Goal: Contribute content: Contribute content

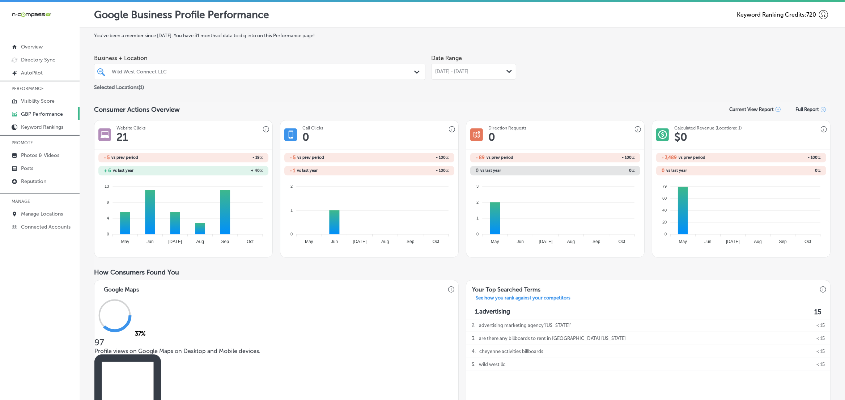
scroll to position [317, 0]
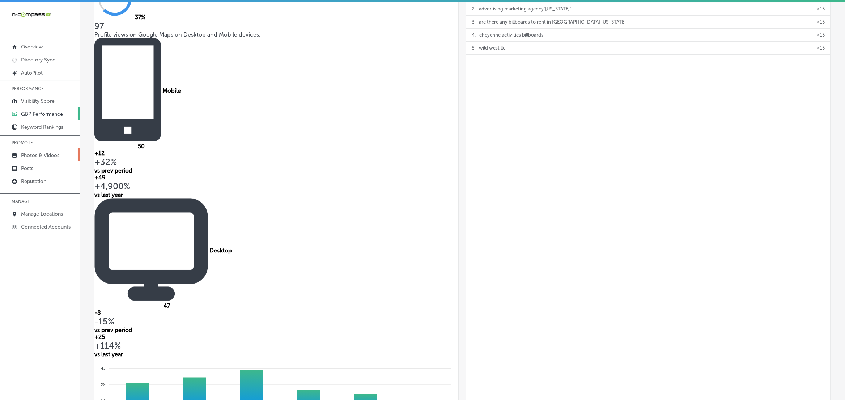
click at [37, 156] on p "Photos & Videos" at bounding box center [40, 155] width 38 height 6
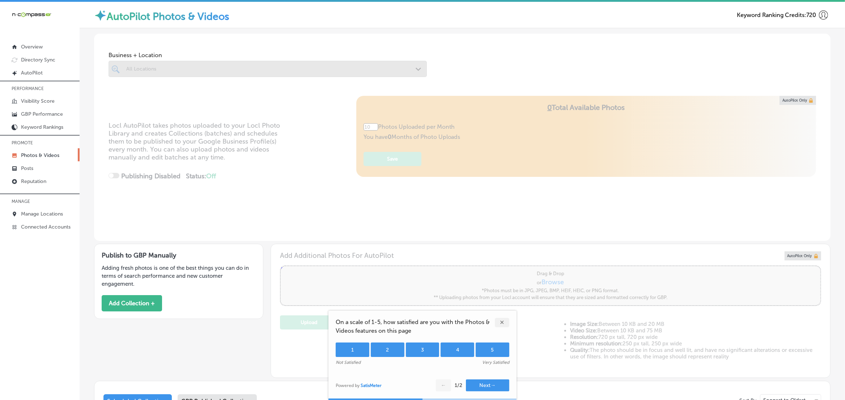
type input "0"
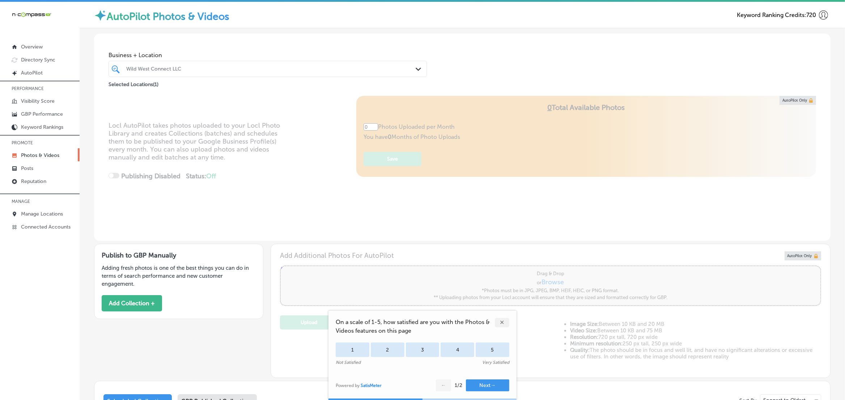
click at [501, 323] on div "✕" at bounding box center [502, 322] width 14 height 9
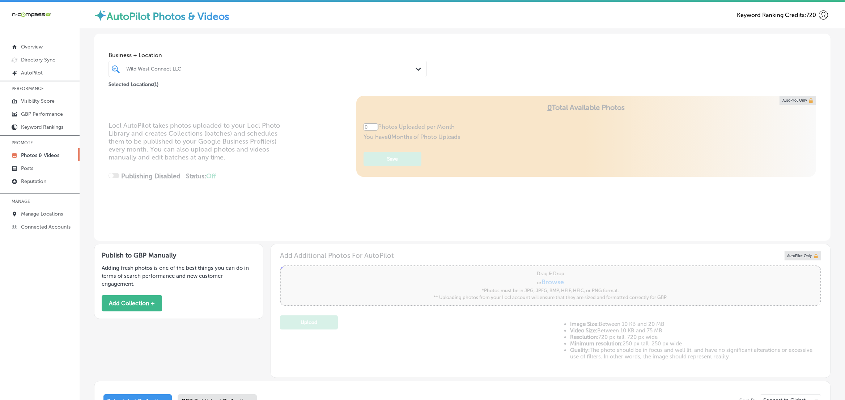
click at [290, 73] on div at bounding box center [254, 69] width 256 height 10
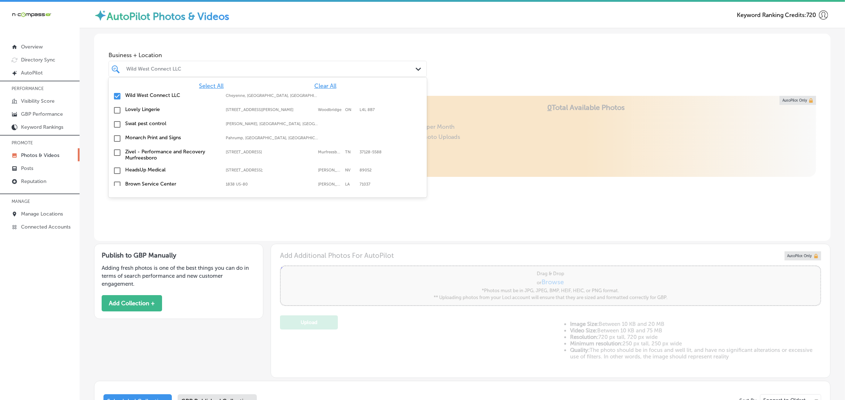
click at [316, 86] on span "Clear All" at bounding box center [325, 85] width 22 height 7
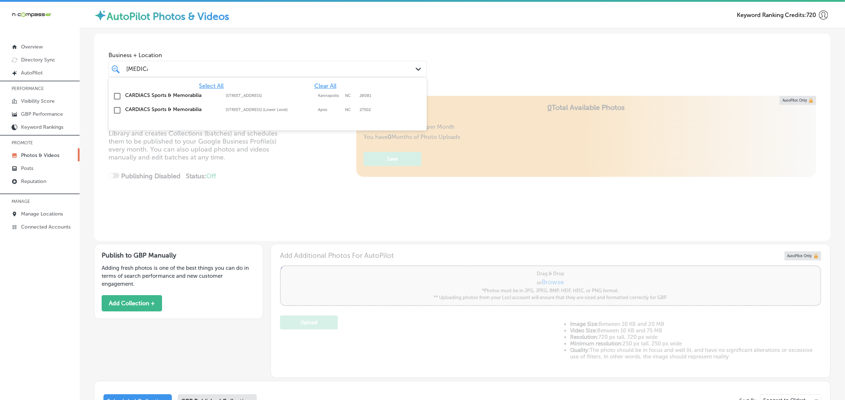
click at [322, 95] on label "Kannapolis" at bounding box center [330, 95] width 24 height 5
type input "[MEDICAL_DATA]"
click at [518, 62] on div "Business + Location option [STREET_ADDRESS]. option [STREET_ADDRESS]. 3 results…" at bounding box center [462, 61] width 737 height 55
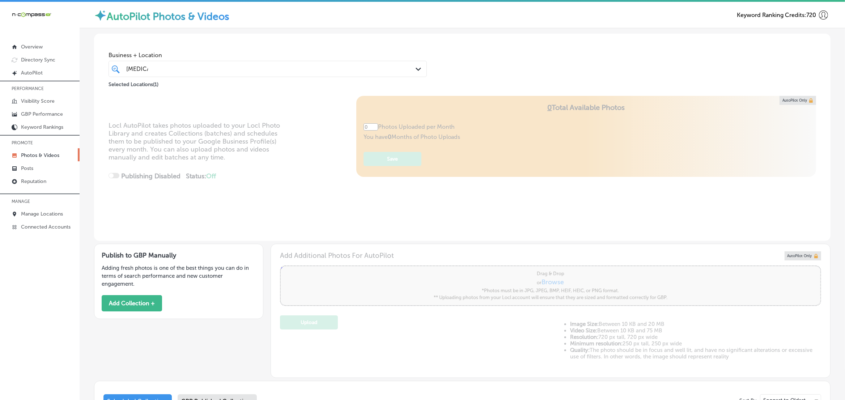
type input "5"
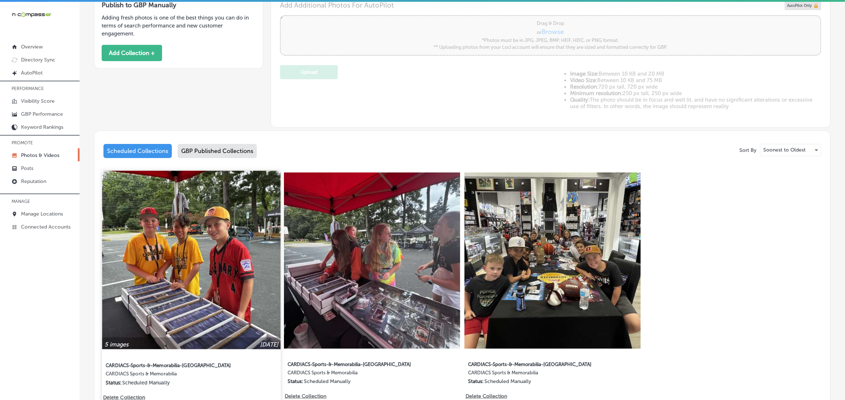
scroll to position [271, 0]
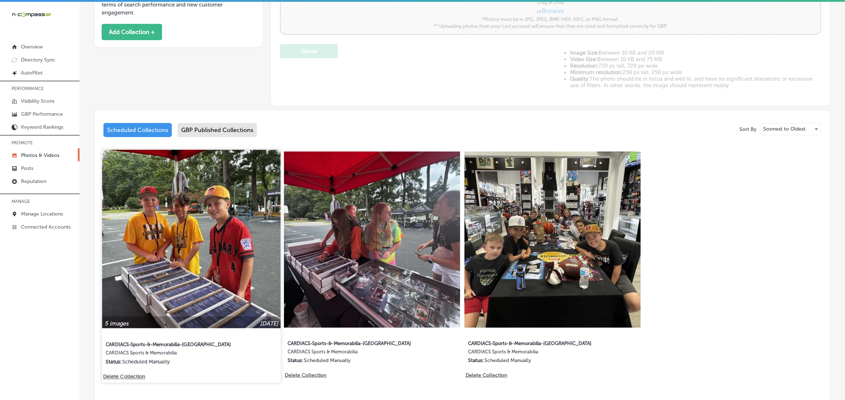
click at [223, 229] on img at bounding box center [191, 239] width 179 height 179
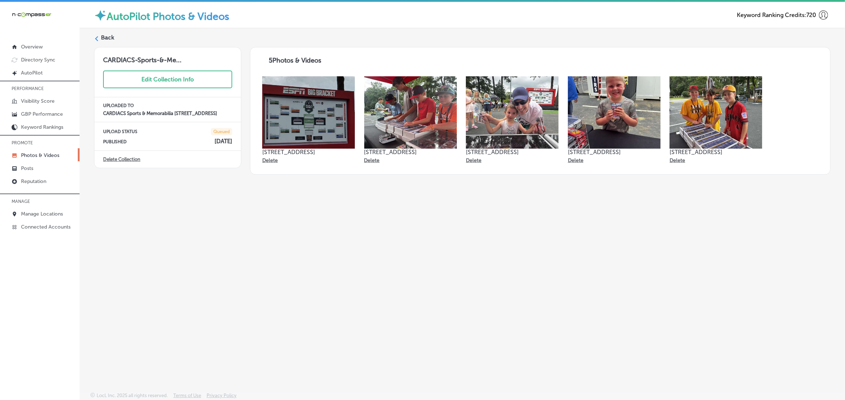
drag, startPoint x: 661, startPoint y: 215, endPoint x: 651, endPoint y: 218, distance: 10.2
click at [661, 215] on div "Back CARDIACS-Sports-&-Me... Edit Collection Info UPLOADED TO CARDIACS Sports &…" at bounding box center [462, 193] width 765 height 330
click at [98, 42] on div at bounding box center [96, 39] width 5 height 7
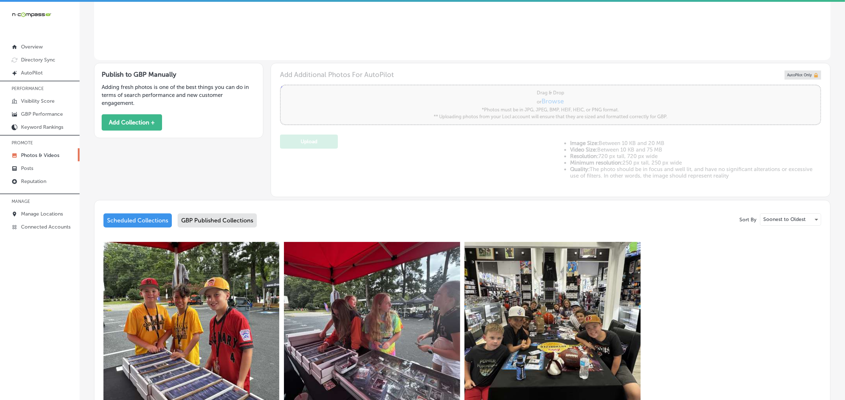
type input "5"
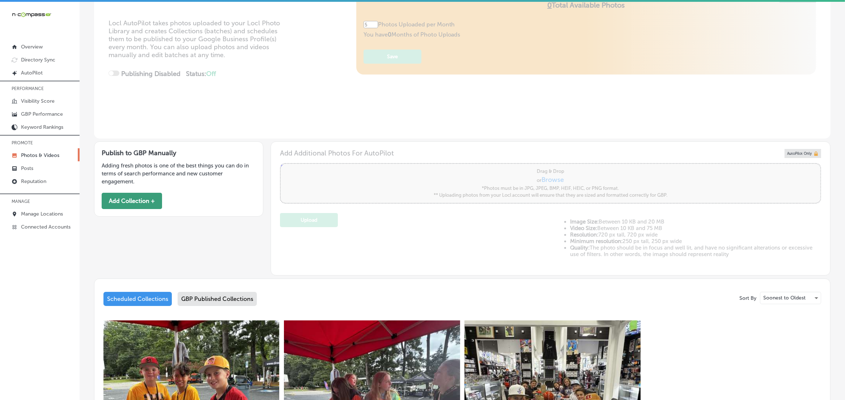
scroll to position [90, 0]
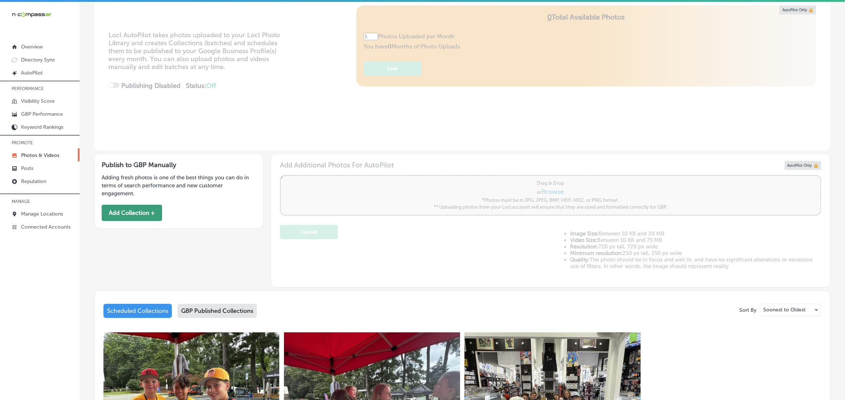
click at [122, 208] on button "Add Collection +" at bounding box center [132, 213] width 60 height 16
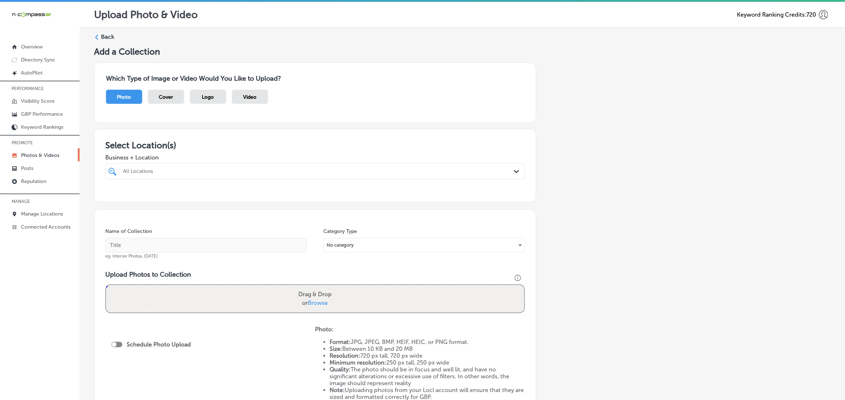
click at [257, 174] on div "All Locations" at bounding box center [318, 171] width 391 height 6
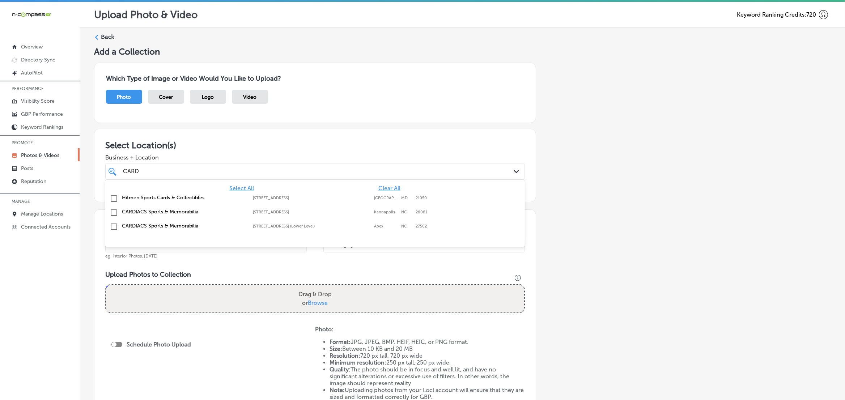
click at [201, 214] on label "CARDIACS Sports & Memorabilia" at bounding box center [184, 212] width 124 height 6
type input "CARD"
click at [579, 263] on div "Add a Collection Which Type of Image or Video Would You Like to Upload? Photo C…" at bounding box center [462, 254] width 737 height 416
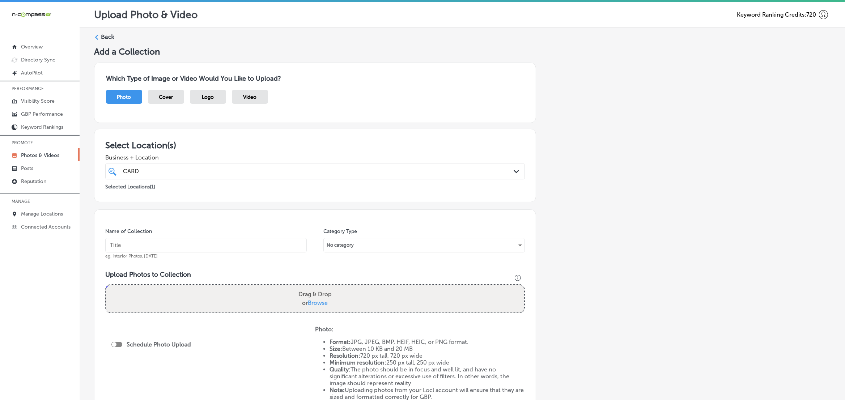
click at [163, 245] on input "text" at bounding box center [205, 245] width 201 height 14
type input "CARDIACS-Sports-&-Memorabilia-[GEOGRAPHIC_DATA]"
click at [201, 247] on input "CARDIACS-Sports-&-Memorabilia-[GEOGRAPHIC_DATA]" at bounding box center [205, 245] width 201 height 14
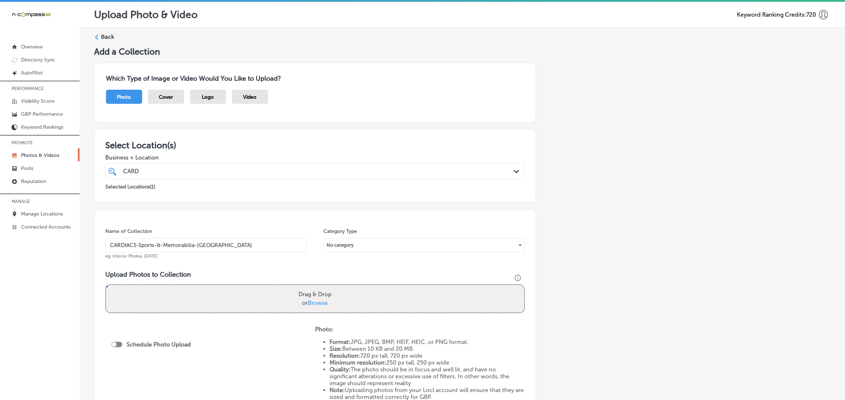
click at [778, 297] on div "Add a Collection Which Type of Image or Video Would You Like to Upload? Photo C…" at bounding box center [462, 254] width 737 height 416
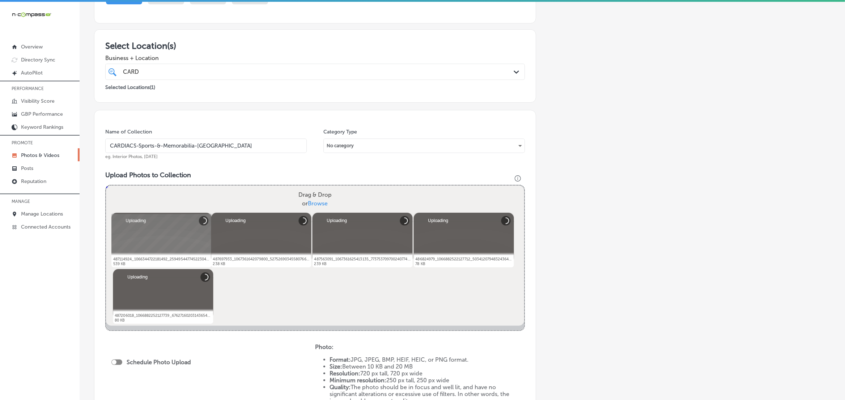
scroll to position [181, 0]
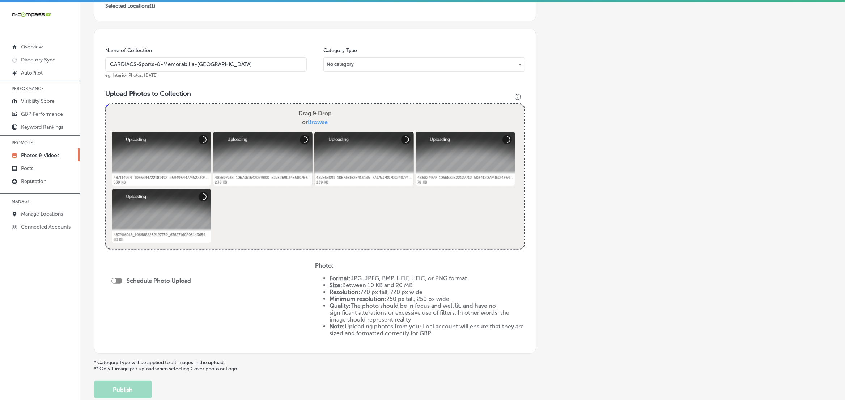
click at [116, 279] on div at bounding box center [116, 280] width 11 height 5
checkbox input "true"
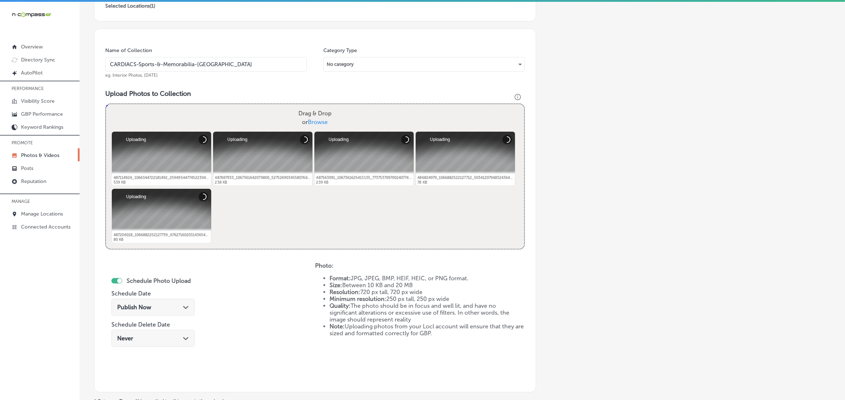
click at [167, 309] on div "Publish Now Path Created with Sketch." at bounding box center [153, 307] width 72 height 7
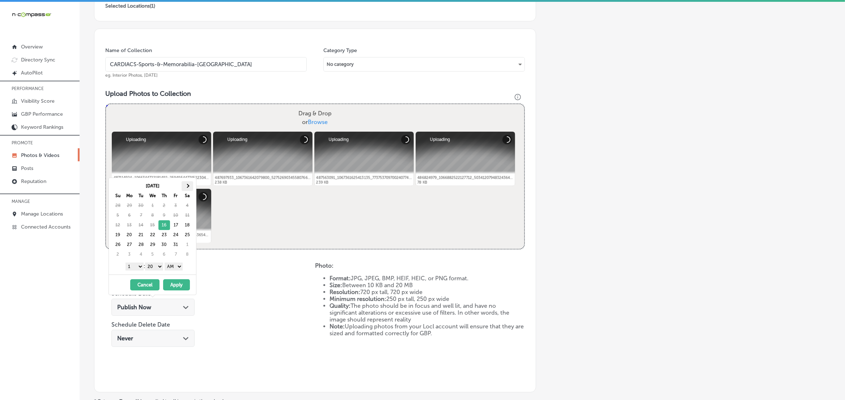
click at [187, 187] on span at bounding box center [187, 186] width 4 height 4
click at [133, 268] on select "1 2 3 4 5 6 7 8 9 10 11 12" at bounding box center [135, 267] width 18 height 8
click at [158, 267] on select "00 10 20 30 40 50" at bounding box center [154, 267] width 18 height 8
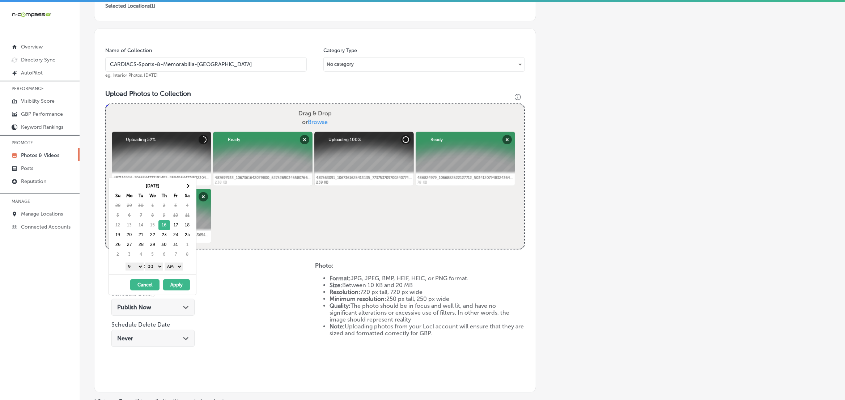
click at [183, 268] on select "AM PM" at bounding box center [174, 267] width 18 height 8
click at [189, 186] on th at bounding box center [188, 186] width 12 height 10
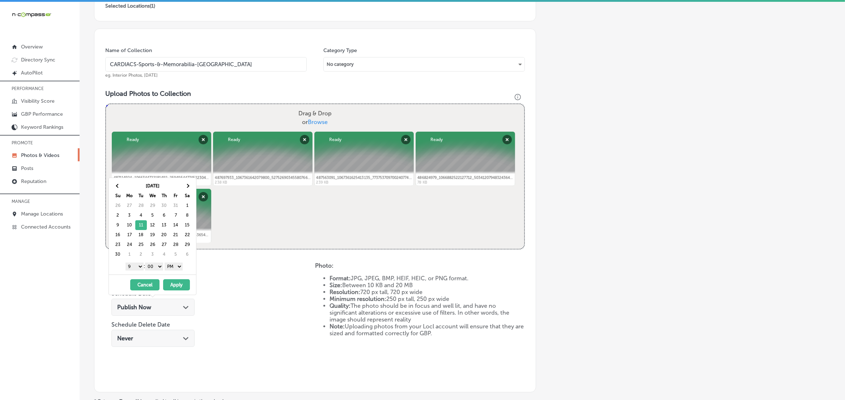
click at [174, 283] on button "Apply" at bounding box center [176, 284] width 27 height 11
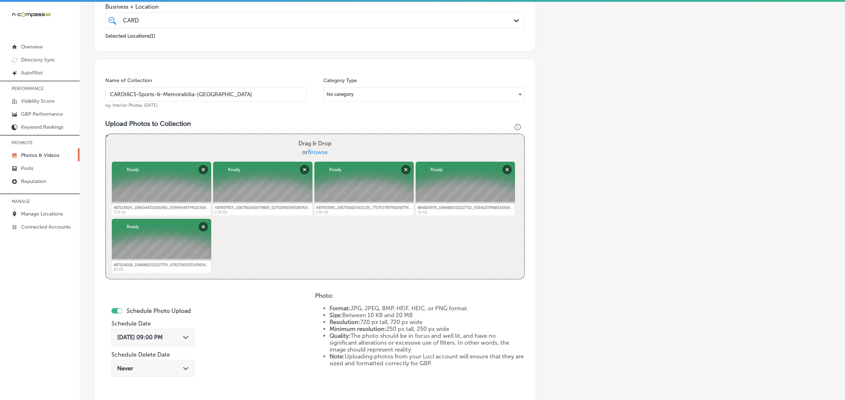
scroll to position [90, 0]
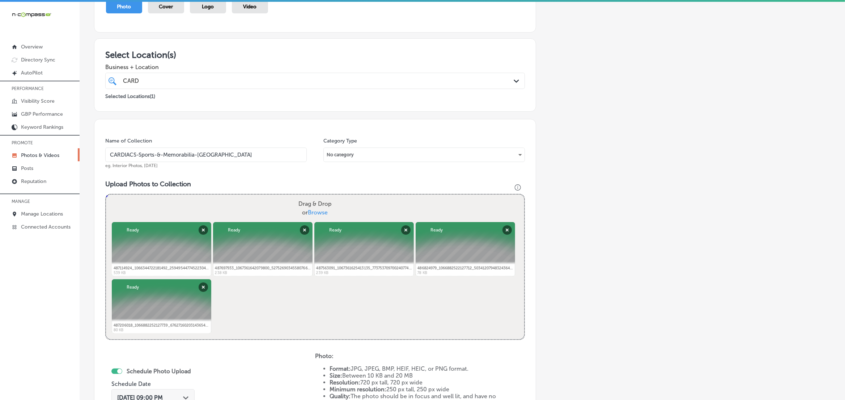
click at [367, 88] on div "CARD CARD Path Created with Sketch." at bounding box center [315, 81] width 420 height 16
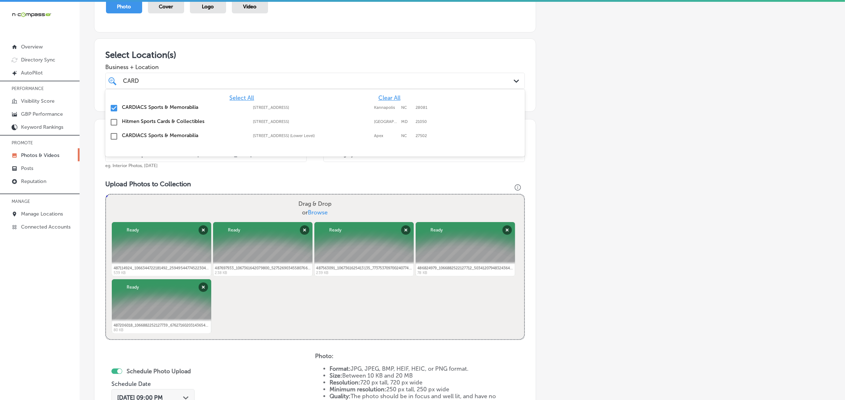
click at [367, 86] on div "CARD CARD" at bounding box center [314, 80] width 391 height 11
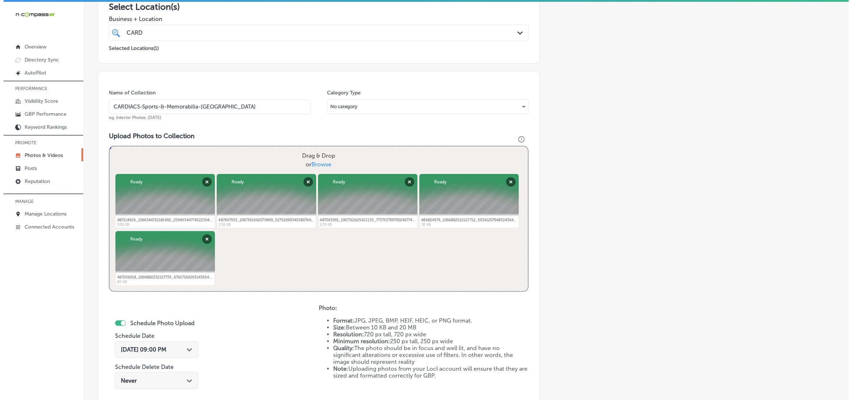
scroll to position [265, 0]
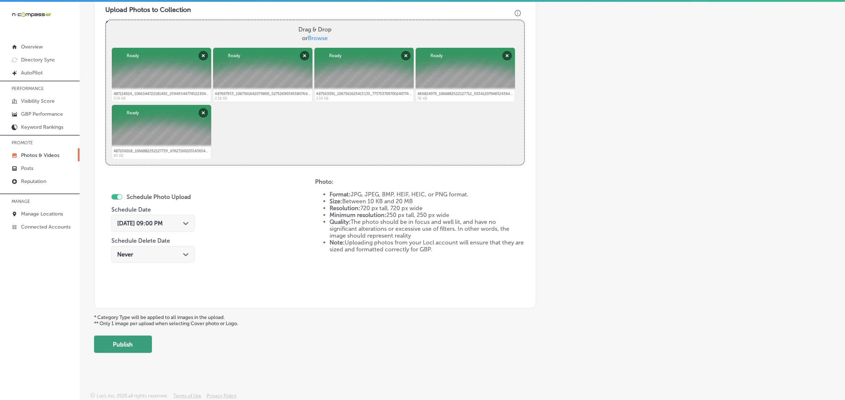
click at [129, 339] on button "Publish" at bounding box center [123, 344] width 58 height 17
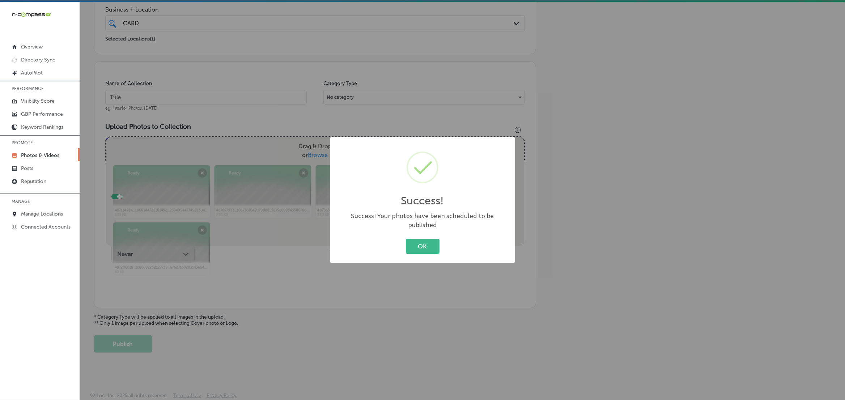
scroll to position [148, 0]
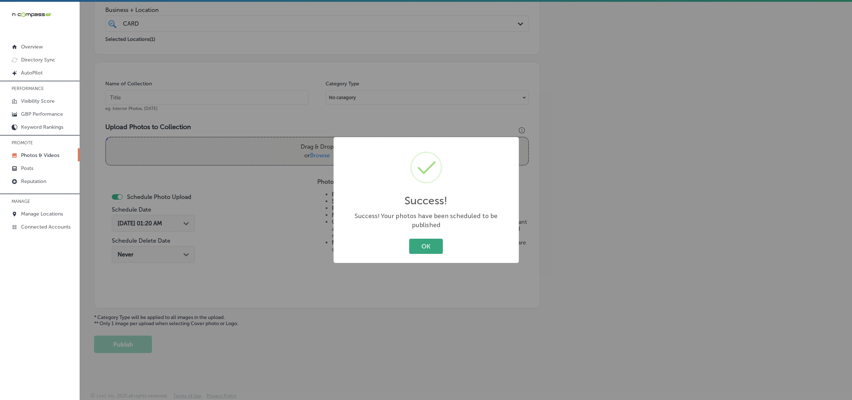
click at [433, 244] on button "OK" at bounding box center [426, 246] width 34 height 15
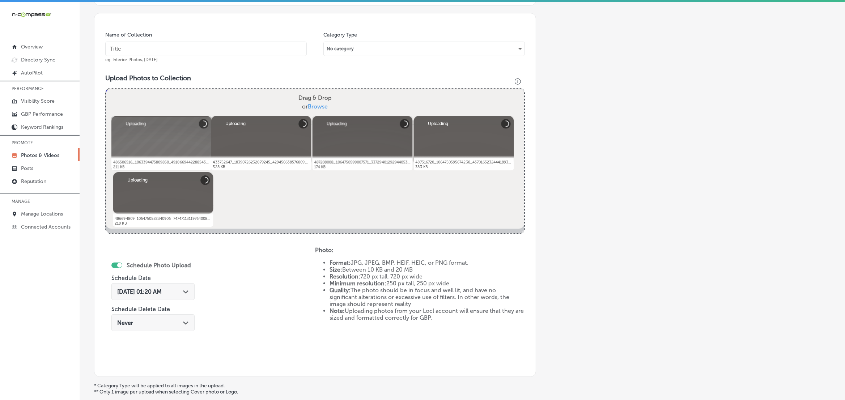
scroll to position [174, 0]
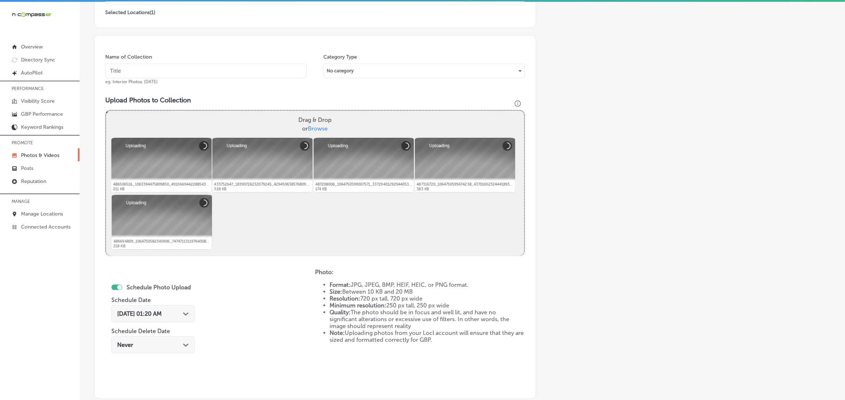
click at [235, 64] on input "text" at bounding box center [205, 71] width 201 height 14
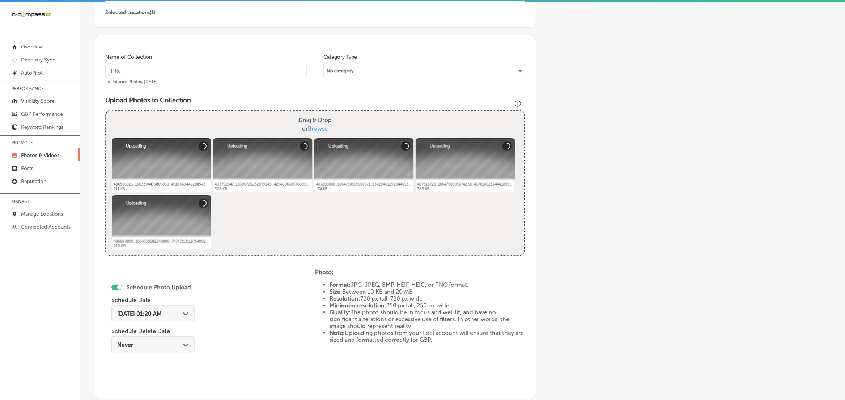
paste input "CARDIACS-Sports-&-Memorabilia-[GEOGRAPHIC_DATA]"
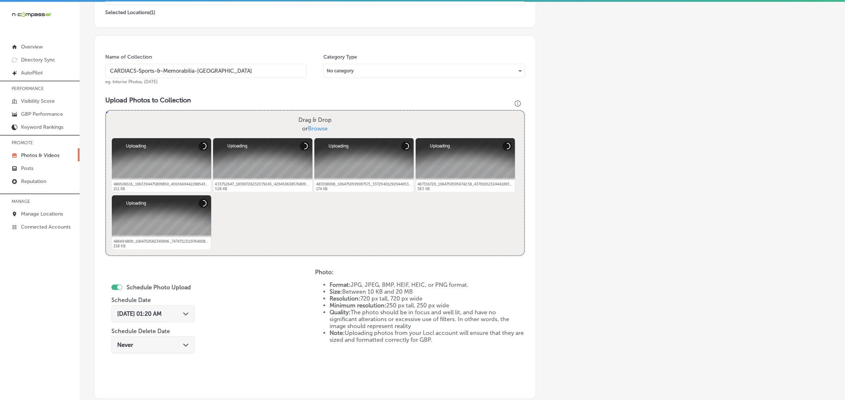
type input "CARDIACS-Sports-&-Memorabilia-[GEOGRAPHIC_DATA]"
click at [185, 310] on div "Path Created with Sketch." at bounding box center [186, 313] width 6 height 6
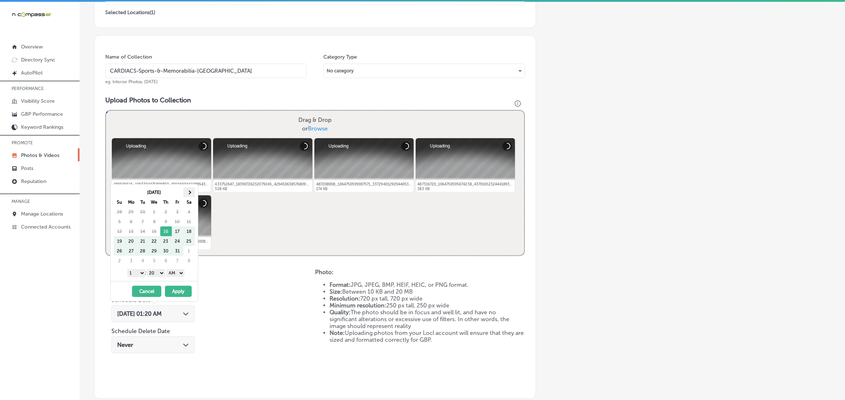
click at [190, 193] on th at bounding box center [189, 192] width 12 height 10
click at [138, 271] on select "1 2 3 4 5 6 7 8 9 10 11 12" at bounding box center [136, 273] width 18 height 8
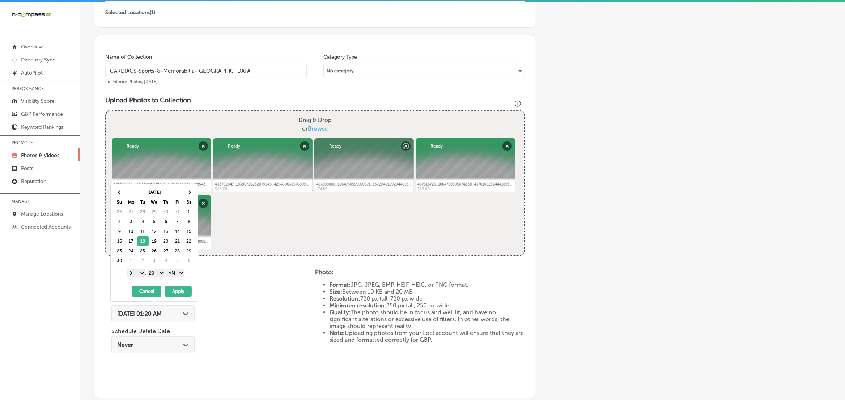
click at [157, 276] on select "00 10 20 30 40 50" at bounding box center [156, 273] width 18 height 8
drag, startPoint x: 167, startPoint y: 277, endPoint x: 178, endPoint y: 276, distance: 10.9
click at [178, 272] on select "AM PM" at bounding box center [175, 273] width 18 height 8
click at [178, 290] on button "Apply" at bounding box center [178, 291] width 27 height 11
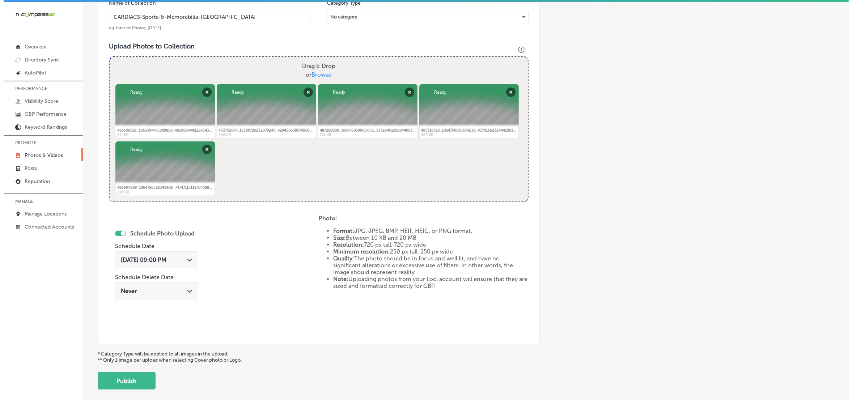
scroll to position [265, 0]
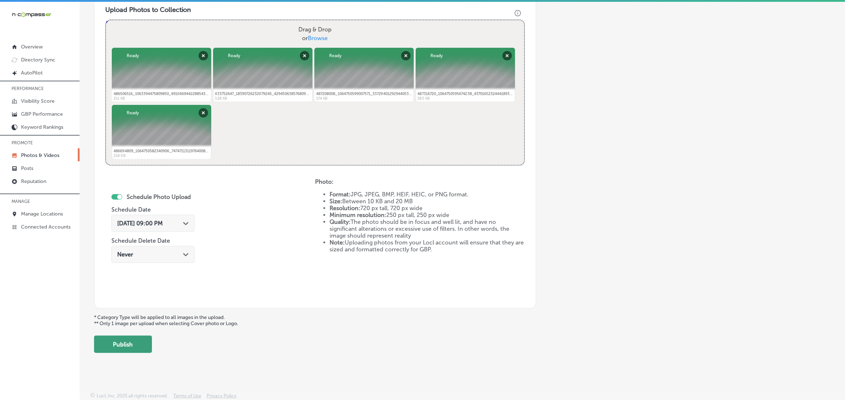
click at [110, 338] on button "Publish" at bounding box center [123, 344] width 58 height 17
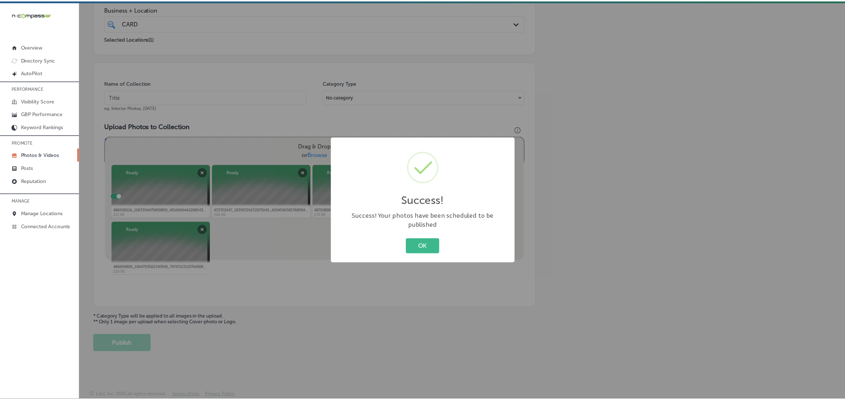
scroll to position [148, 0]
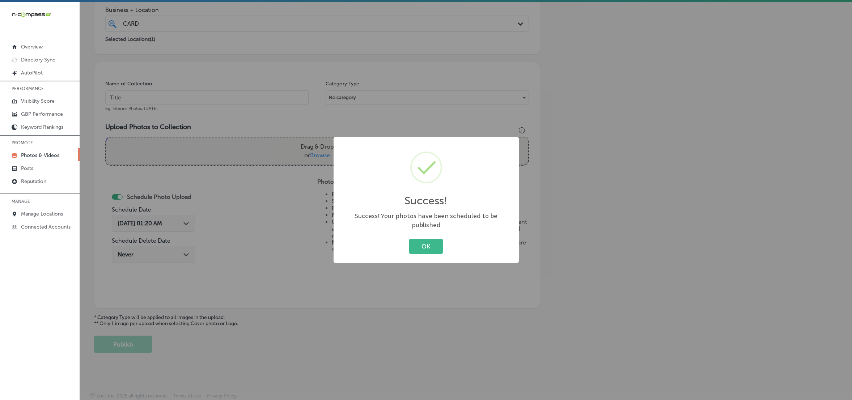
click at [409, 239] on button "OK" at bounding box center [426, 246] width 34 height 15
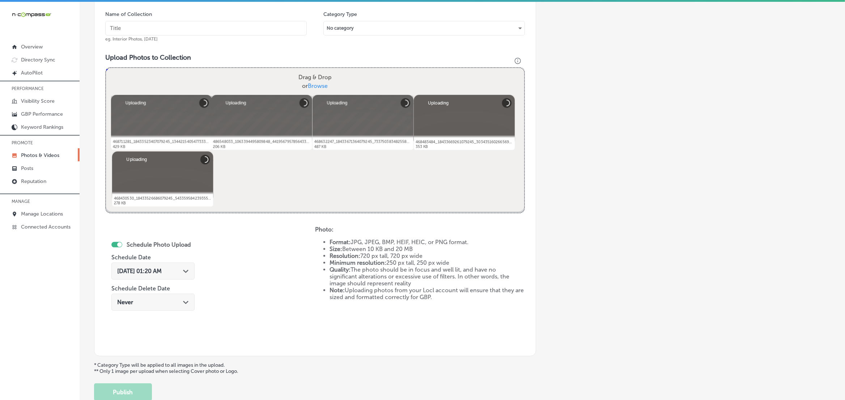
scroll to position [129, 0]
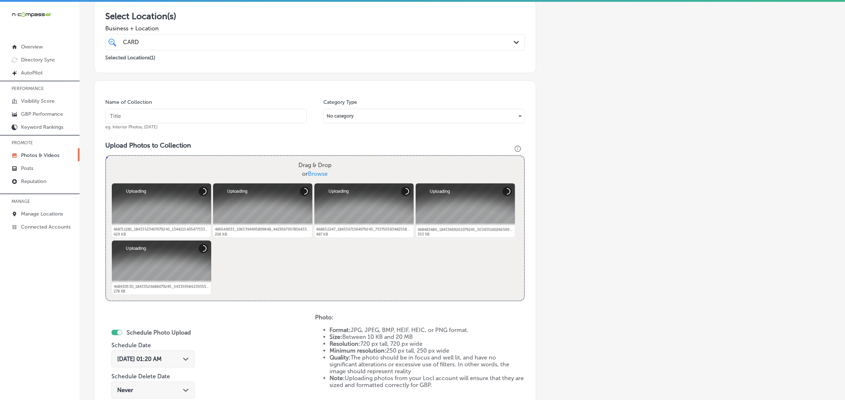
click at [262, 118] on input "text" at bounding box center [205, 116] width 201 height 14
paste input "CARDIACS-Sports-&-Memorabilia-[GEOGRAPHIC_DATA]"
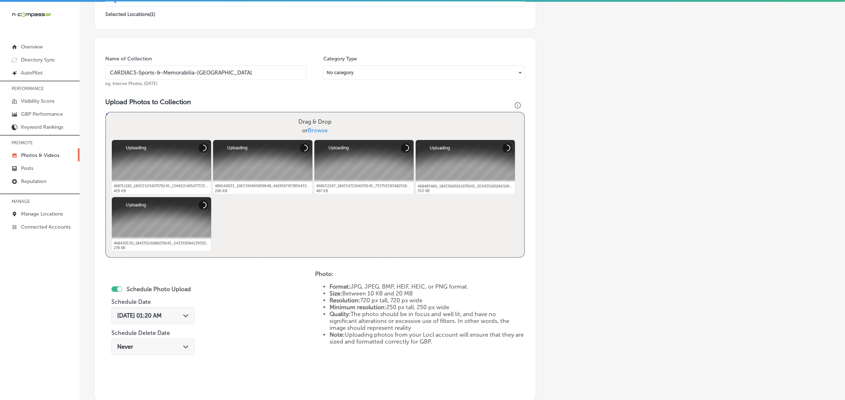
scroll to position [220, 0]
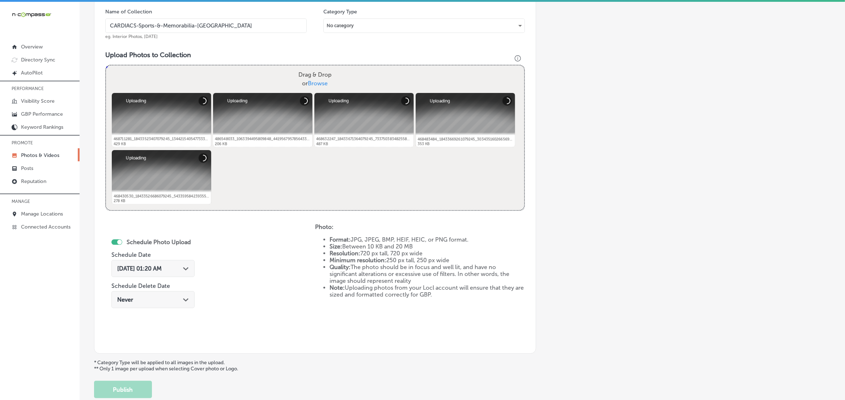
type input "CARDIACS-Sports-&-Memorabilia-[GEOGRAPHIC_DATA]"
click at [188, 269] on polygon at bounding box center [185, 268] width 5 height 3
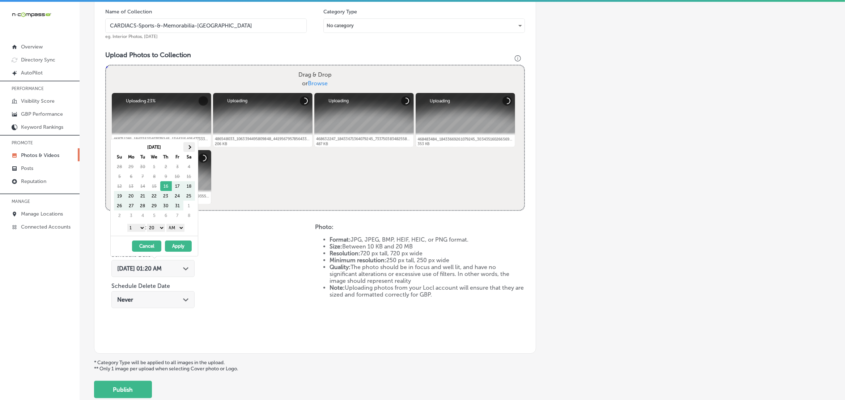
click at [188, 150] on th at bounding box center [189, 147] width 12 height 10
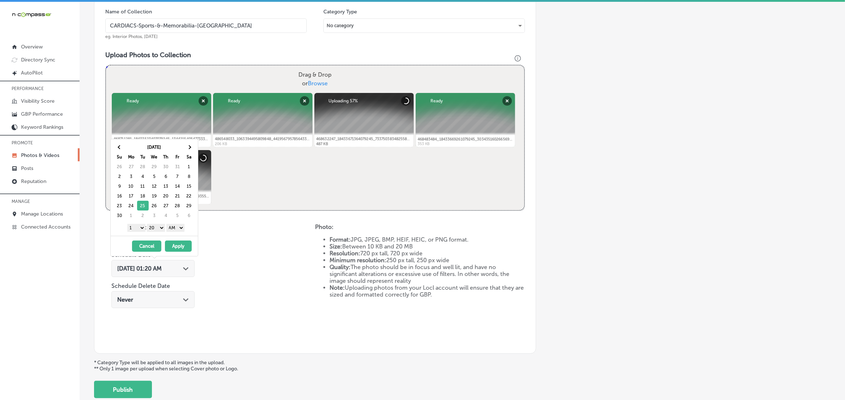
click at [138, 229] on select "1 2 3 4 5 6 7 8 9 10 11 12" at bounding box center [136, 228] width 18 height 8
click at [160, 228] on select "00 10 20 30 40 50" at bounding box center [156, 228] width 18 height 8
click at [175, 229] on select "AM PM" at bounding box center [175, 228] width 18 height 8
click at [178, 243] on button "Apply" at bounding box center [178, 246] width 27 height 11
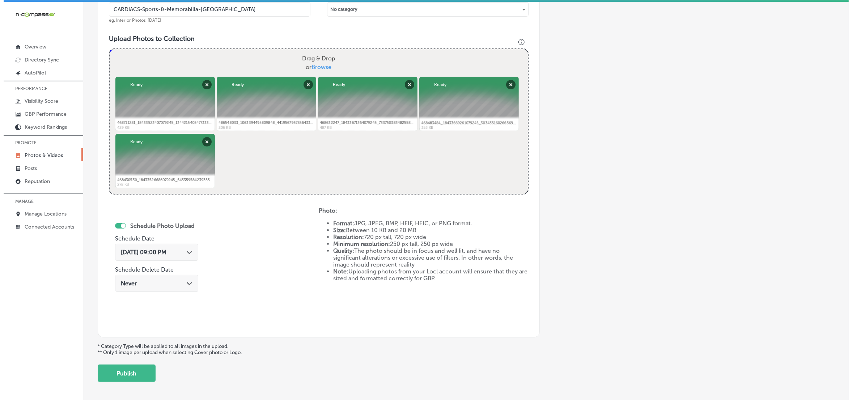
scroll to position [265, 0]
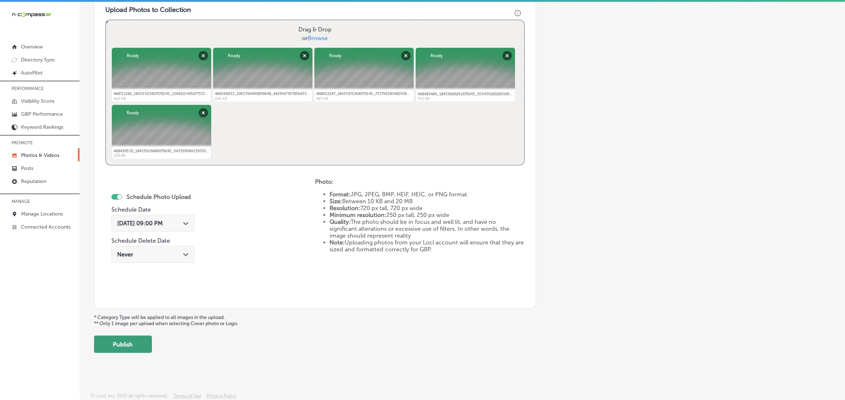
click at [115, 344] on button "Publish" at bounding box center [123, 344] width 58 height 17
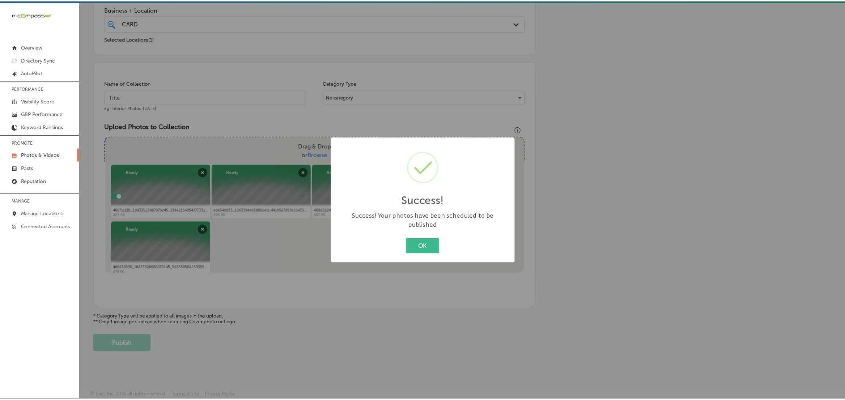
scroll to position [148, 0]
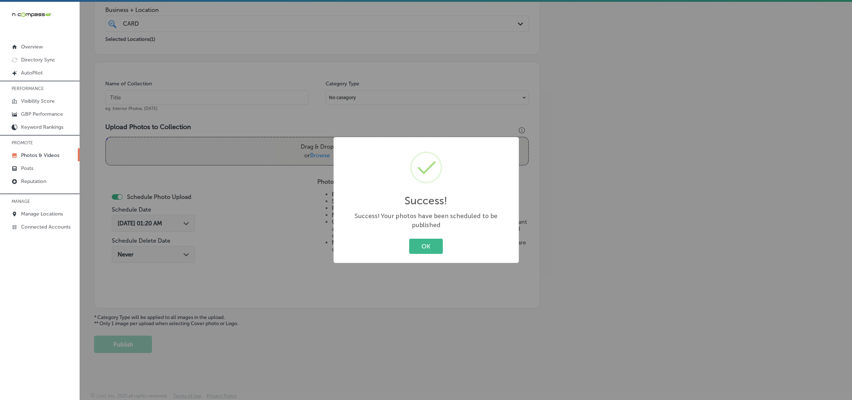
click at [409, 239] on button "OK" at bounding box center [426, 246] width 34 height 15
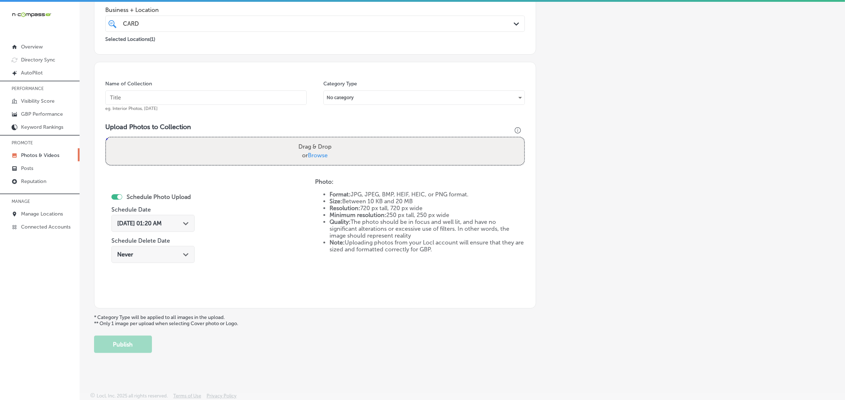
click at [255, 27] on div "CARD CARD" at bounding box center [295, 24] width 347 height 10
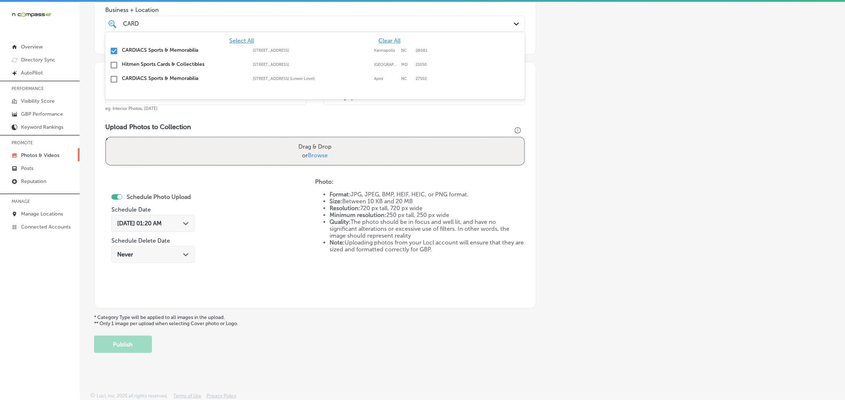
click at [255, 25] on div "CARD CARD" at bounding box center [295, 24] width 347 height 10
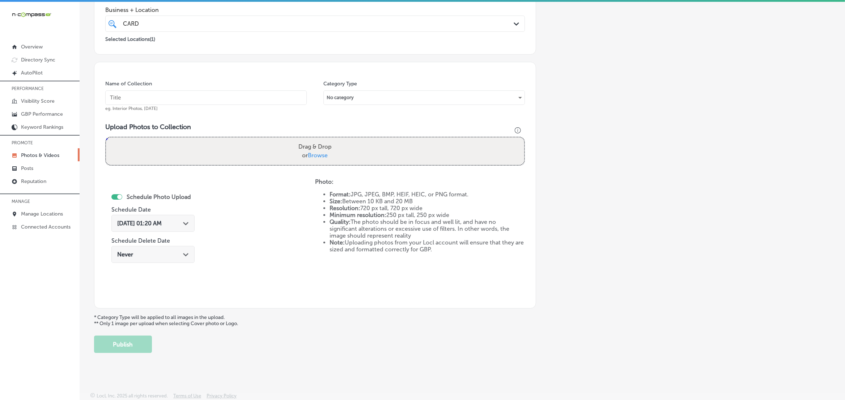
click at [192, 94] on input "text" at bounding box center [205, 97] width 201 height 14
type input "CARDIACS-Sports-&-Memorabilia-[GEOGRAPHIC_DATA]"
click at [209, 99] on input "CARDIACS-Sports-&-Memorabilia-[GEOGRAPHIC_DATA]" at bounding box center [205, 97] width 201 height 14
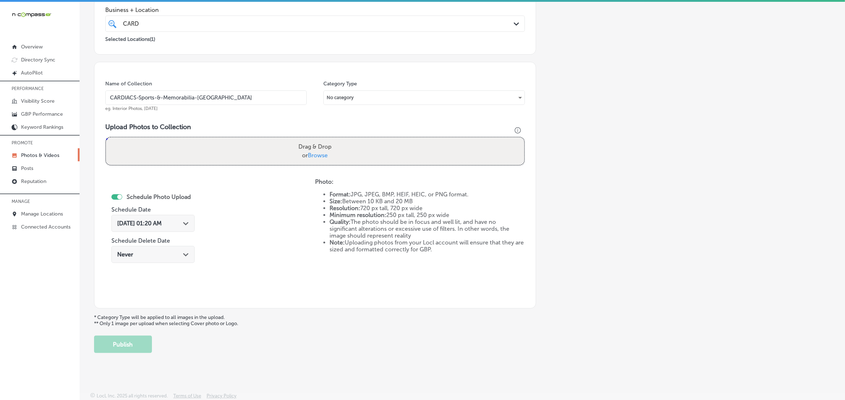
click at [597, 119] on div "Add a Collection Which Type of Image or Video Would You Like to Upload? Photo C…" at bounding box center [462, 126] width 737 height 454
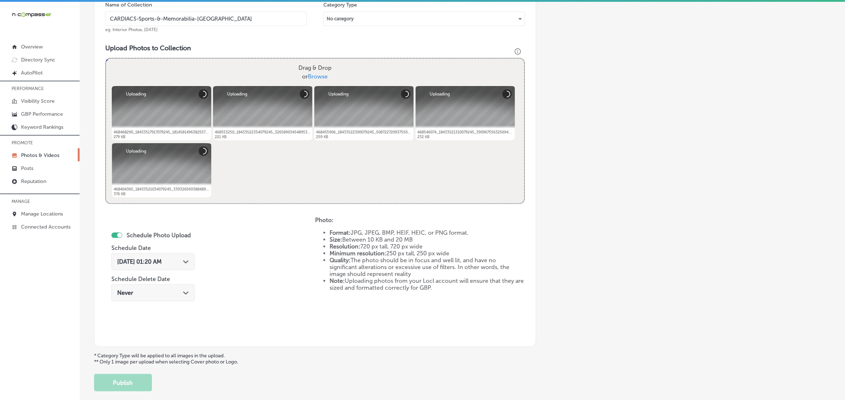
scroll to position [238, 0]
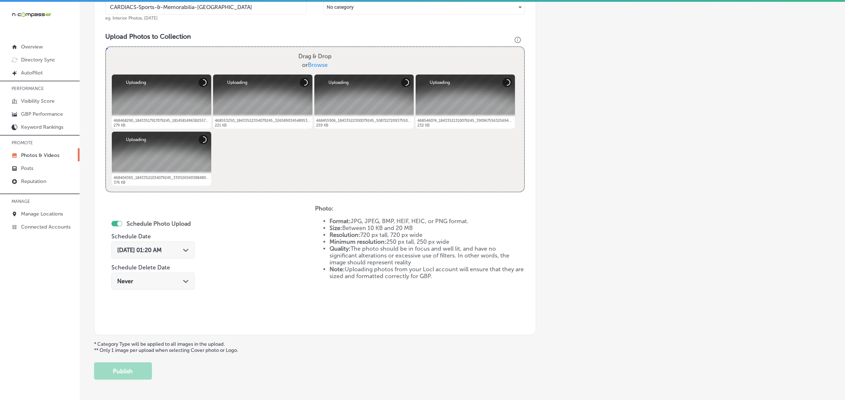
click at [187, 254] on div "[DATE] 01:20 AM Path Created with Sketch." at bounding box center [152, 250] width 83 height 17
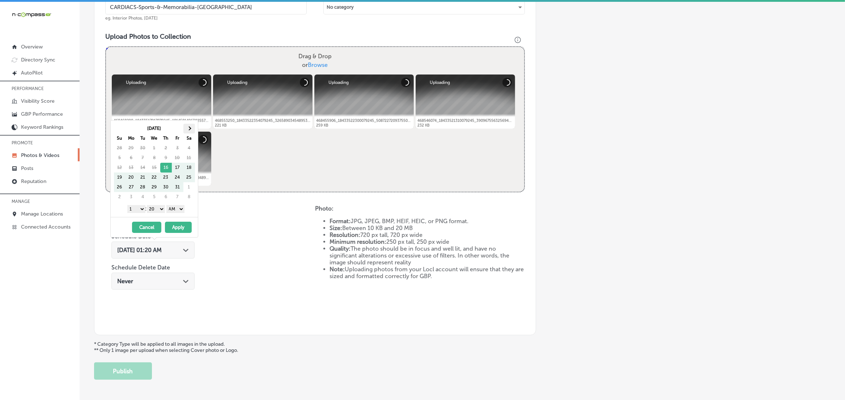
click at [191, 131] on th at bounding box center [189, 129] width 12 height 10
click at [138, 210] on select "1 2 3 4 5 6 7 8 9 10 11 12" at bounding box center [136, 209] width 18 height 8
click at [158, 212] on select "00 10 20 30 40 50" at bounding box center [156, 209] width 18 height 8
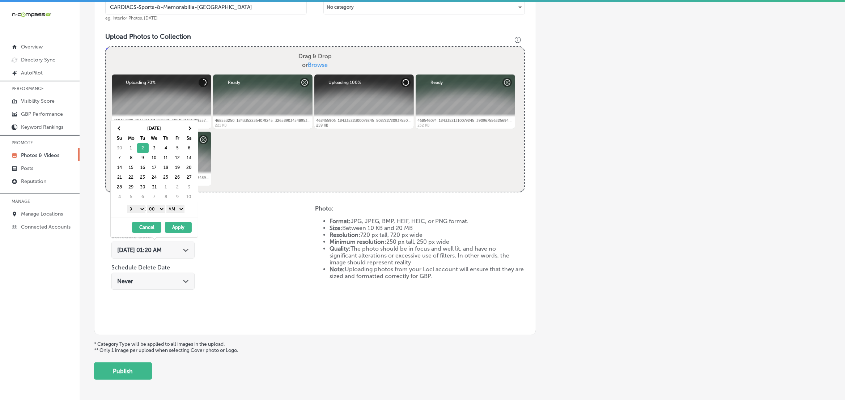
click at [178, 211] on select "AM PM" at bounding box center [175, 209] width 18 height 8
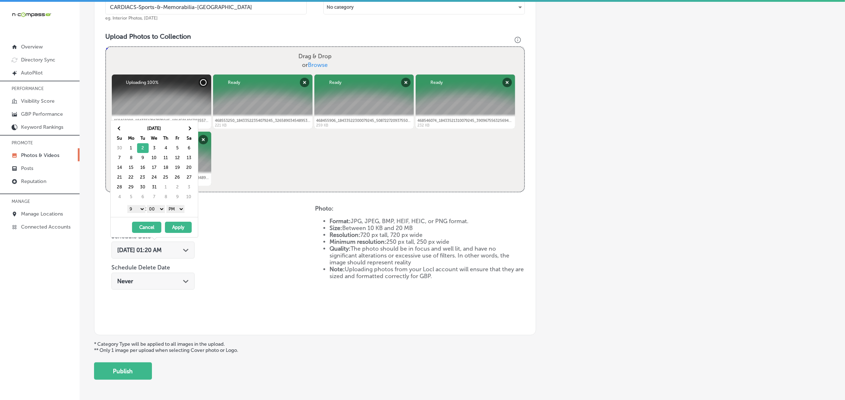
click at [178, 228] on button "Apply" at bounding box center [178, 227] width 27 height 11
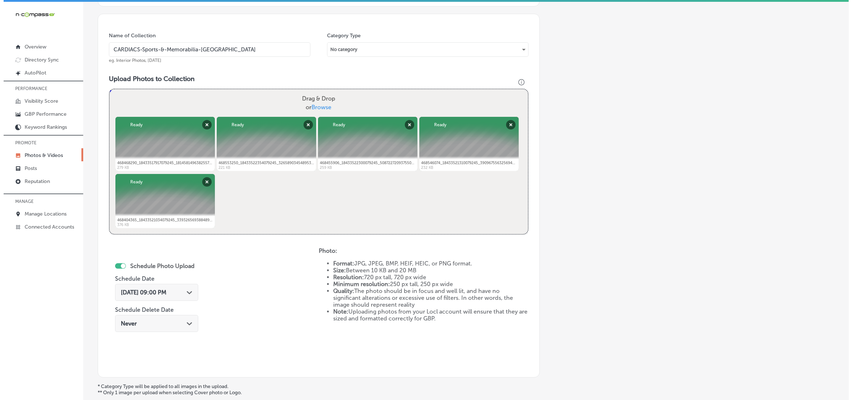
scroll to position [265, 0]
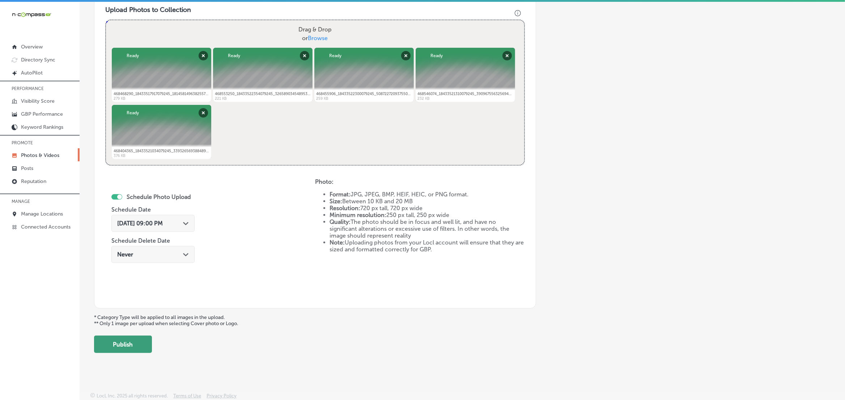
click at [114, 347] on button "Publish" at bounding box center [123, 344] width 58 height 17
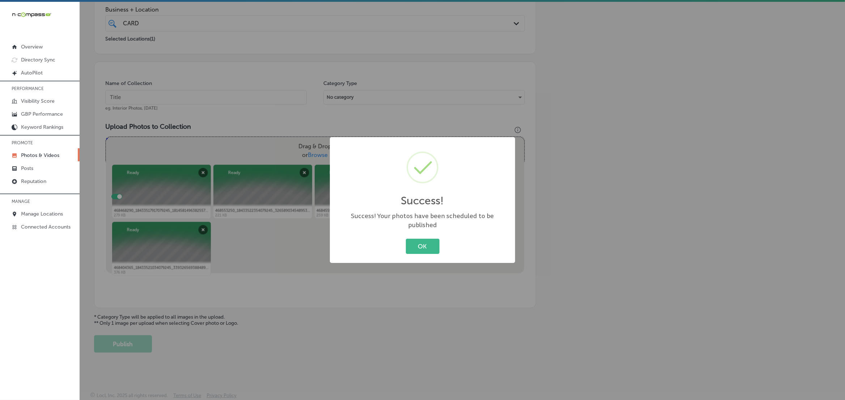
scroll to position [148, 0]
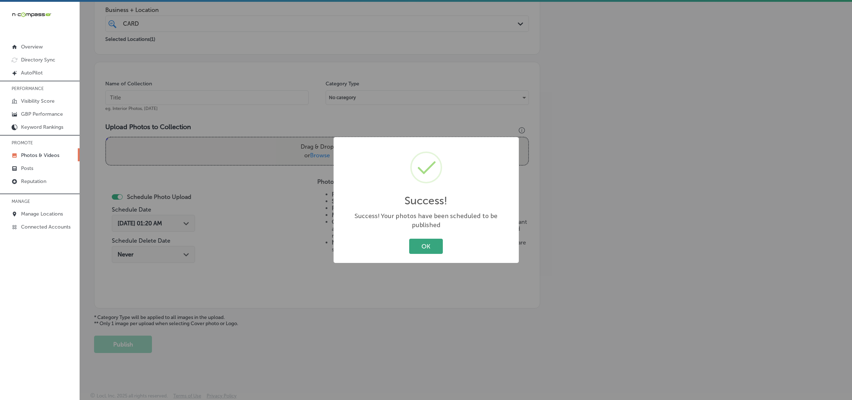
click at [429, 239] on button "OK" at bounding box center [426, 246] width 34 height 15
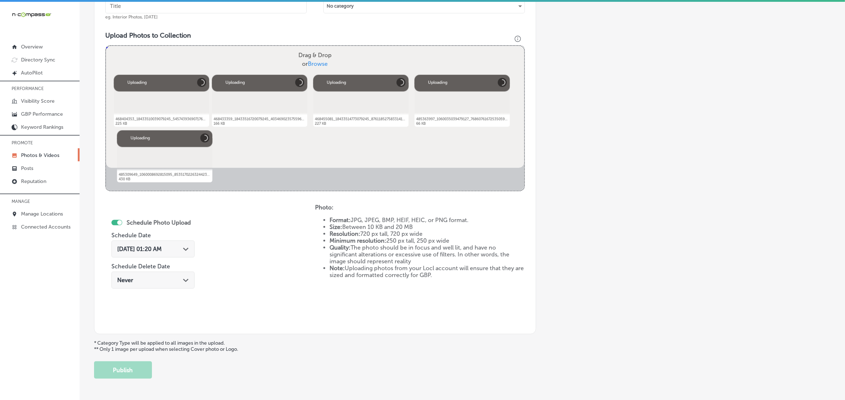
scroll to position [129, 0]
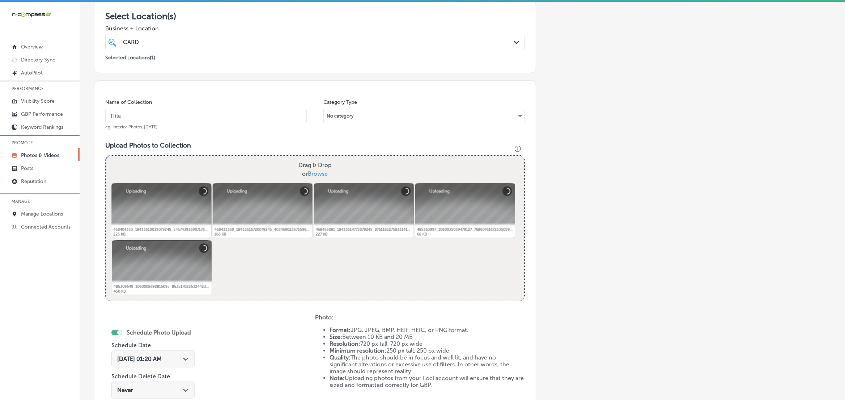
click at [242, 119] on input "text" at bounding box center [205, 116] width 201 height 14
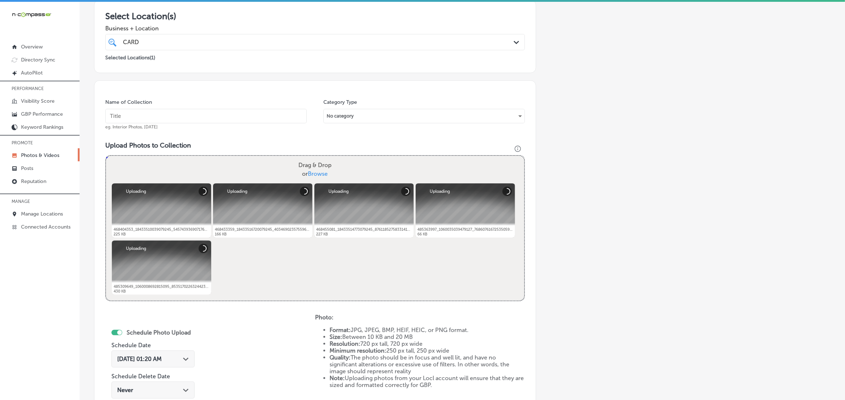
paste input "CARDIACS-Sports-&-Memorabilia-[GEOGRAPHIC_DATA]"
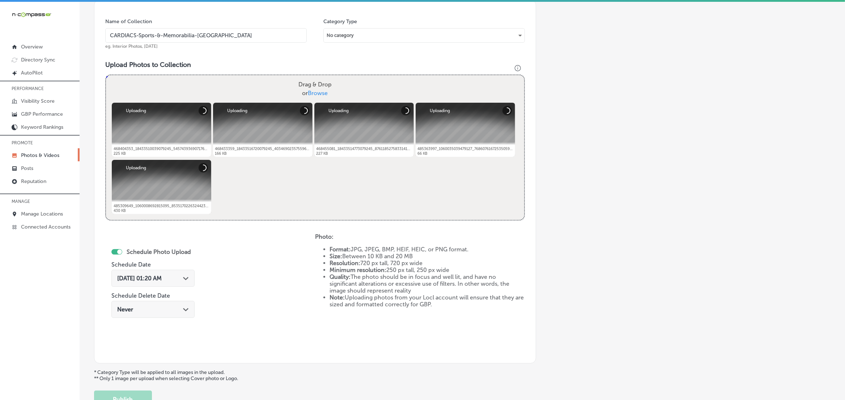
scroll to position [220, 0]
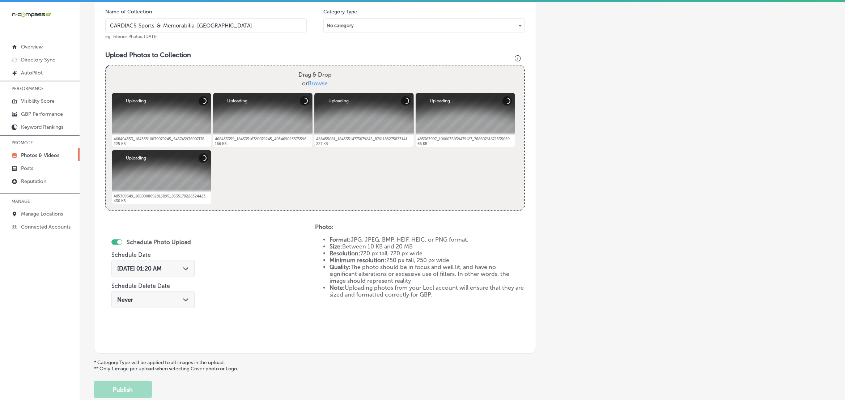
type input "CARDIACS-Sports-&-Memorabilia-[GEOGRAPHIC_DATA]"
click at [185, 266] on div "[DATE] 01:20 AM Path Created with Sketch." at bounding box center [153, 268] width 72 height 7
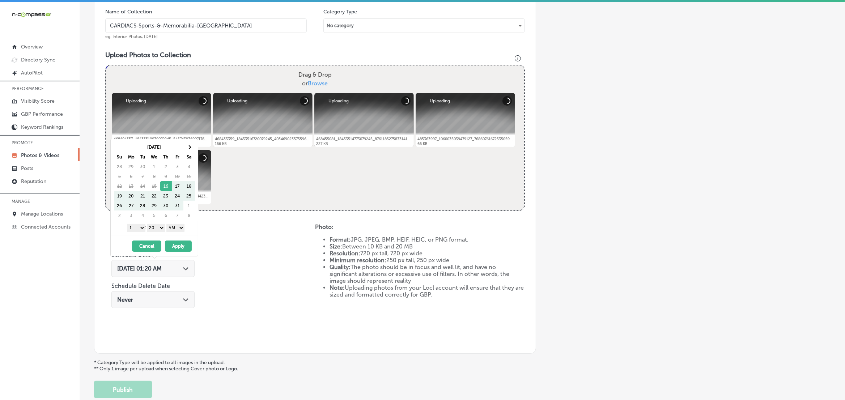
click at [190, 152] on th "Sa" at bounding box center [189, 157] width 12 height 10
click at [190, 145] on th at bounding box center [189, 147] width 12 height 10
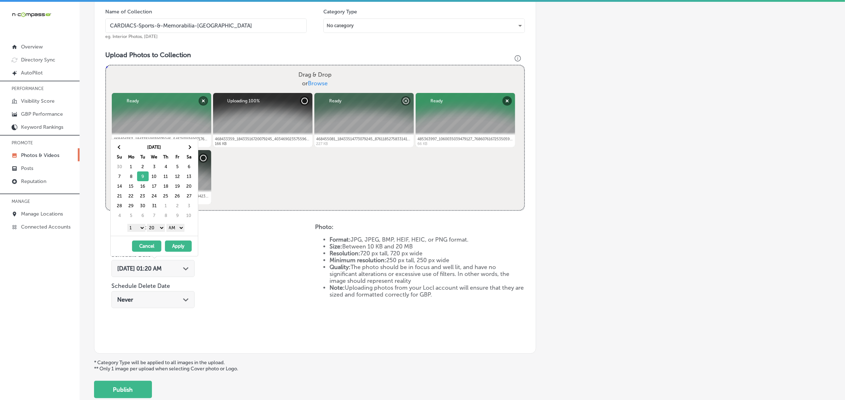
click at [138, 229] on select "1 2 3 4 5 6 7 8 9 10 11 12" at bounding box center [136, 228] width 18 height 8
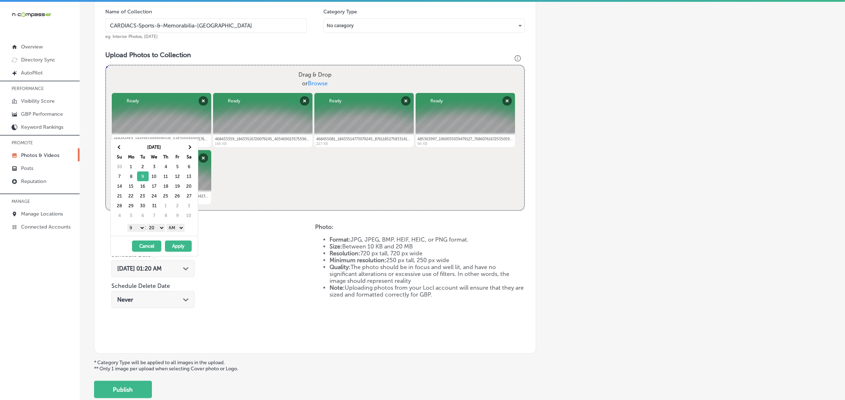
click at [155, 229] on select "00 10 20 30 40 50" at bounding box center [156, 228] width 18 height 8
click at [181, 231] on select "AM PM" at bounding box center [175, 228] width 18 height 8
click at [177, 249] on button "Apply" at bounding box center [178, 246] width 27 height 11
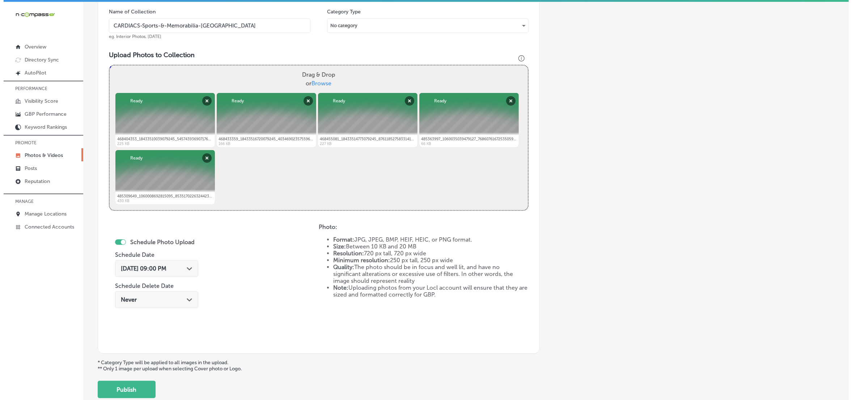
scroll to position [265, 0]
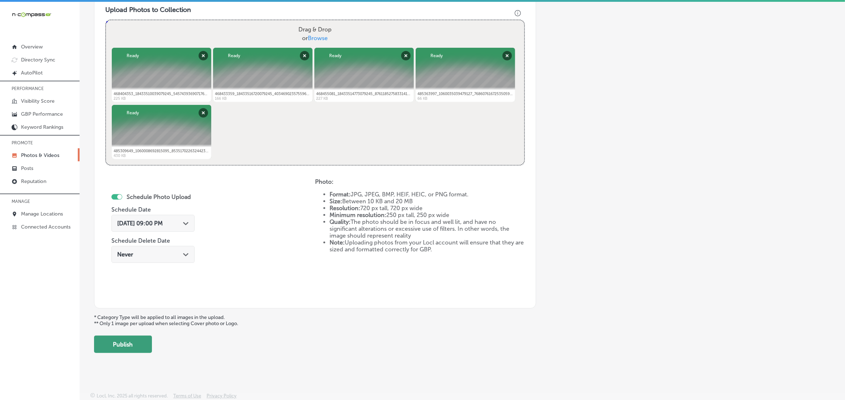
click at [143, 342] on button "Publish" at bounding box center [123, 344] width 58 height 17
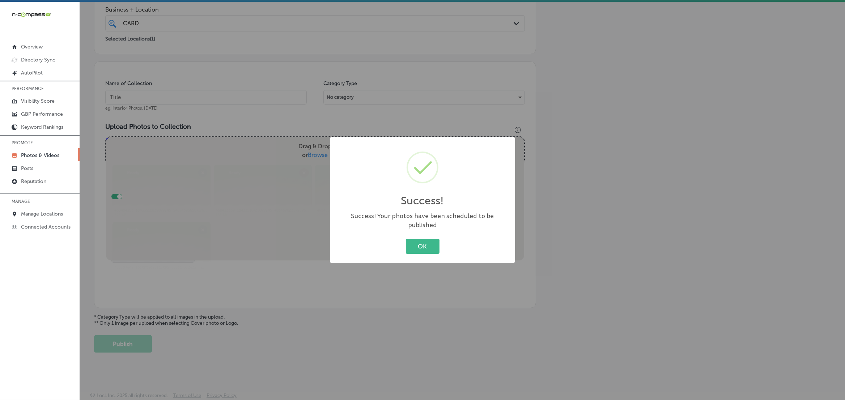
scroll to position [148, 0]
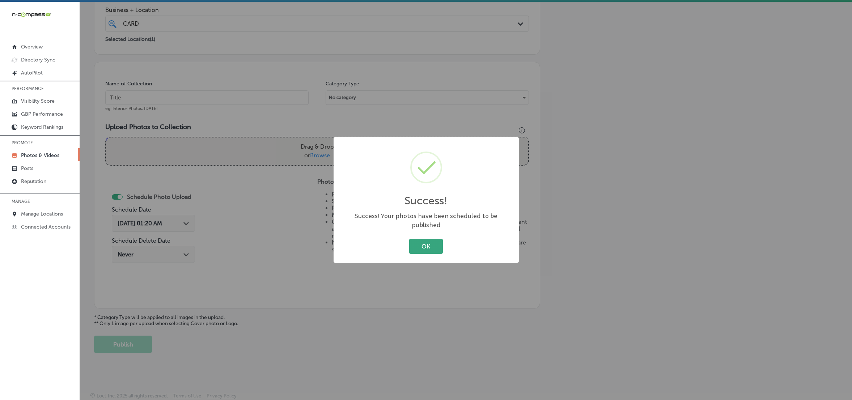
click at [424, 245] on button "OK" at bounding box center [426, 246] width 34 height 15
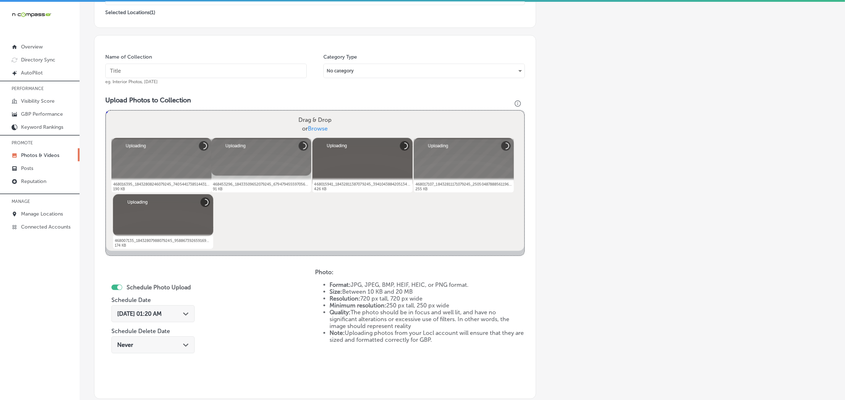
scroll to position [129, 0]
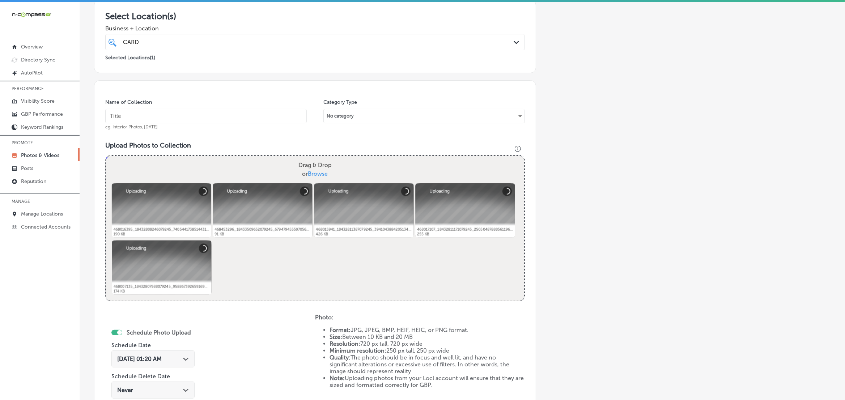
click at [226, 118] on input "text" at bounding box center [205, 116] width 201 height 14
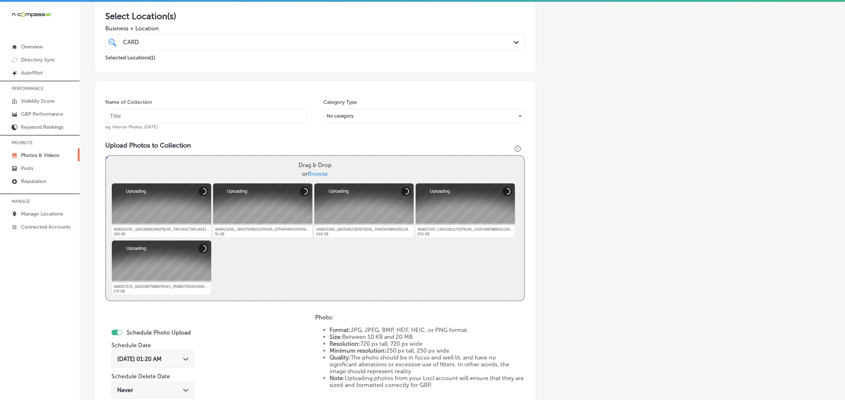
paste input "CARDIACS-Sports-&-Memorabilia-[GEOGRAPHIC_DATA]"
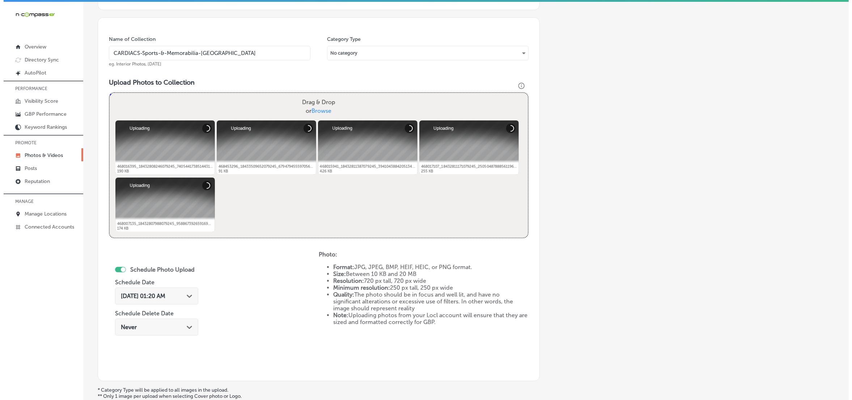
scroll to position [220, 0]
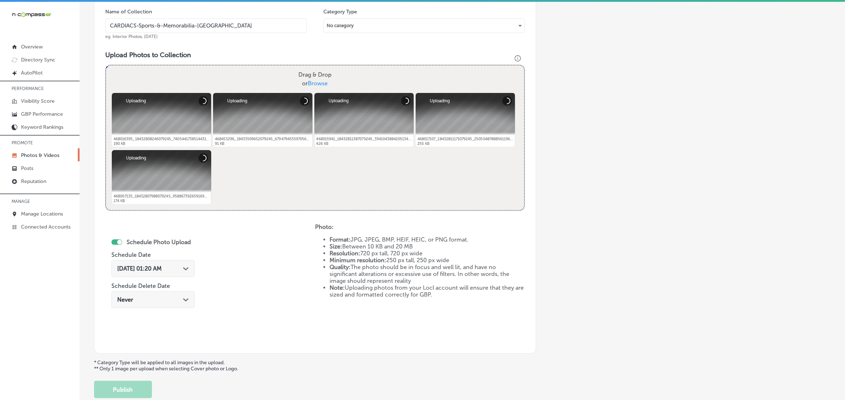
type input "CARDIACS-Sports-&-Memorabilia-[GEOGRAPHIC_DATA]"
click at [189, 261] on div "[DATE] 01:20 AM Path Created with Sketch." at bounding box center [152, 268] width 83 height 17
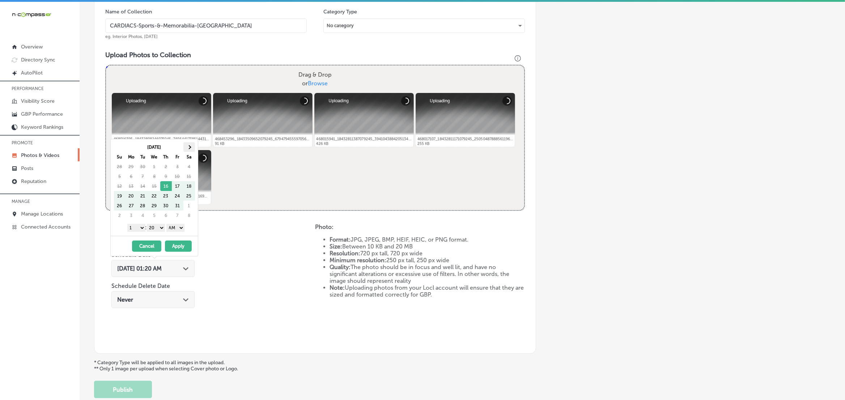
click at [193, 149] on th at bounding box center [189, 147] width 12 height 10
click at [140, 226] on select "1 2 3 4 5 6 7 8 9 10 11 12" at bounding box center [136, 228] width 18 height 8
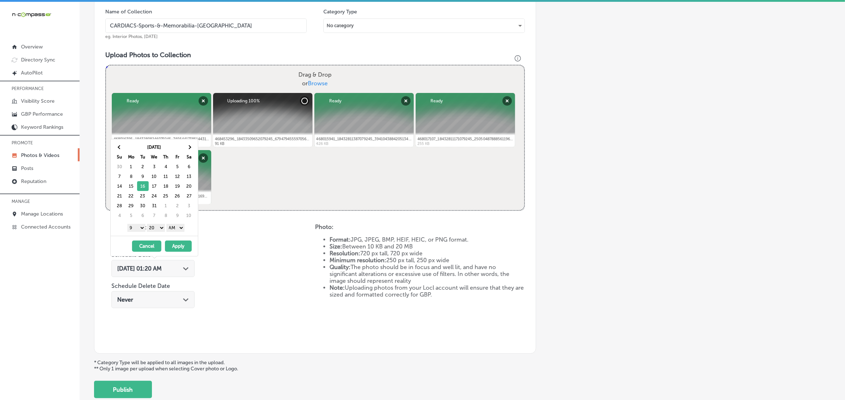
click at [160, 225] on select "00 10 20 30 40 50" at bounding box center [156, 228] width 18 height 8
click at [179, 232] on select "AM PM" at bounding box center [175, 228] width 18 height 8
click at [180, 245] on button "Apply" at bounding box center [178, 246] width 27 height 11
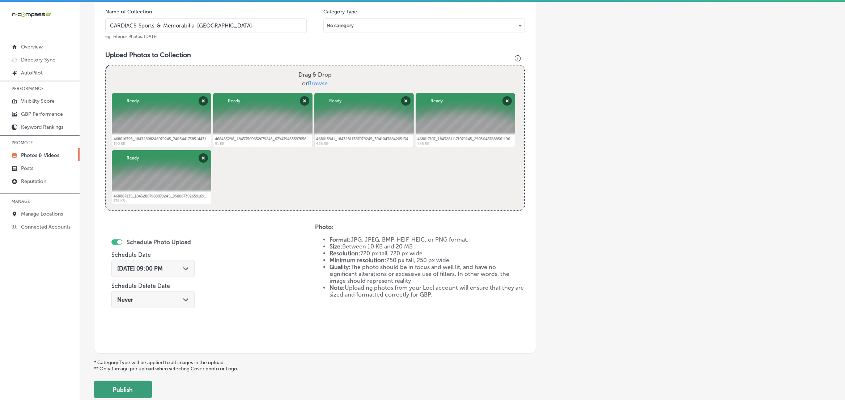
click at [131, 386] on button "Publish" at bounding box center [123, 389] width 58 height 17
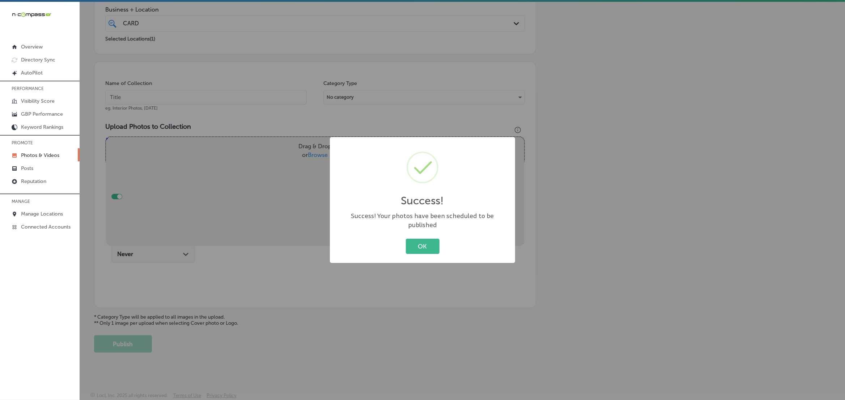
scroll to position [148, 0]
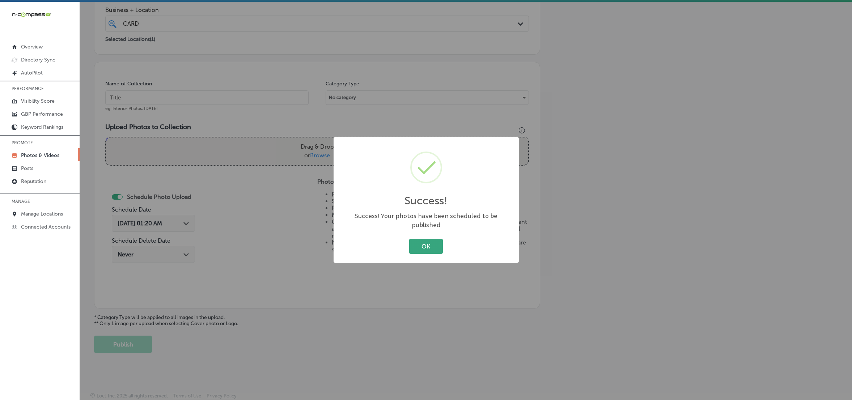
click at [428, 243] on button "OK" at bounding box center [426, 246] width 34 height 15
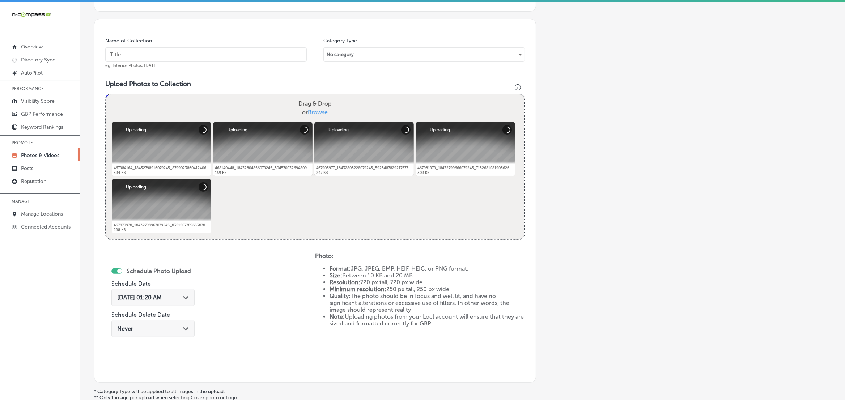
scroll to position [174, 0]
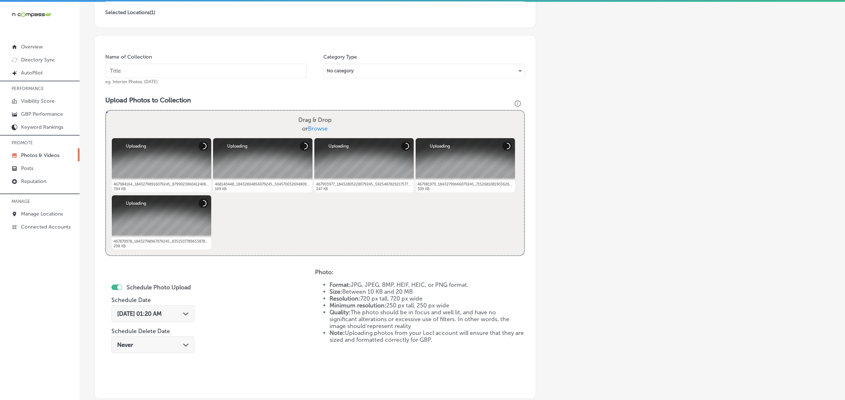
click at [222, 68] on input "text" at bounding box center [205, 71] width 201 height 14
paste input "CARDIACS-Sports-&-Memorabilia-[GEOGRAPHIC_DATA]"
type input "CARDIACS-Sports-&-Memorabilia-[GEOGRAPHIC_DATA]"
click at [184, 307] on div "[DATE] 01:20 AM Path Created with Sketch." at bounding box center [152, 313] width 83 height 17
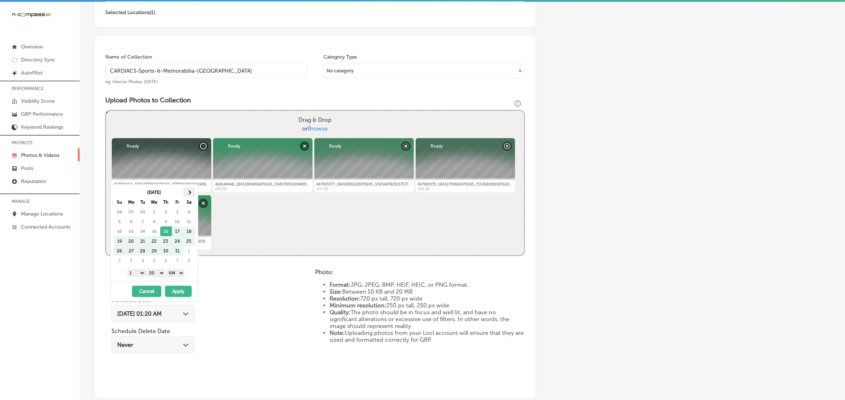
click at [187, 195] on th at bounding box center [189, 192] width 12 height 10
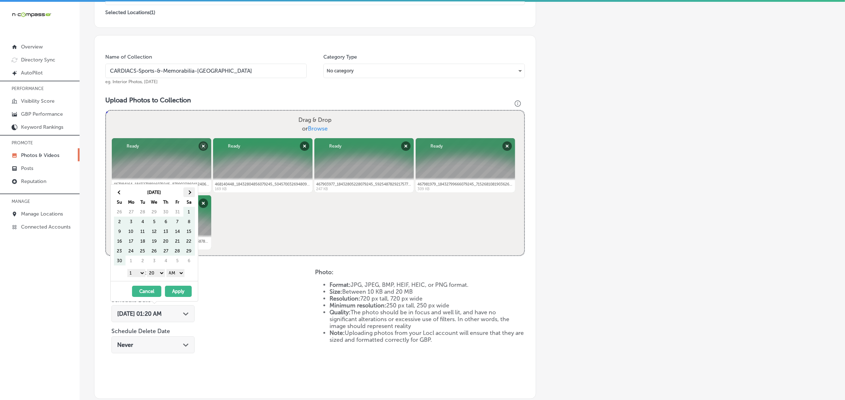
click at [188, 195] on th at bounding box center [189, 192] width 12 height 10
click at [139, 273] on select "1 2 3 4 5 6 7 8 9 10 11 12" at bounding box center [136, 273] width 18 height 8
click at [154, 274] on select "00 10 20 30 40 50" at bounding box center [156, 273] width 18 height 8
click at [179, 272] on select "AM PM" at bounding box center [175, 273] width 18 height 8
click at [178, 292] on button "Apply" at bounding box center [178, 291] width 27 height 11
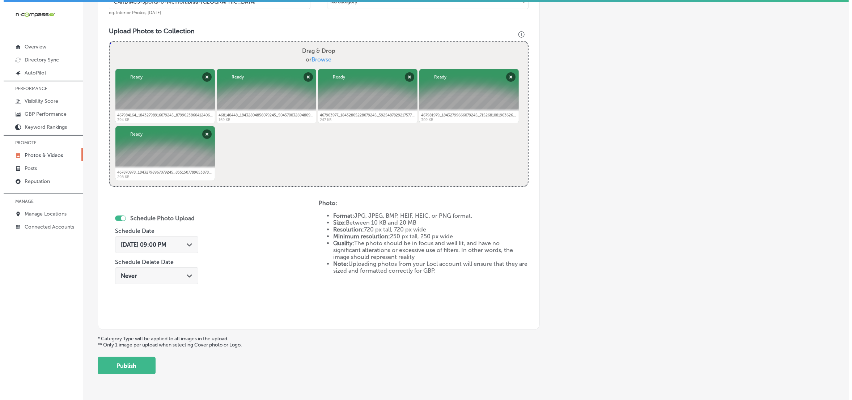
scroll to position [265, 0]
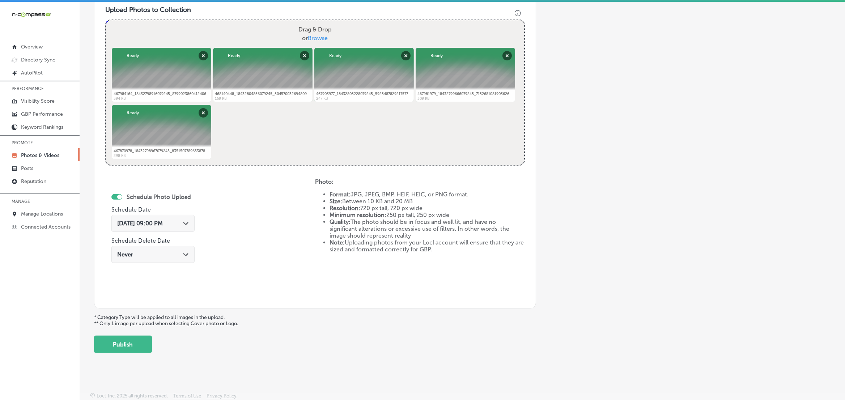
click at [131, 353] on div "Back Add a Collection Which Type of Image or Video Would You Like to Upload? Ph…" at bounding box center [462, 61] width 765 height 596
click at [132, 349] on button "Publish" at bounding box center [123, 344] width 58 height 17
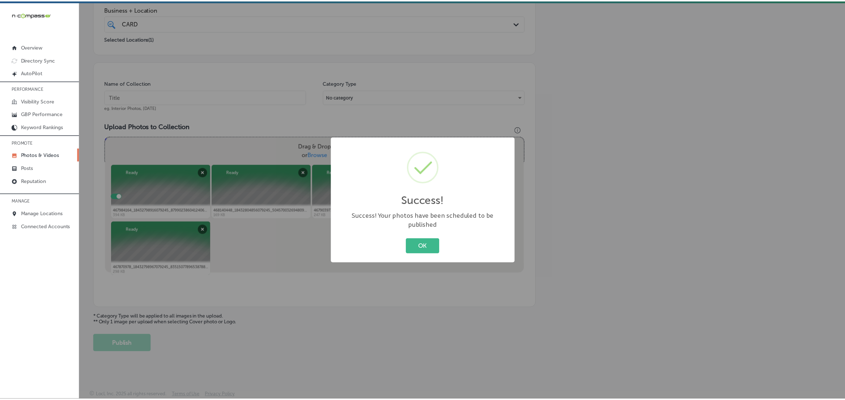
scroll to position [148, 0]
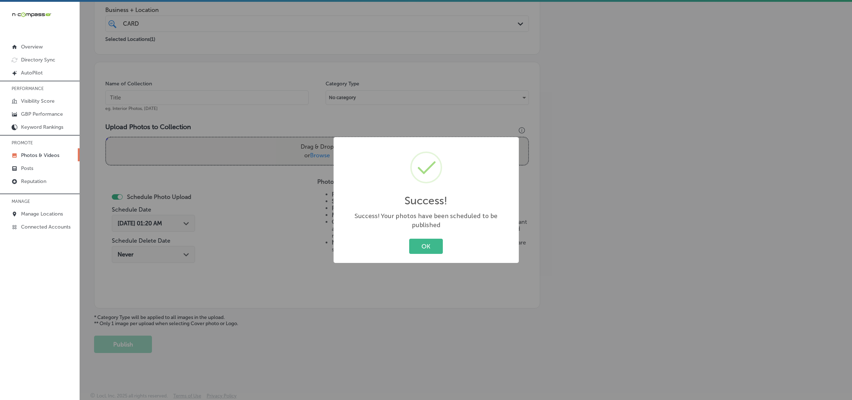
click at [409, 239] on button "OK" at bounding box center [426, 246] width 34 height 15
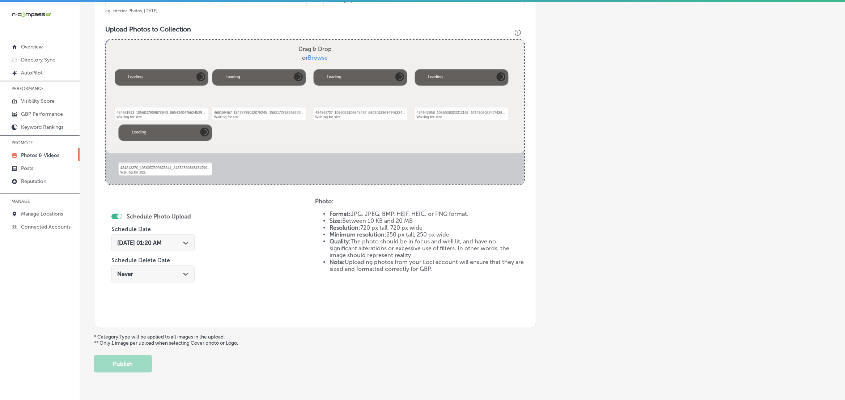
scroll to position [220, 0]
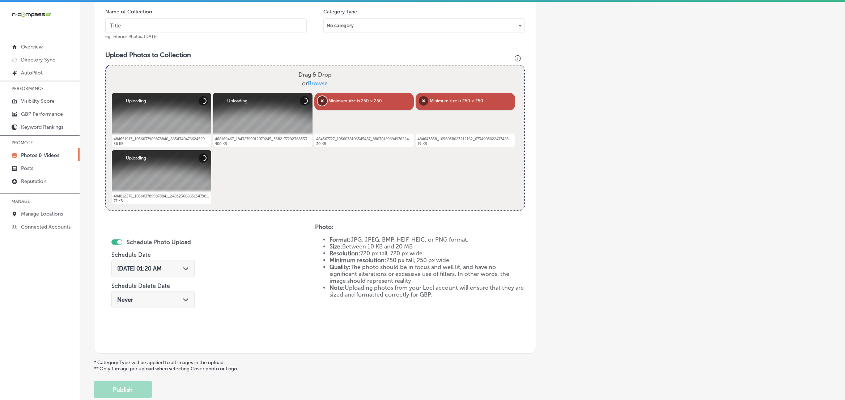
click at [323, 102] on button "Remove" at bounding box center [322, 100] width 9 height 9
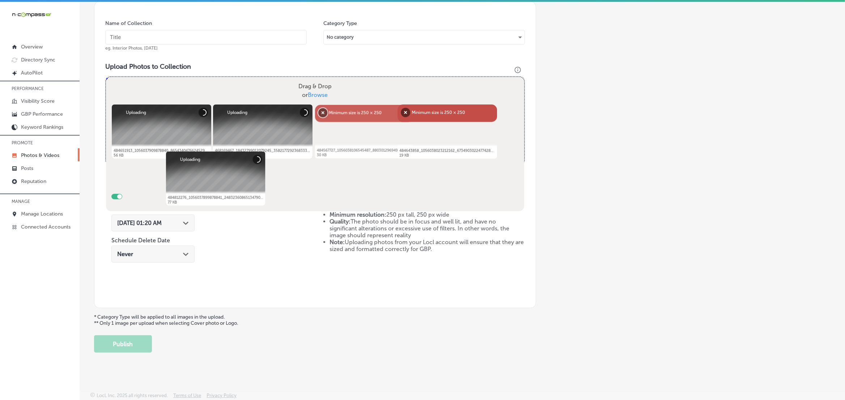
scroll to position [208, 0]
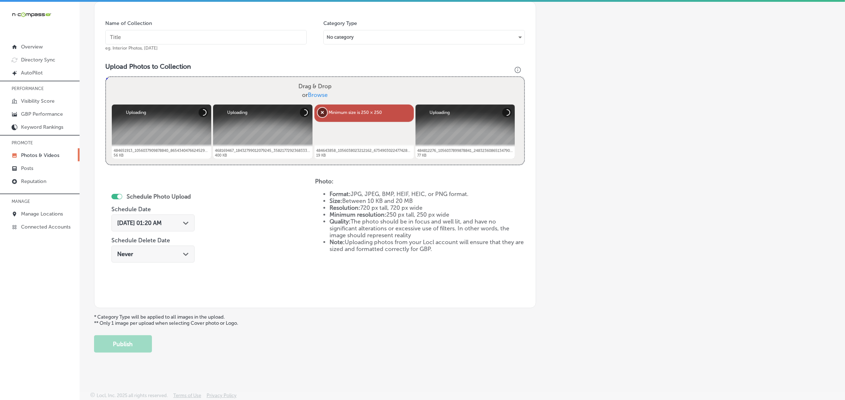
click at [324, 113] on button "Remove" at bounding box center [322, 112] width 9 height 9
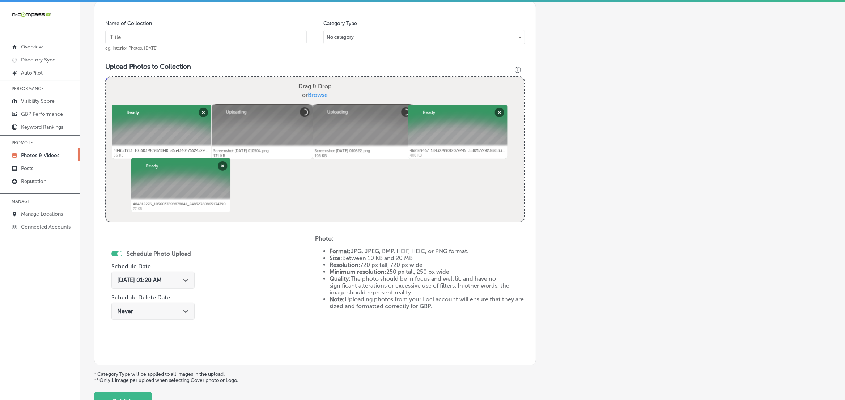
scroll to position [72, 0]
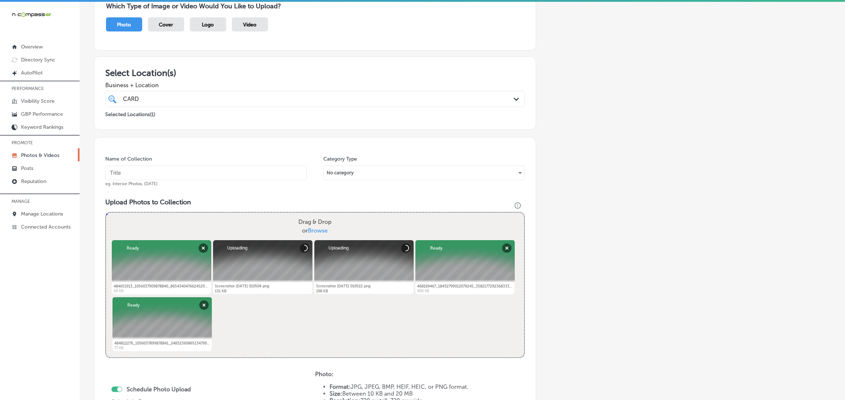
click at [257, 173] on input "text" at bounding box center [205, 173] width 201 height 14
paste input "C"
type input "CARDIACS-Sports-&-Memorabilia-[GEOGRAPHIC_DATA]"
click at [239, 92] on div "CARD CARD Path Created with Sketch." at bounding box center [315, 99] width 420 height 16
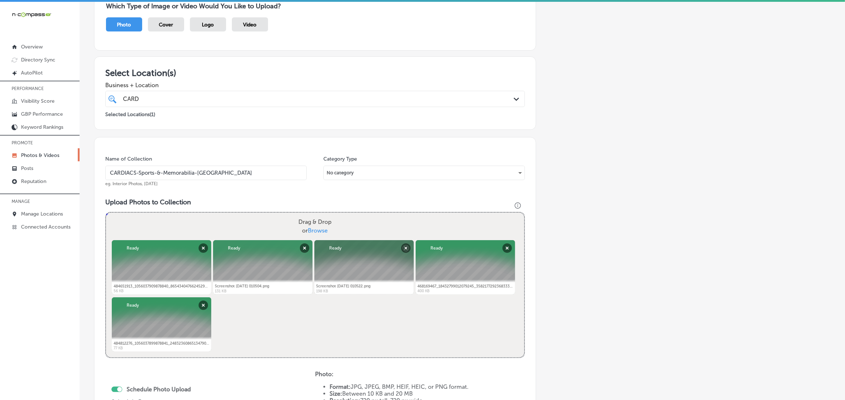
click at [239, 97] on div "CARD CARD" at bounding box center [295, 99] width 347 height 10
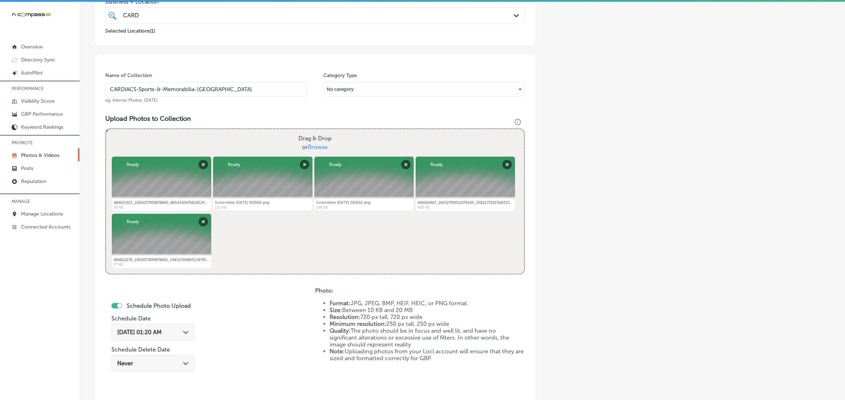
scroll to position [253, 0]
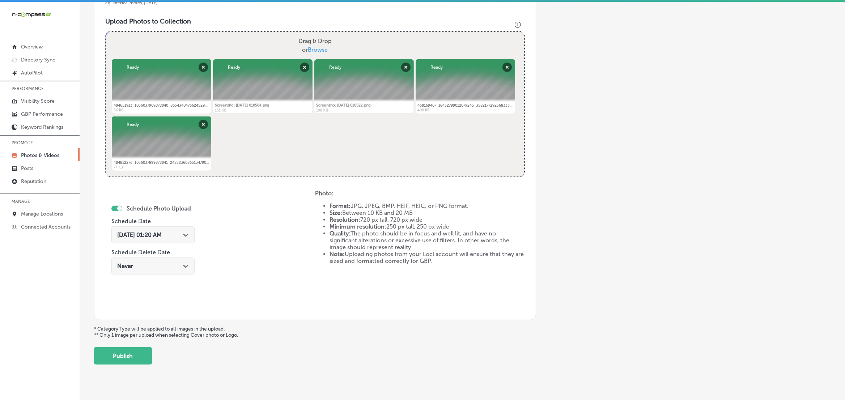
click at [184, 236] on div "[DATE] 01:20 AM Path Created with Sketch." at bounding box center [153, 235] width 72 height 7
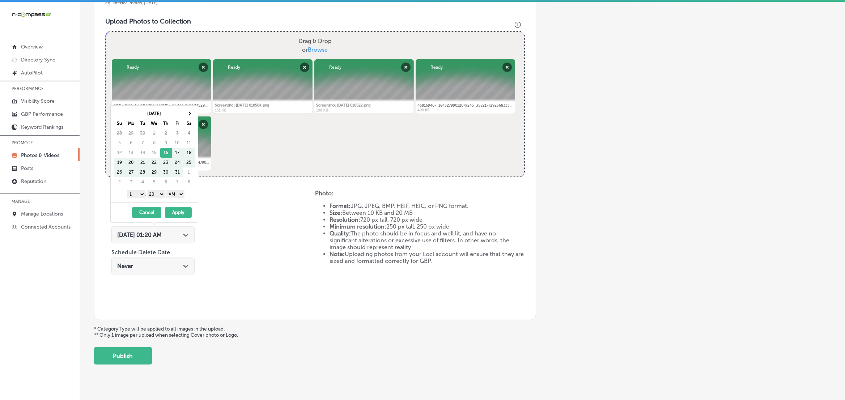
click at [196, 114] on div "[DATE] Su Mo Tu We Th Fr Sa 28 29 30 1 2 3 4 5 6 7 8 9 10 11 12 13 14 15 16 17 …" at bounding box center [156, 148] width 84 height 78
click at [195, 114] on th at bounding box center [189, 114] width 12 height 10
click at [194, 114] on th at bounding box center [189, 114] width 12 height 10
click at [139, 195] on select "1 2 3 4 5 6 7 8 9 10 11 12" at bounding box center [136, 194] width 18 height 8
click at [159, 197] on select "00 10 20 30 40 50" at bounding box center [156, 194] width 18 height 8
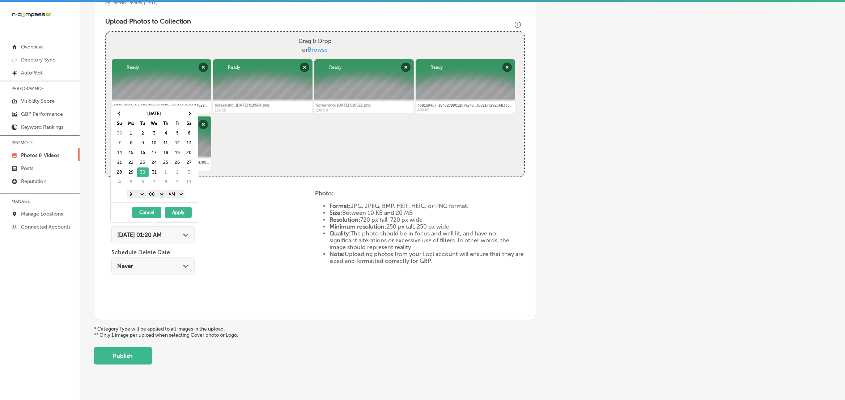
click at [176, 194] on select "AM PM" at bounding box center [175, 194] width 18 height 8
click at [175, 212] on button "Apply" at bounding box center [178, 212] width 27 height 11
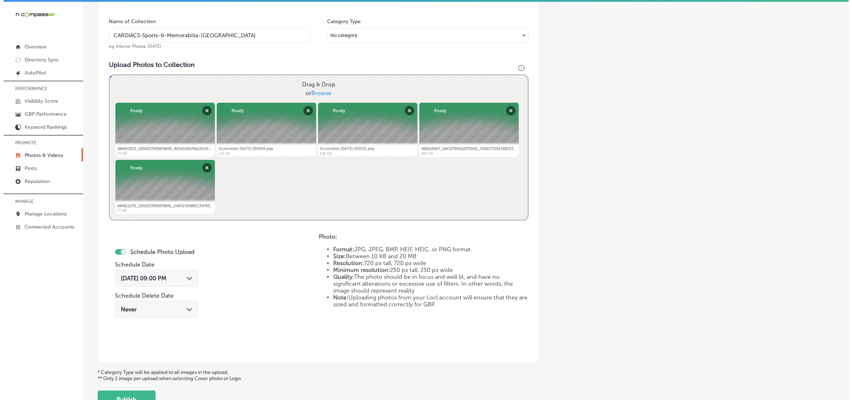
scroll to position [265, 0]
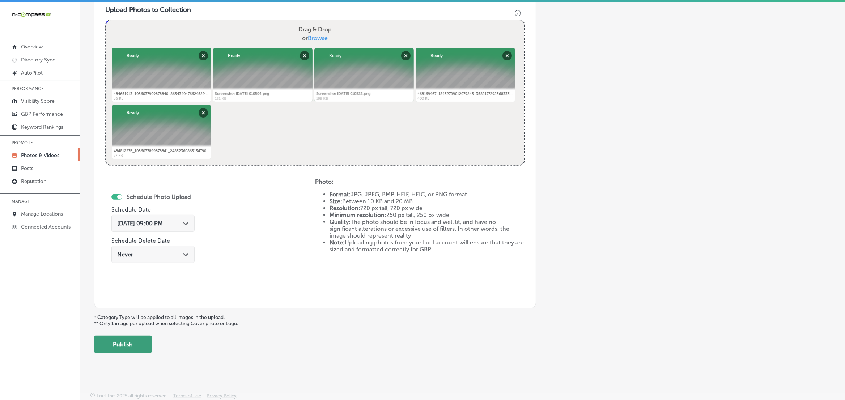
click at [124, 344] on button "Publish" at bounding box center [123, 344] width 58 height 17
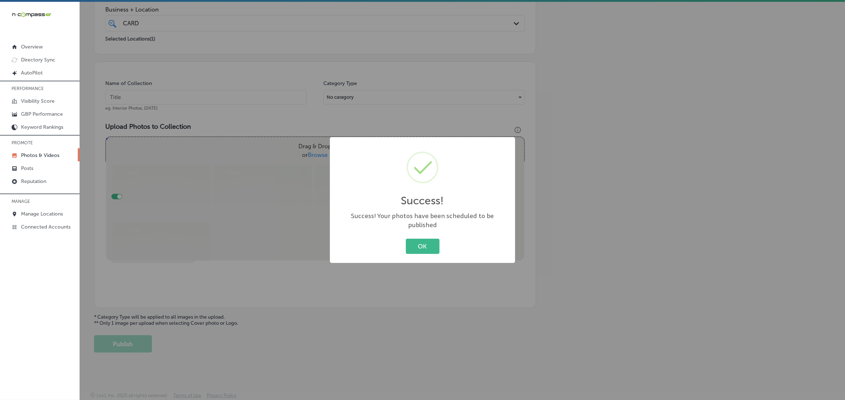
scroll to position [148, 0]
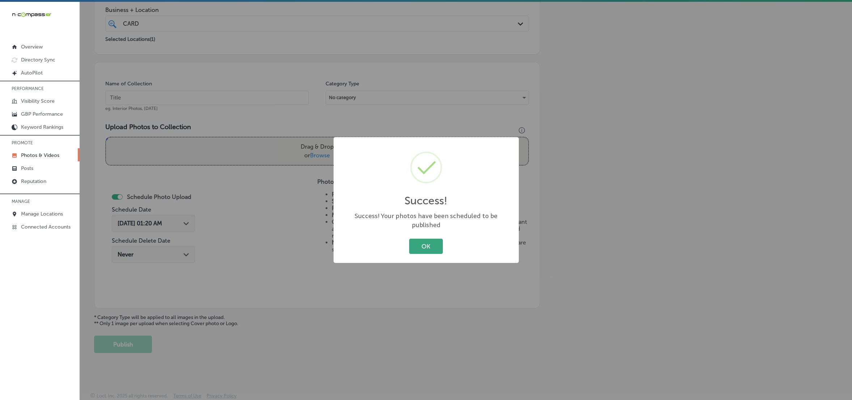
click at [425, 243] on button "OK" at bounding box center [426, 246] width 34 height 15
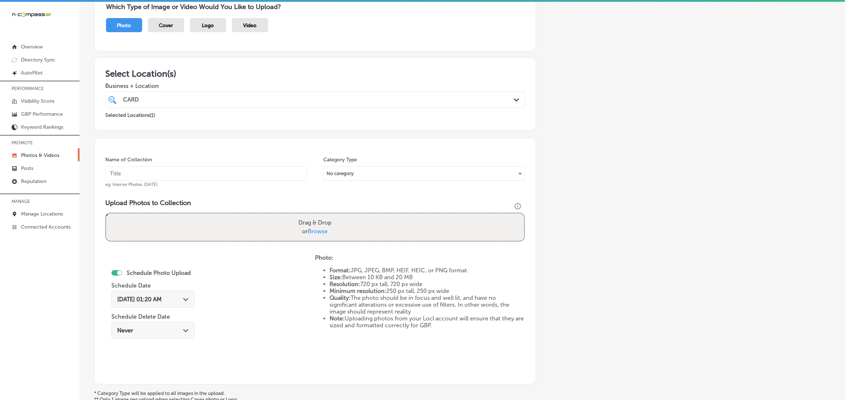
scroll to position [57, 0]
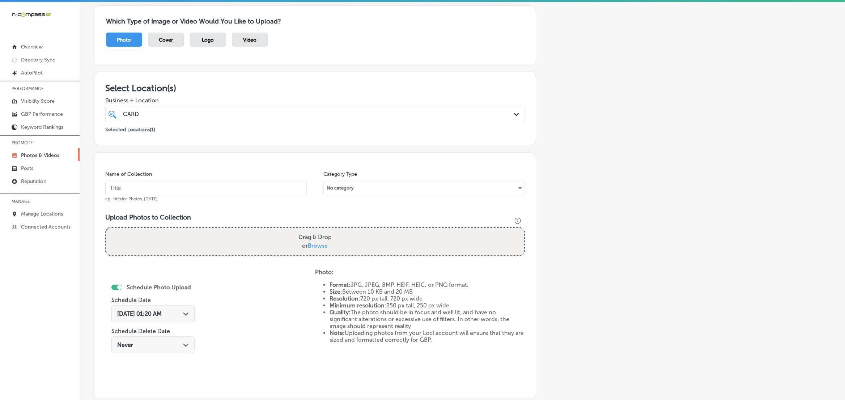
click at [737, 137] on div "Add a Collection Which Type of Image or Video Would You Like to Upload? Photo C…" at bounding box center [462, 216] width 737 height 454
drag, startPoint x: 192, startPoint y: 217, endPoint x: 173, endPoint y: 221, distance: 20.3
click at [173, 221] on h3 "Upload Photos to Collection" at bounding box center [315, 217] width 420 height 8
click at [168, 219] on h3 "Upload Photos to Collection" at bounding box center [315, 217] width 420 height 8
drag, startPoint x: 160, startPoint y: 216, endPoint x: 194, endPoint y: 214, distance: 34.1
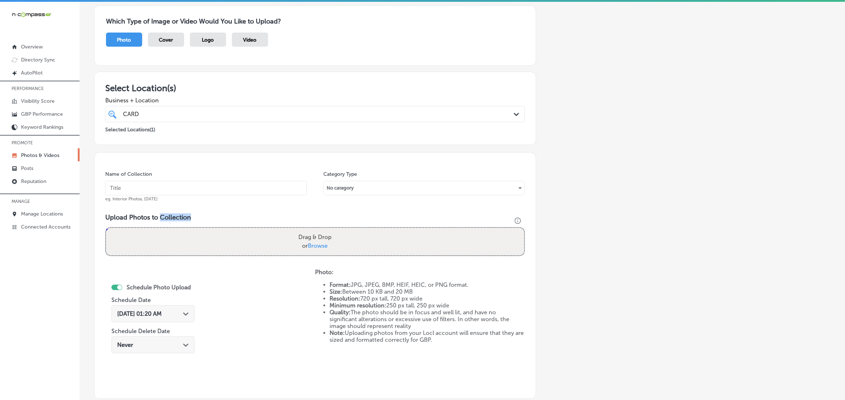
click at [194, 216] on h3 "Upload Photos to Collection" at bounding box center [315, 217] width 420 height 8
click at [201, 218] on h3 "Upload Photos to Collection" at bounding box center [315, 217] width 420 height 8
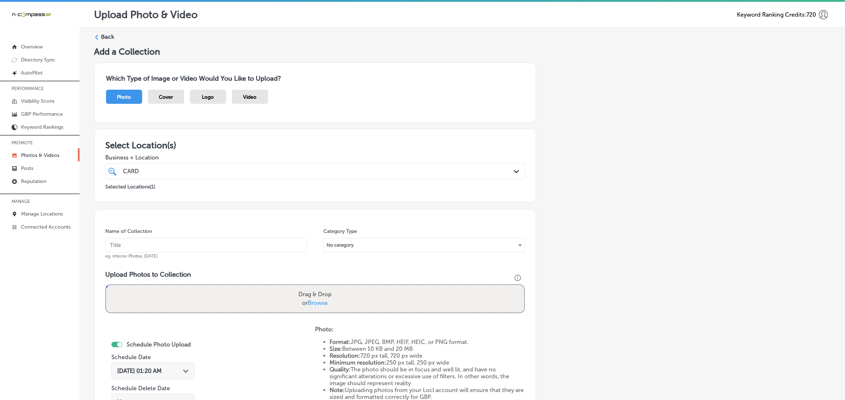
scroll to position [45, 0]
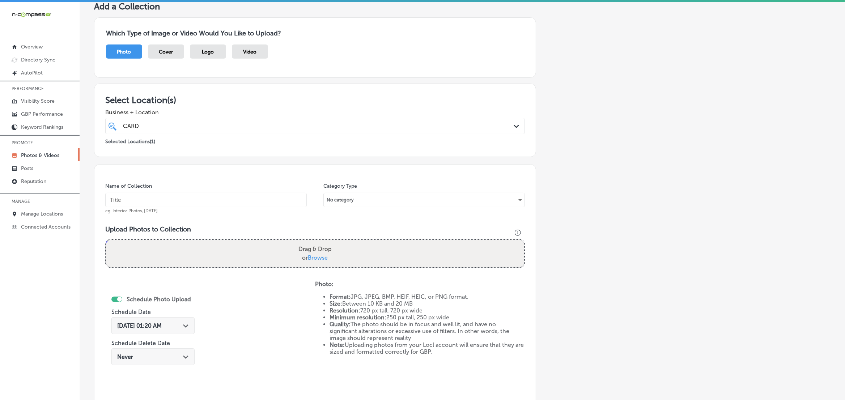
click at [177, 198] on input "text" at bounding box center [205, 200] width 201 height 14
type input "CARDIACS-Sports-&-Memorabilia-[GEOGRAPHIC_DATA]"
click at [592, 214] on div "Add a Collection Which Type of Image or Video Would You Like to Upload? Photo C…" at bounding box center [462, 228] width 737 height 454
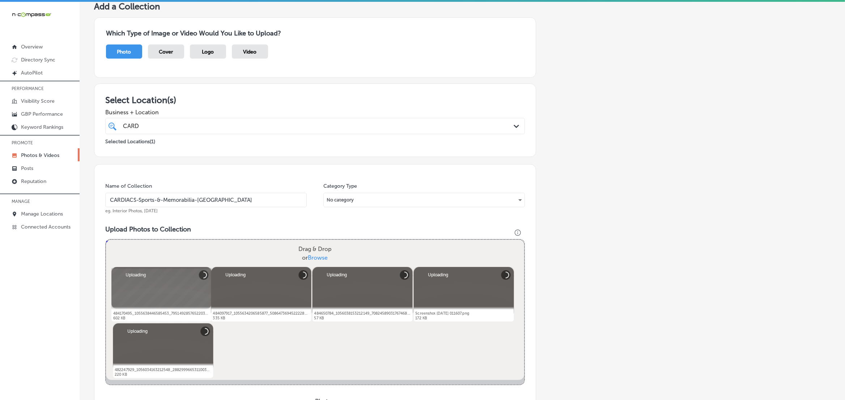
scroll to position [226, 0]
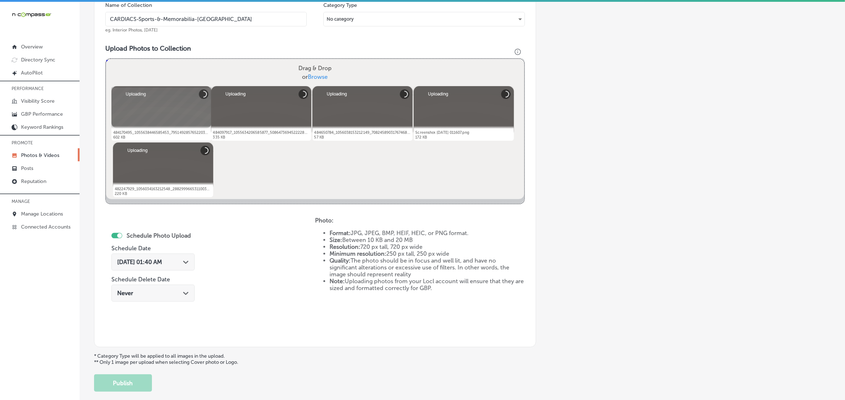
click at [192, 260] on div "[DATE] 01:40 AM Path Created with Sketch." at bounding box center [152, 262] width 83 height 17
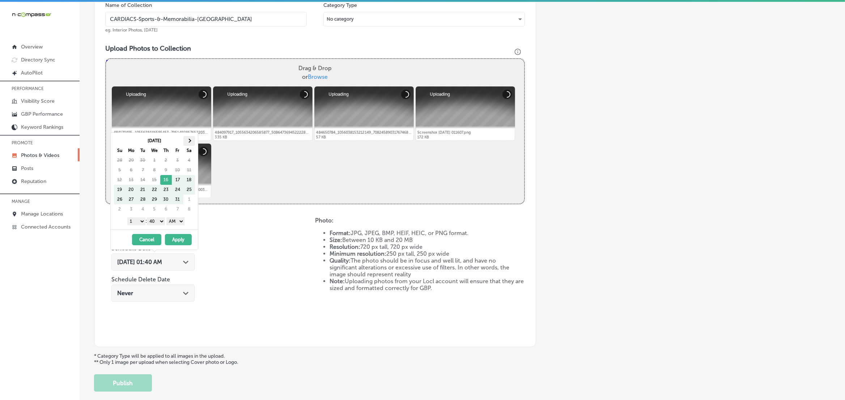
click at [195, 142] on th at bounding box center [189, 141] width 12 height 10
click at [194, 142] on th at bounding box center [189, 141] width 12 height 10
click at [137, 222] on select "1 2 3 4 5 6 7 8 9 10 11 12" at bounding box center [136, 221] width 18 height 8
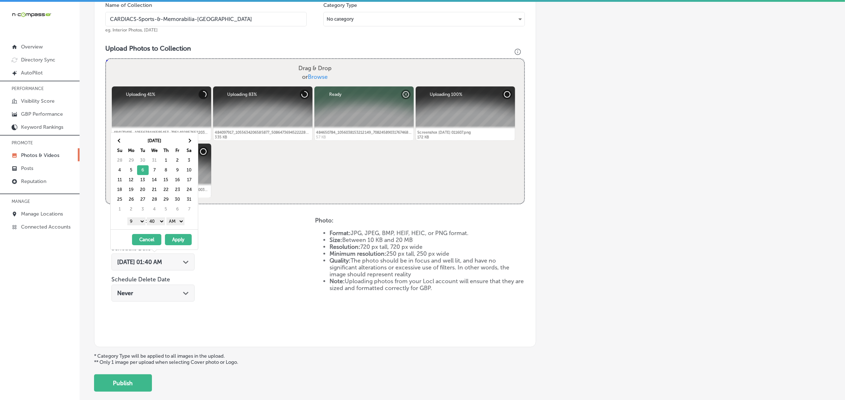
click at [154, 226] on div "1 2 3 4 5 6 7 8 9 10 11 12 : 00 10 20 30 40 50 AM PM" at bounding box center [156, 221] width 84 height 11
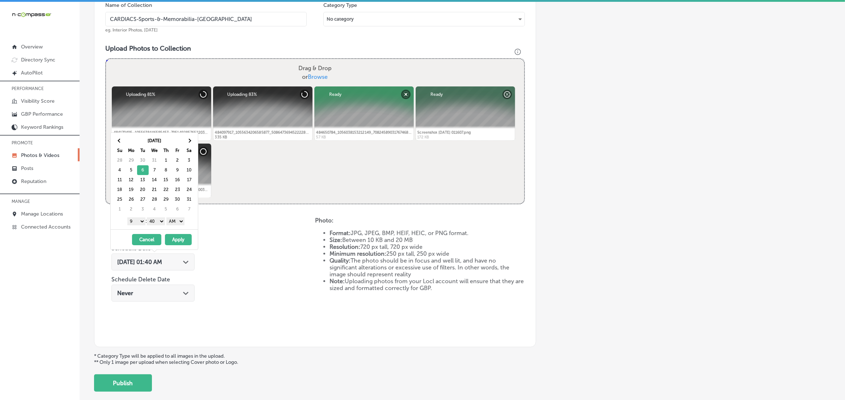
click at [156, 225] on select "00 10 20 30 40 50" at bounding box center [156, 221] width 18 height 8
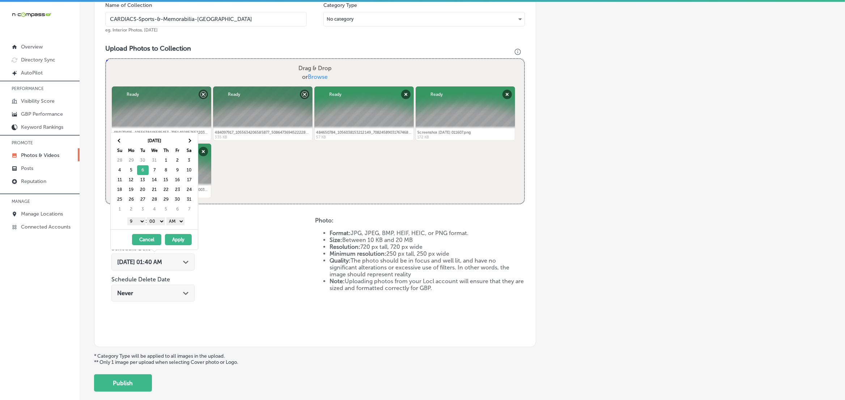
click at [176, 225] on select "AM PM" at bounding box center [175, 221] width 18 height 8
click at [176, 240] on button "Apply" at bounding box center [178, 239] width 27 height 11
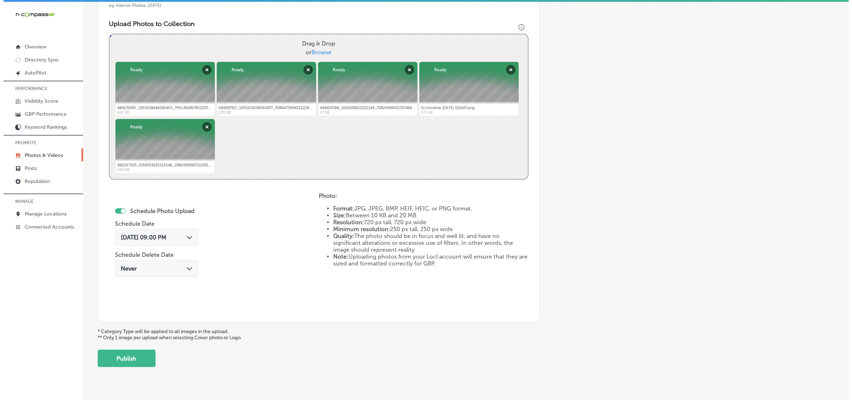
scroll to position [265, 0]
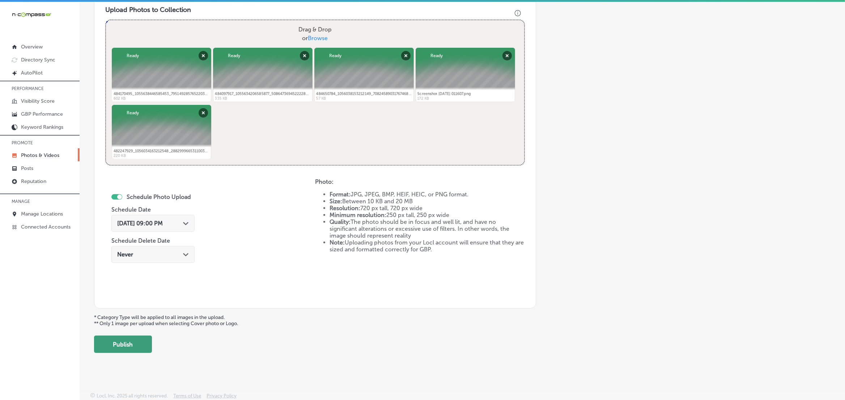
click at [145, 343] on button "Publish" at bounding box center [123, 344] width 58 height 17
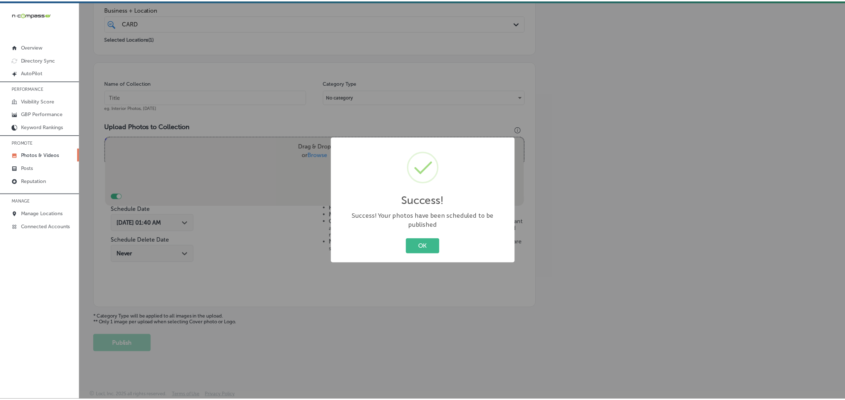
scroll to position [148, 0]
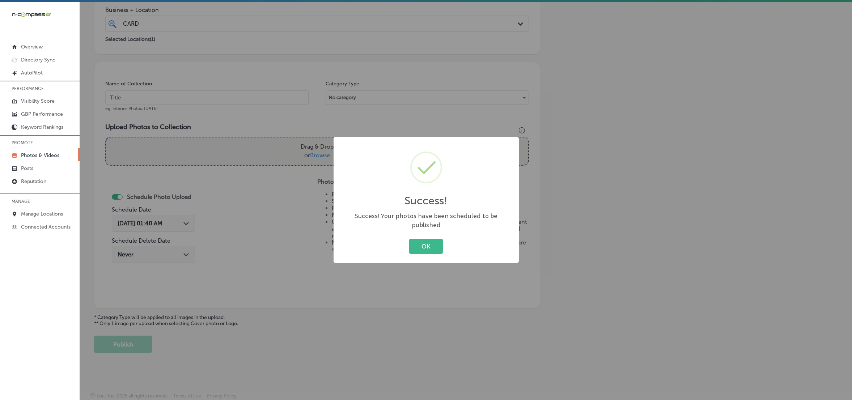
click at [409, 239] on button "OK" at bounding box center [426, 246] width 34 height 15
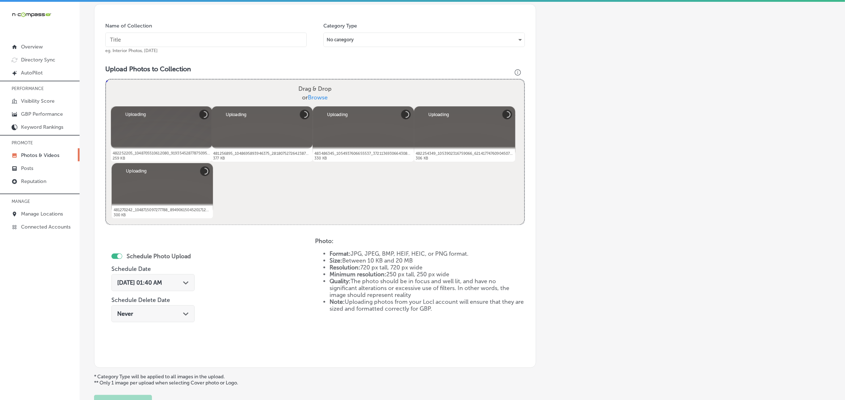
scroll to position [129, 0]
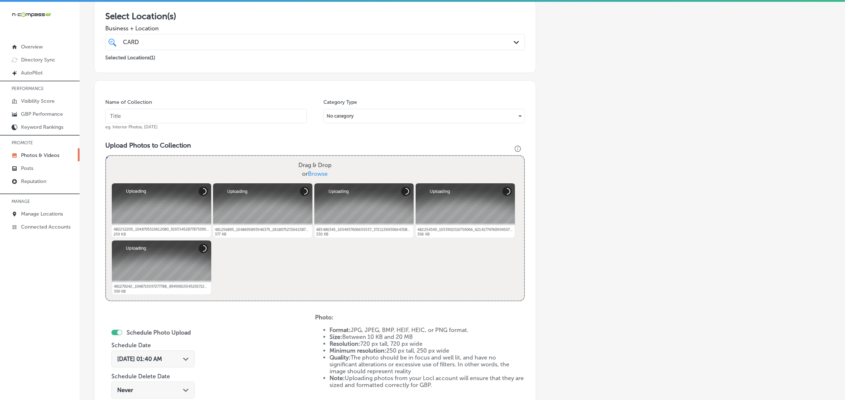
click at [235, 114] on input "text" at bounding box center [205, 116] width 201 height 14
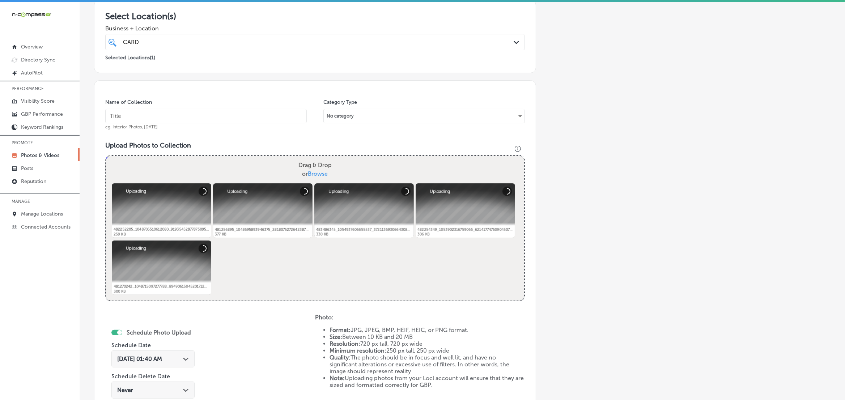
paste input "c"
type input "CARDIACS-Sports-&-Memorabilia-[GEOGRAPHIC_DATA]"
click at [218, 120] on input "CARDIACS-Sports-&-Memorabilia-[GEOGRAPHIC_DATA]" at bounding box center [205, 116] width 201 height 14
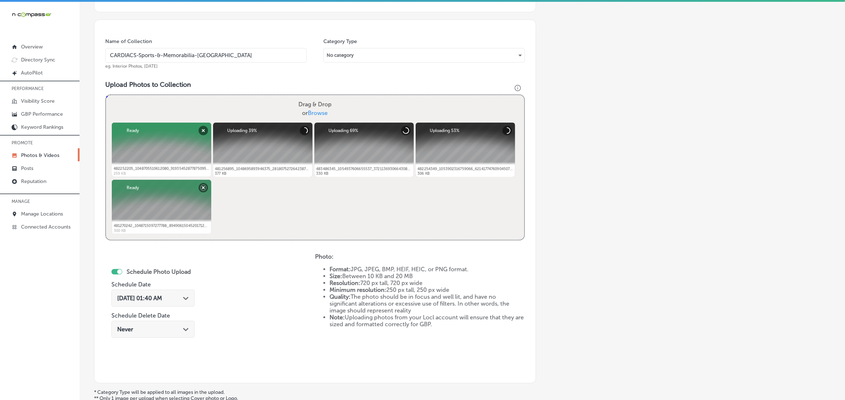
scroll to position [220, 0]
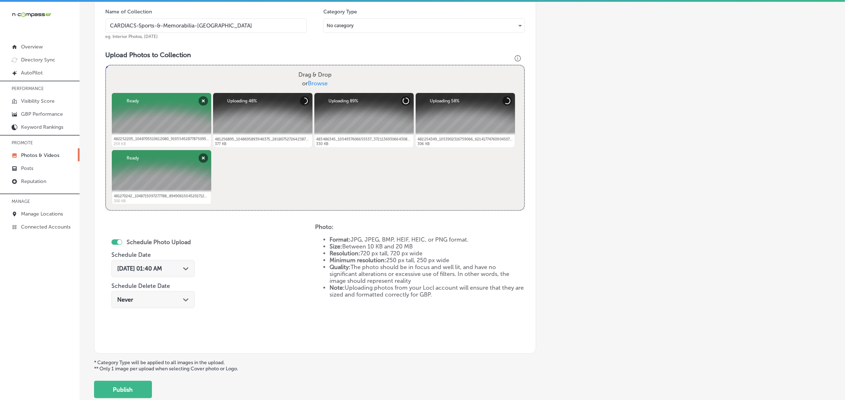
click at [186, 269] on icon "Path Created with Sketch." at bounding box center [185, 268] width 5 height 3
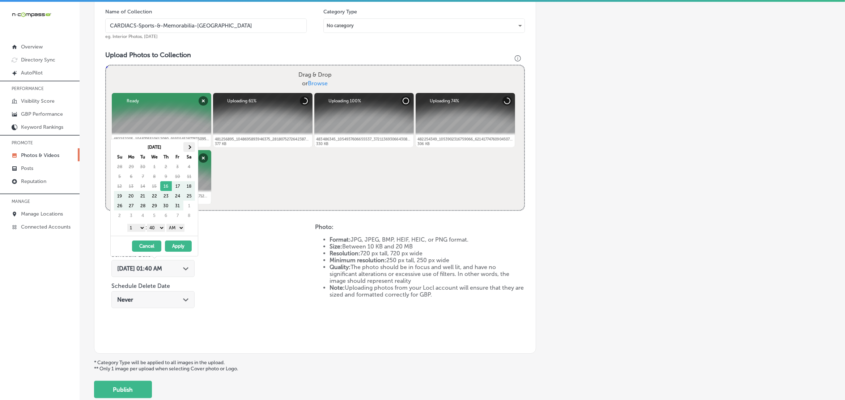
click at [191, 148] on th at bounding box center [189, 147] width 12 height 10
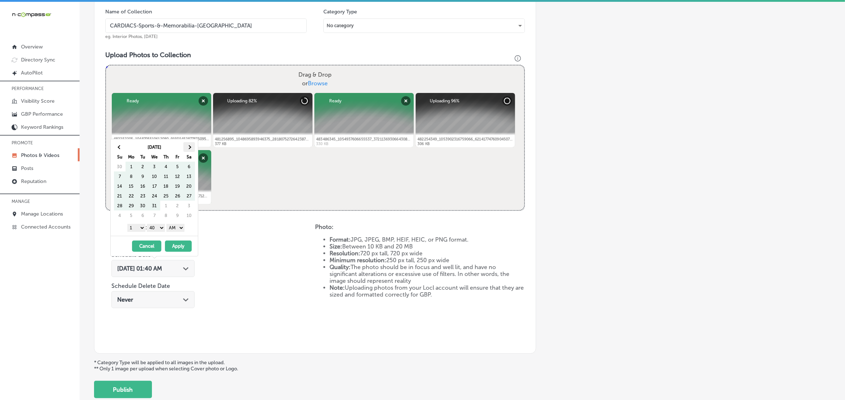
click at [188, 147] on span at bounding box center [189, 147] width 4 height 4
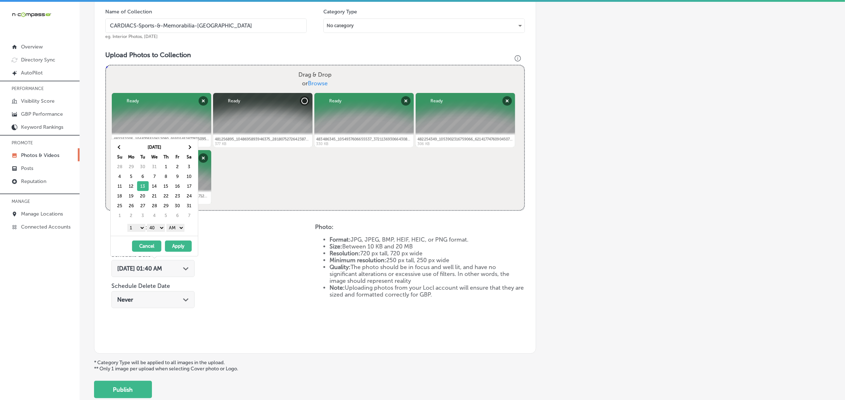
click at [138, 226] on select "1 2 3 4 5 6 7 8 9 10 11 12" at bounding box center [136, 228] width 18 height 8
click at [162, 232] on select "00 10 20 30 40 50" at bounding box center [156, 228] width 18 height 8
click at [178, 221] on div "[DATE] Su Mo Tu We Th Fr Sa 28 29 30 31 1 2 3 4 5 6 7 8 9 10 11 12 13 14 15 16 …" at bounding box center [154, 187] width 87 height 97
click at [178, 227] on select "AM PM" at bounding box center [175, 228] width 18 height 8
click at [178, 247] on button "Apply" at bounding box center [178, 246] width 27 height 11
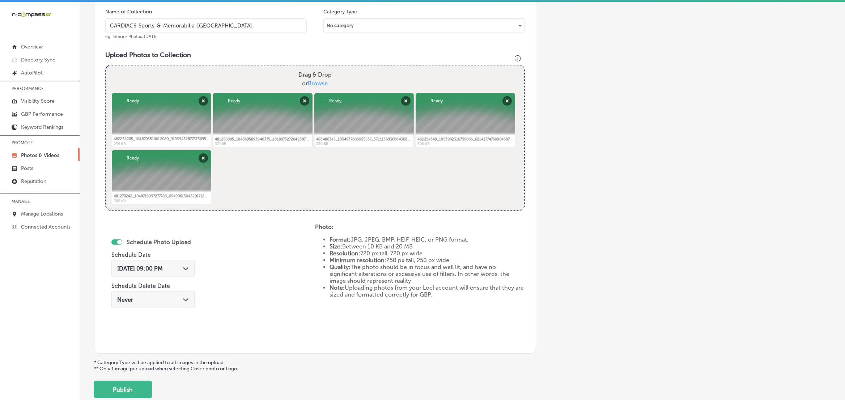
scroll to position [265, 0]
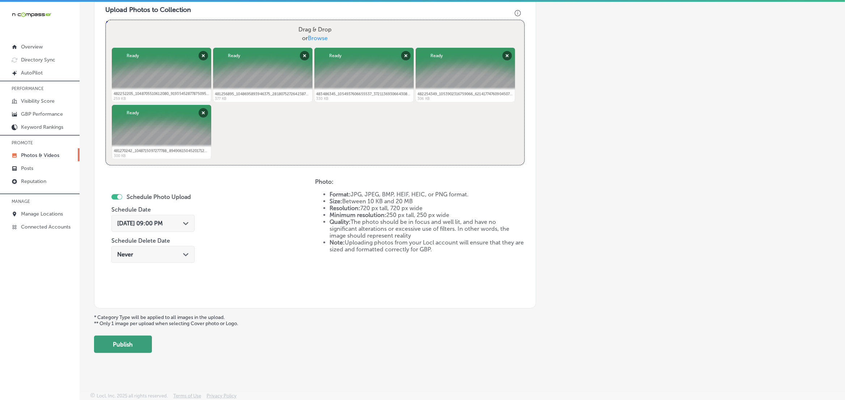
click at [145, 340] on button "Publish" at bounding box center [123, 344] width 58 height 17
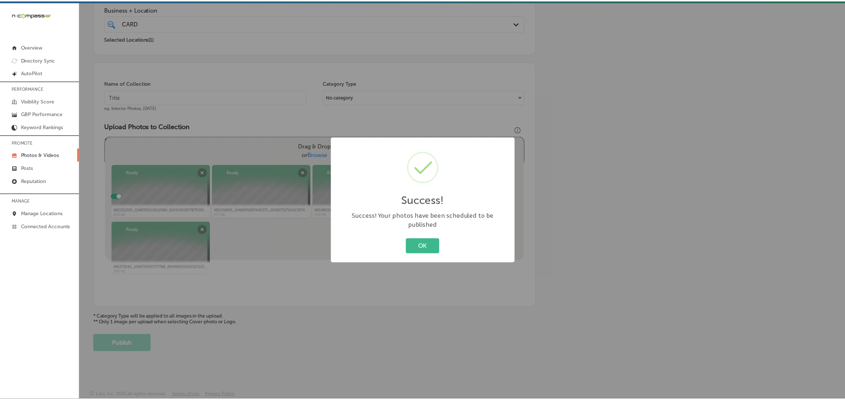
scroll to position [148, 0]
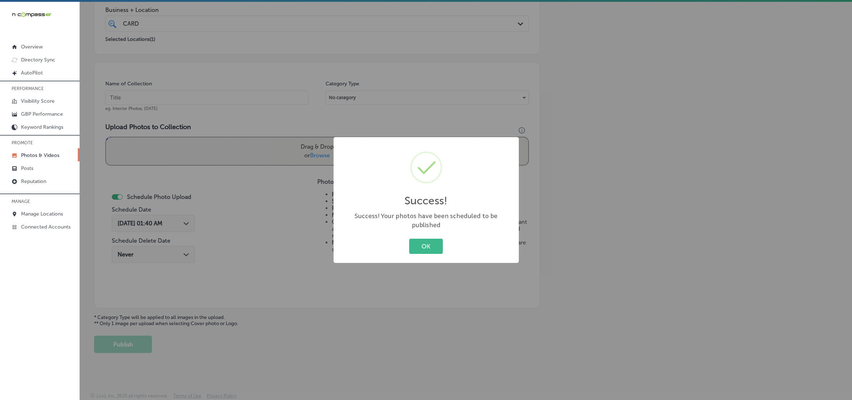
click at [409, 239] on button "OK" at bounding box center [426, 246] width 34 height 15
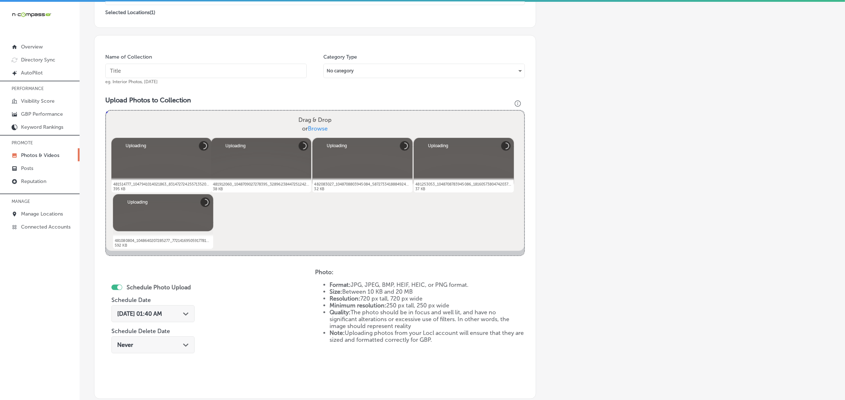
scroll to position [84, 0]
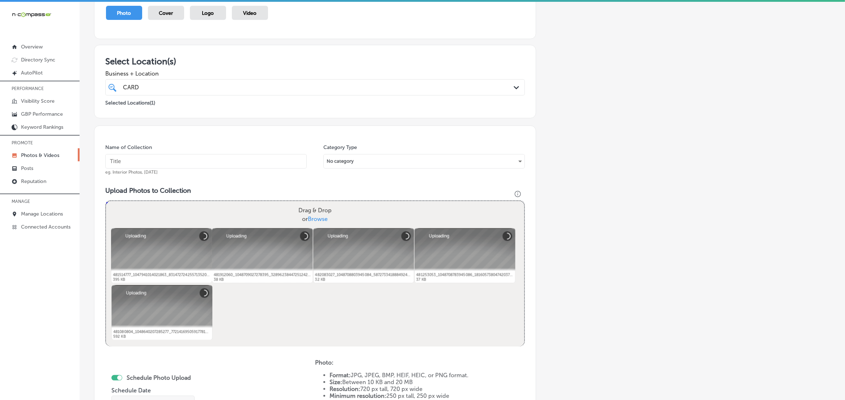
click at [220, 158] on input "text" at bounding box center [205, 161] width 201 height 14
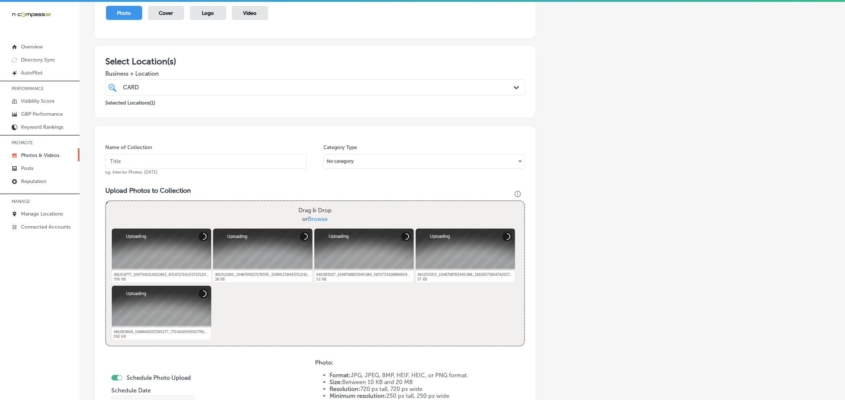
paste input "CARDIACS-Sports-&-Memorabilia-[GEOGRAPHIC_DATA]"
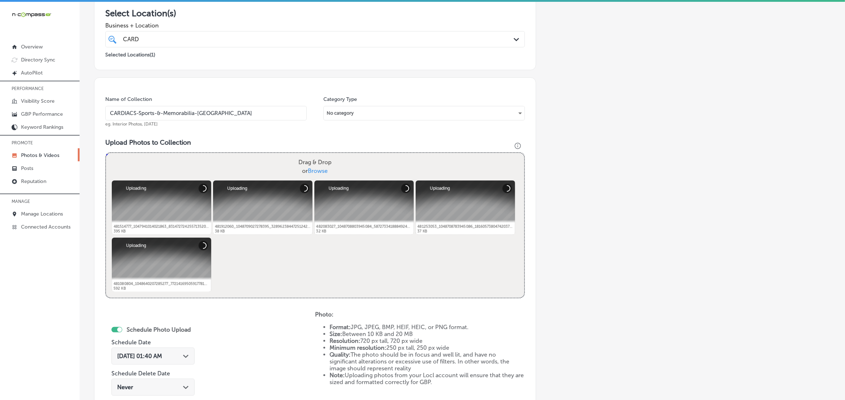
scroll to position [174, 0]
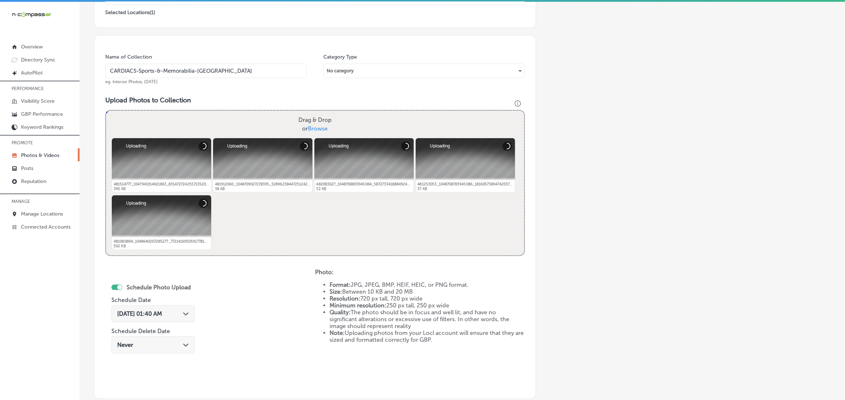
type input "CARDIACS-Sports-&-Memorabilia-[GEOGRAPHIC_DATA]"
click at [187, 313] on icon "Path Created with Sketch." at bounding box center [185, 314] width 5 height 3
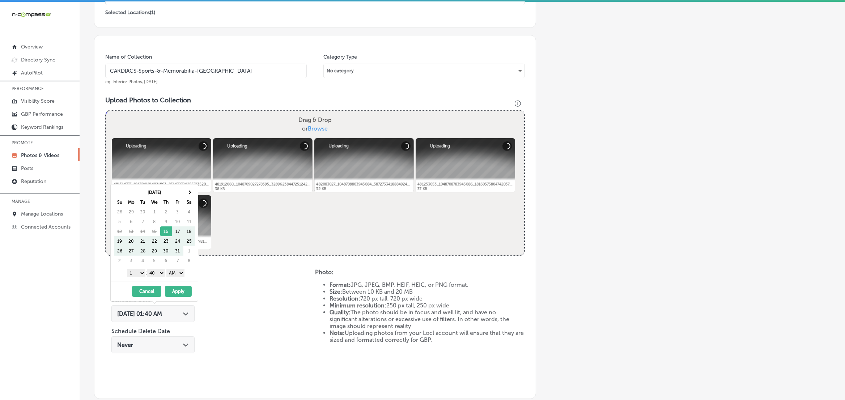
click at [190, 187] on div "[DATE] Su Mo Tu We Th Fr Sa 28 29 30 1 2 3 4 5 6 7 8 9 10 11 12 13 14 15 16 17 …" at bounding box center [154, 232] width 87 height 97
click at [190, 190] on th at bounding box center [189, 192] width 12 height 10
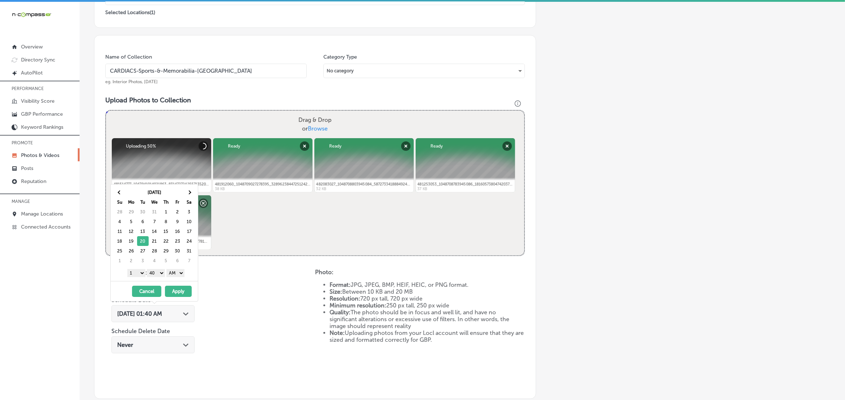
click at [139, 274] on select "1 2 3 4 5 6 7 8 9 10 11 12" at bounding box center [136, 273] width 18 height 8
click at [160, 276] on select "00 10 20 30 40 50" at bounding box center [156, 273] width 18 height 8
drag, startPoint x: 167, startPoint y: 279, endPoint x: 174, endPoint y: 277, distance: 7.4
click at [171, 274] on select "AM PM" at bounding box center [175, 273] width 18 height 8
click at [178, 290] on button "Apply" at bounding box center [178, 291] width 27 height 11
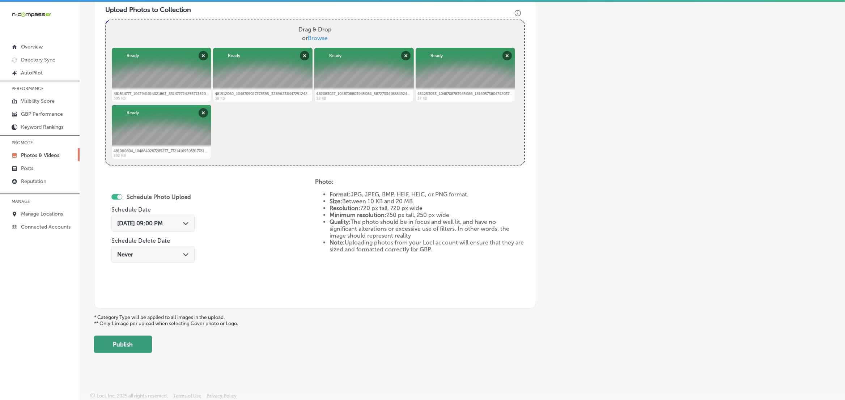
click at [140, 343] on button "Publish" at bounding box center [123, 344] width 58 height 17
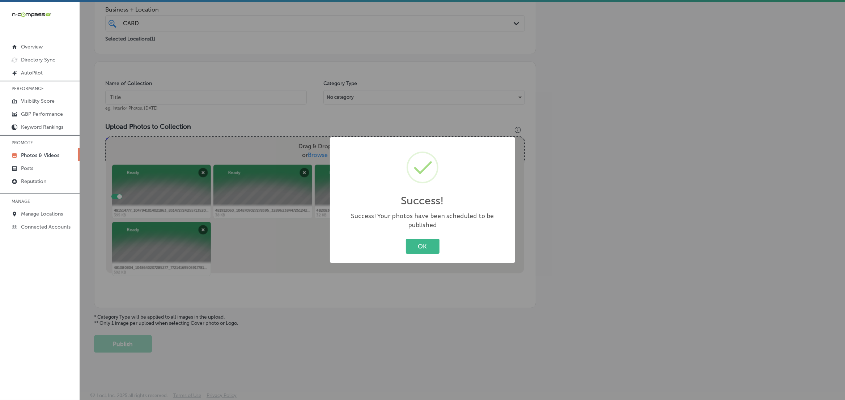
scroll to position [129, 0]
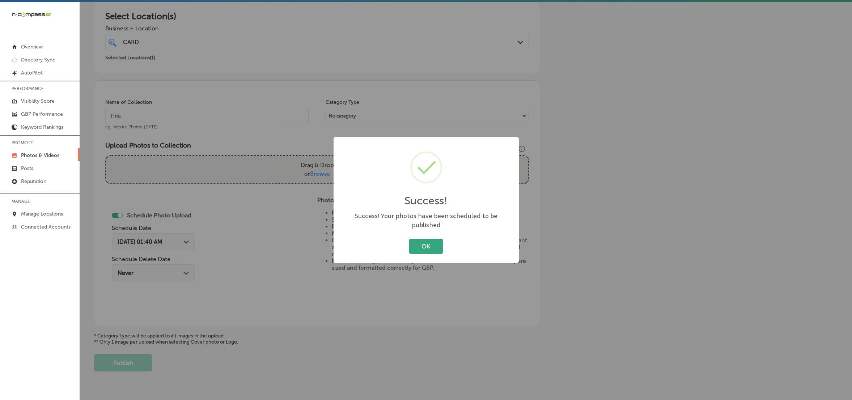
click at [426, 249] on button "OK" at bounding box center [426, 246] width 34 height 15
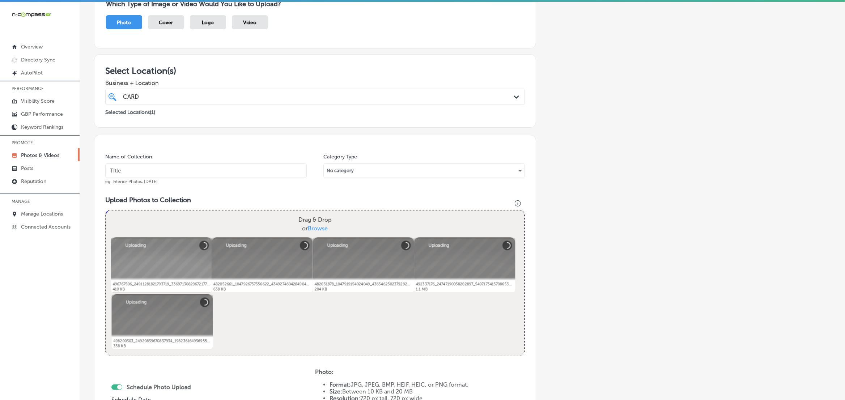
scroll to position [39, 0]
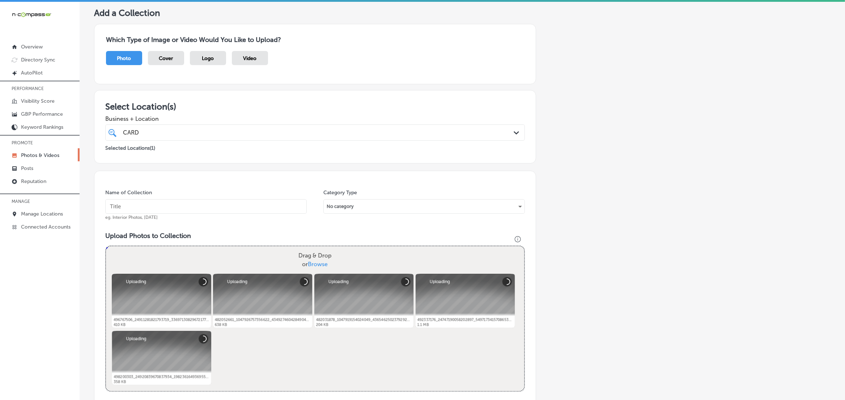
click at [243, 207] on input "text" at bounding box center [205, 206] width 201 height 14
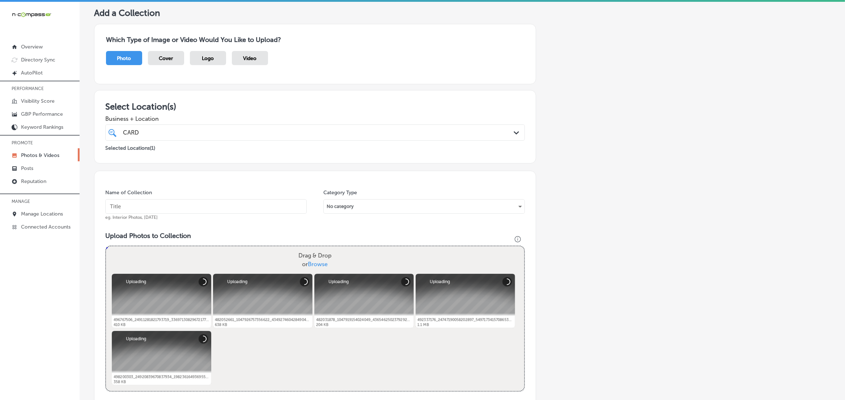
paste input "CARDIACS-Sports-&-Memorabilia-[GEOGRAPHIC_DATA]"
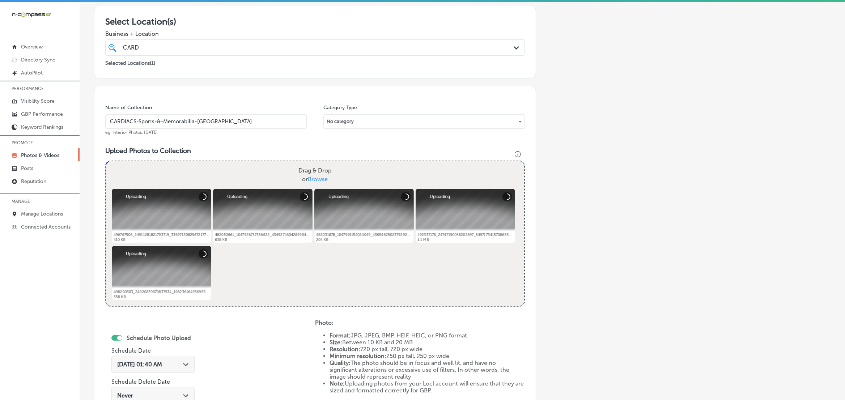
scroll to position [174, 0]
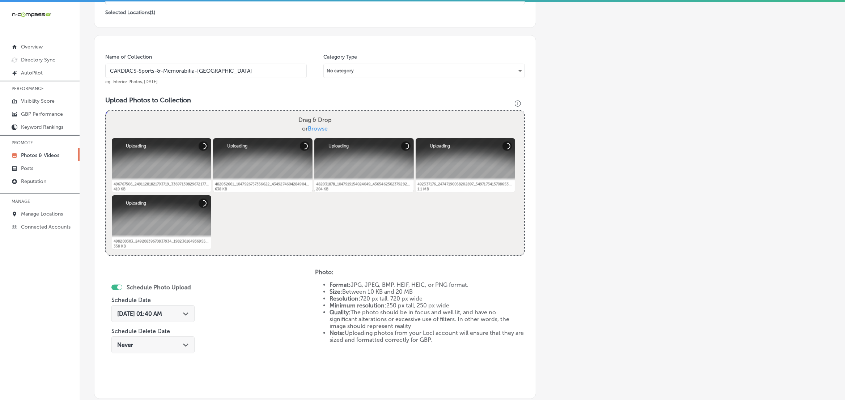
type input "CARDIACS-Sports-&-Memorabilia-[GEOGRAPHIC_DATA]"
click at [186, 316] on div "Path Created with Sketch." at bounding box center [186, 313] width 6 height 6
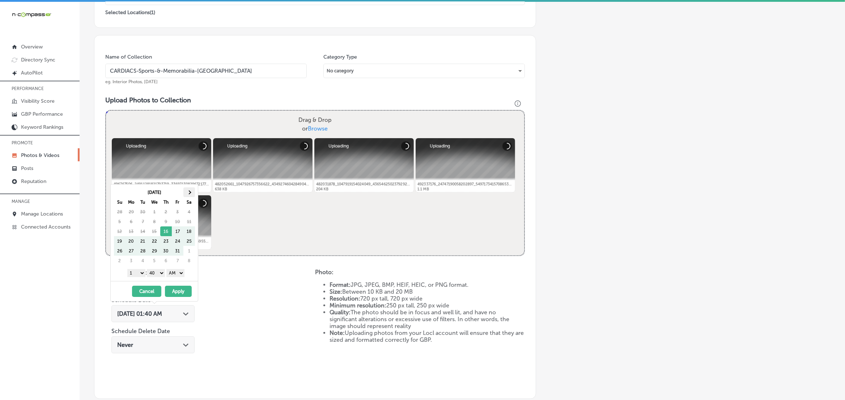
click at [192, 192] on th at bounding box center [189, 192] width 12 height 10
drag, startPoint x: 142, startPoint y: 272, endPoint x: 140, endPoint y: 277, distance: 4.7
click at [142, 272] on select "1 2 3 4 5 6 7 8 9 10 11 12" at bounding box center [136, 273] width 18 height 8
drag, startPoint x: 157, startPoint y: 273, endPoint x: 158, endPoint y: 277, distance: 4.0
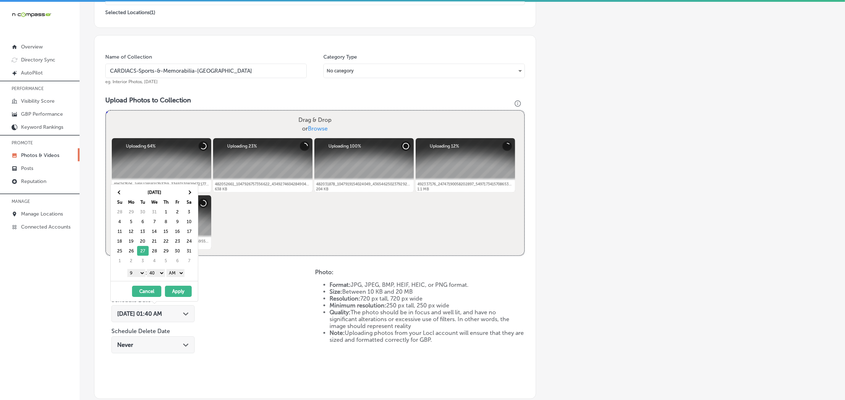
click at [157, 273] on select "00 10 20 30 40 50" at bounding box center [156, 273] width 18 height 8
click at [171, 273] on select "AM PM" at bounding box center [175, 273] width 18 height 8
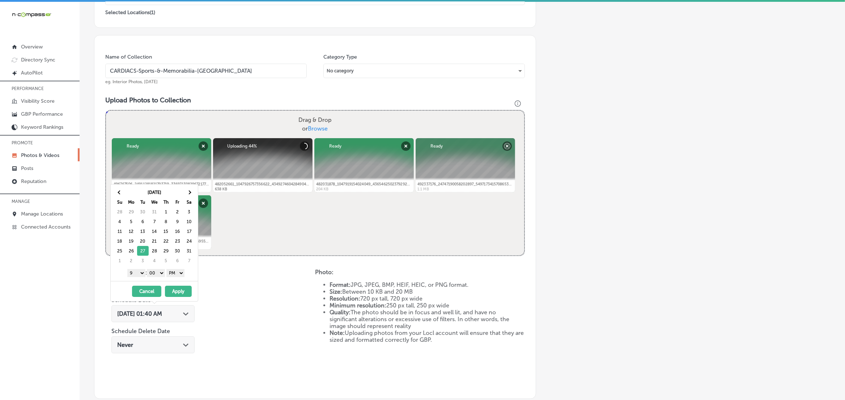
click at [175, 293] on button "Apply" at bounding box center [178, 291] width 27 height 11
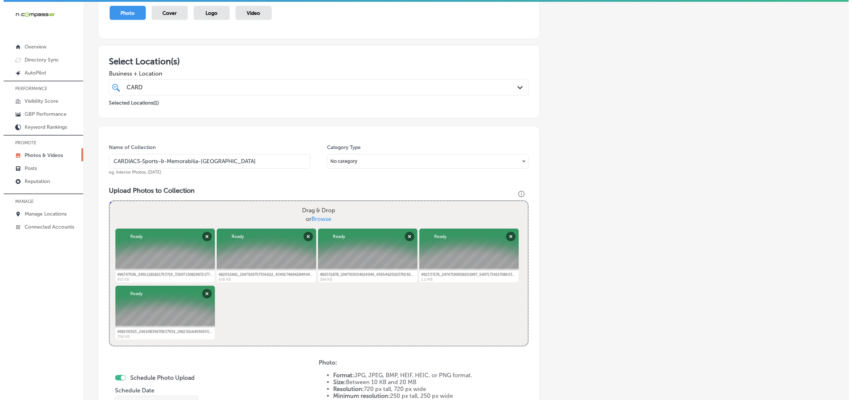
scroll to position [265, 0]
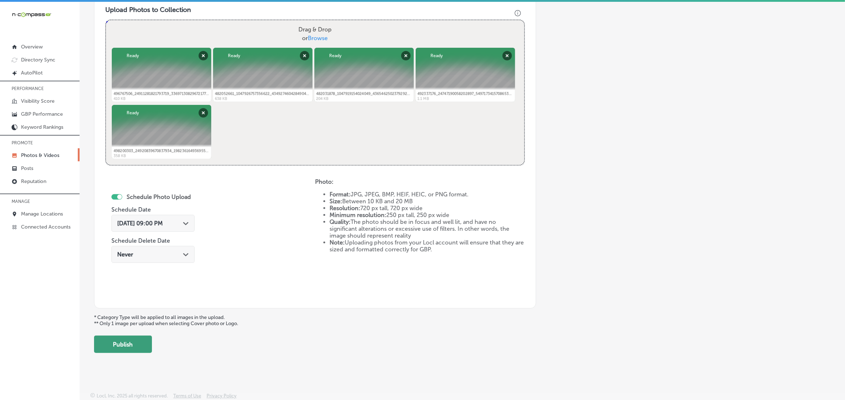
click at [149, 336] on button "Publish" at bounding box center [123, 344] width 58 height 17
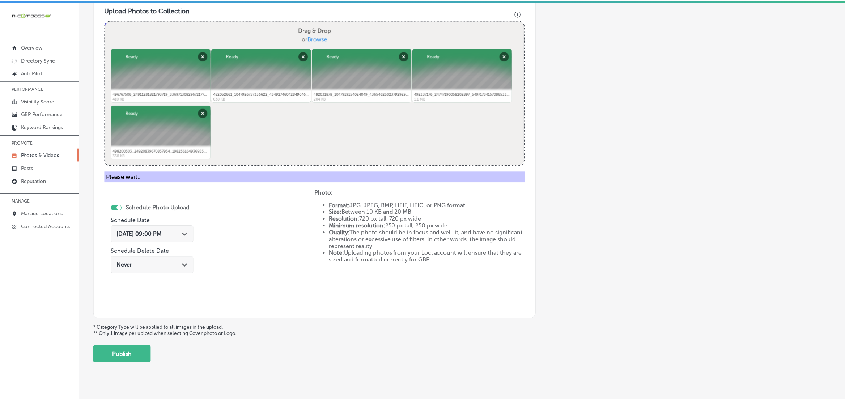
scroll to position [148, 0]
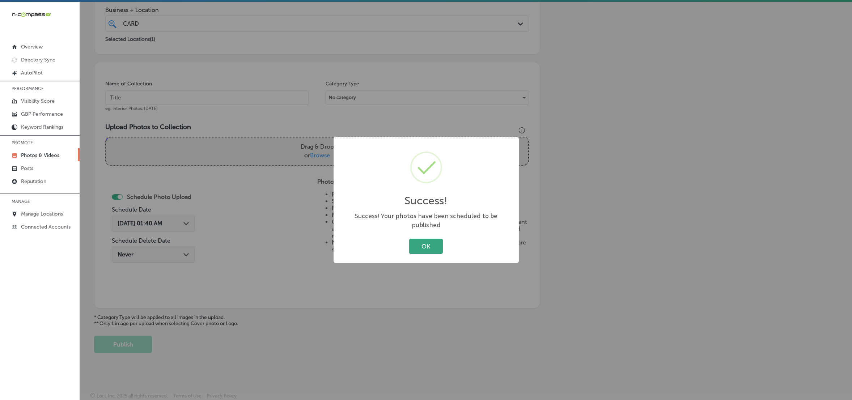
click at [433, 246] on button "OK" at bounding box center [426, 246] width 34 height 15
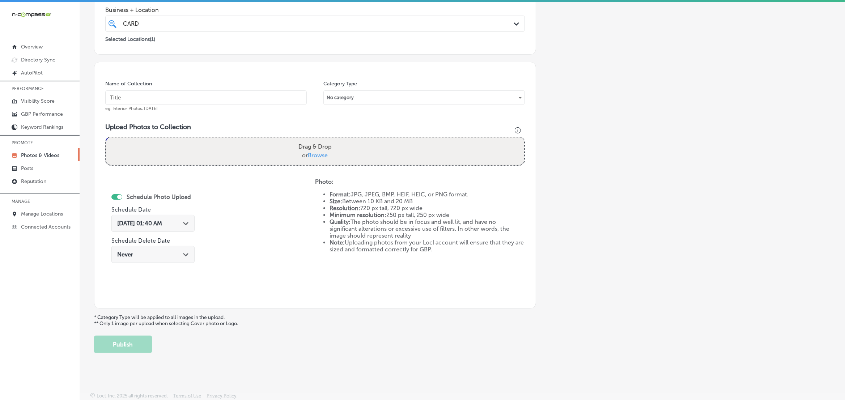
click at [145, 101] on input "text" at bounding box center [205, 97] width 201 height 14
type input "CARDIACS-Sports-&-Memorabilia-[GEOGRAPHIC_DATA]"
click at [178, 102] on input "CARDIACS-Sports-&-Memorabilia-[GEOGRAPHIC_DATA]" at bounding box center [205, 97] width 201 height 14
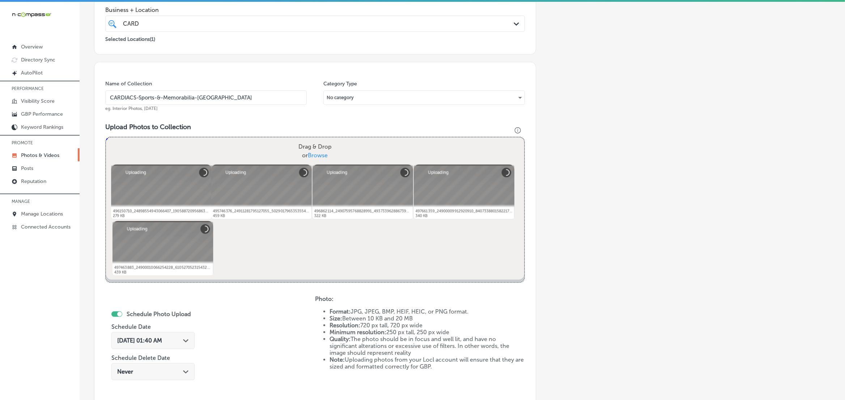
scroll to position [193, 0]
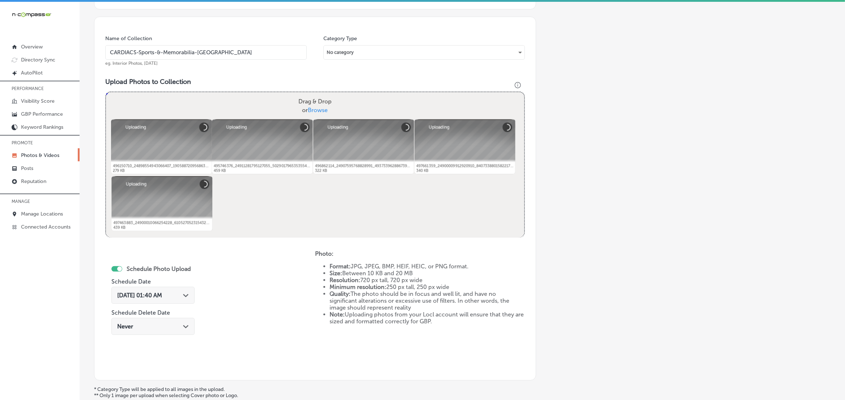
click at [185, 297] on icon "Path Created with Sketch." at bounding box center [185, 295] width 5 height 3
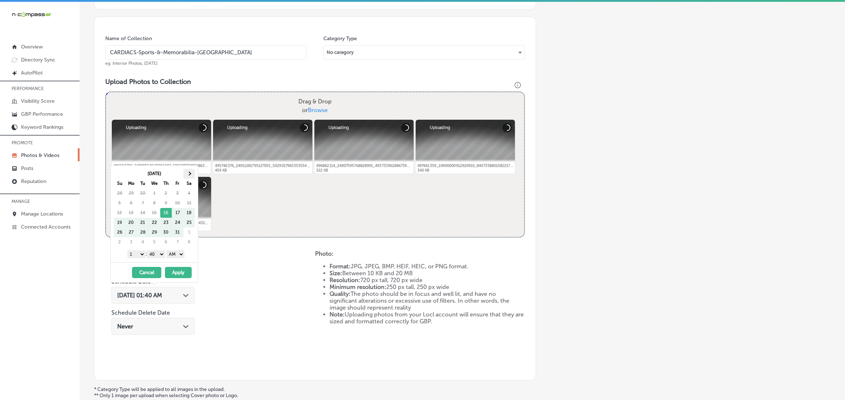
click at [189, 177] on th at bounding box center [189, 174] width 12 height 10
click at [139, 254] on select "1 2 3 4 5 6 7 8 9 10 11 12" at bounding box center [136, 254] width 18 height 8
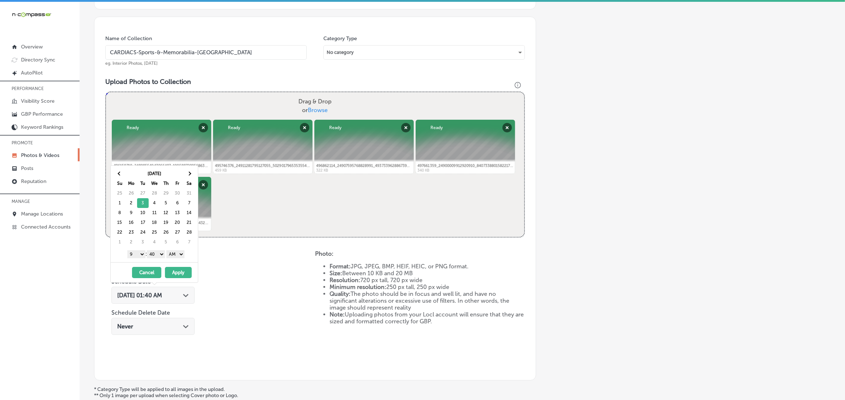
drag, startPoint x: 159, startPoint y: 251, endPoint x: 158, endPoint y: 259, distance: 7.3
click at [159, 251] on select "00 10 20 30 40 50" at bounding box center [156, 254] width 18 height 8
click at [174, 257] on select "AM PM" at bounding box center [175, 254] width 18 height 8
click at [182, 272] on button "Apply" at bounding box center [178, 272] width 27 height 11
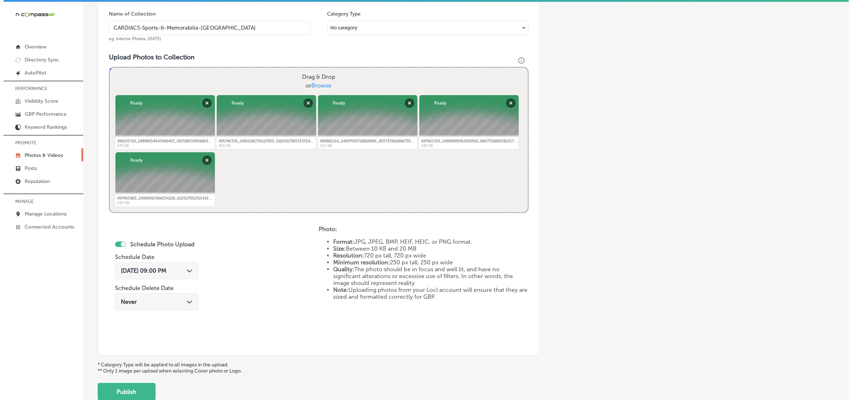
scroll to position [265, 0]
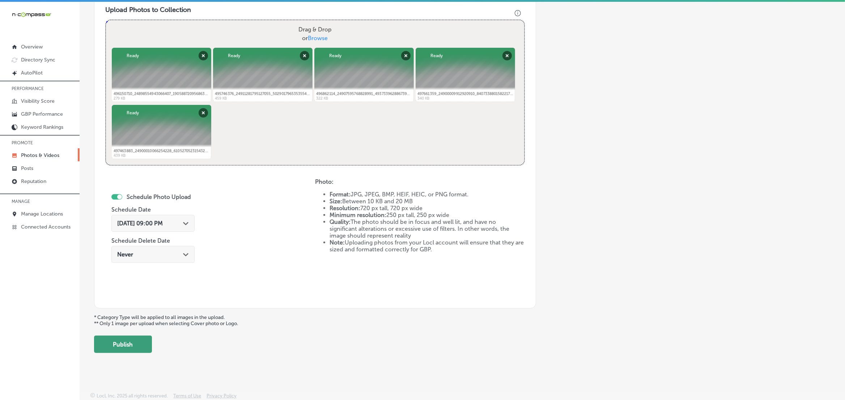
click at [141, 336] on button "Publish" at bounding box center [123, 344] width 58 height 17
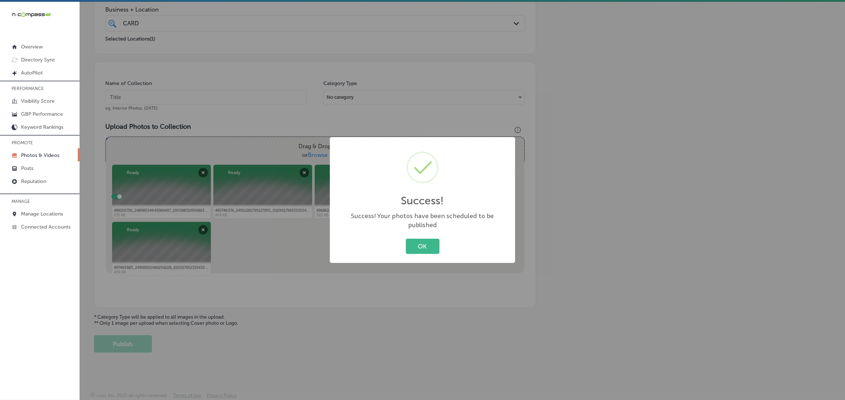
scroll to position [148, 0]
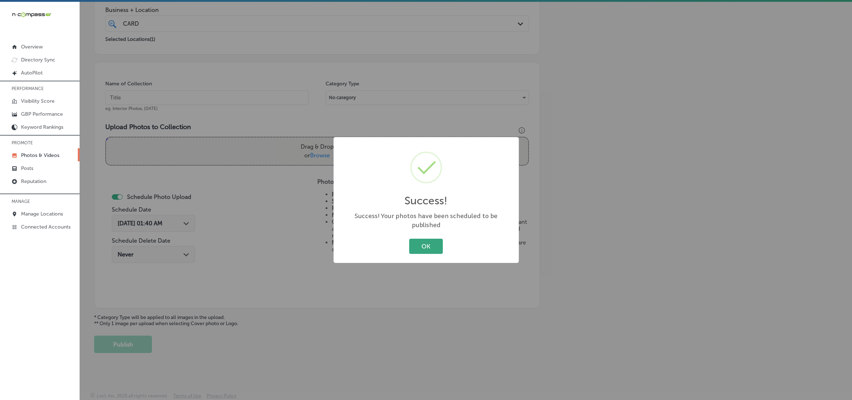
click at [430, 242] on button "OK" at bounding box center [426, 246] width 34 height 15
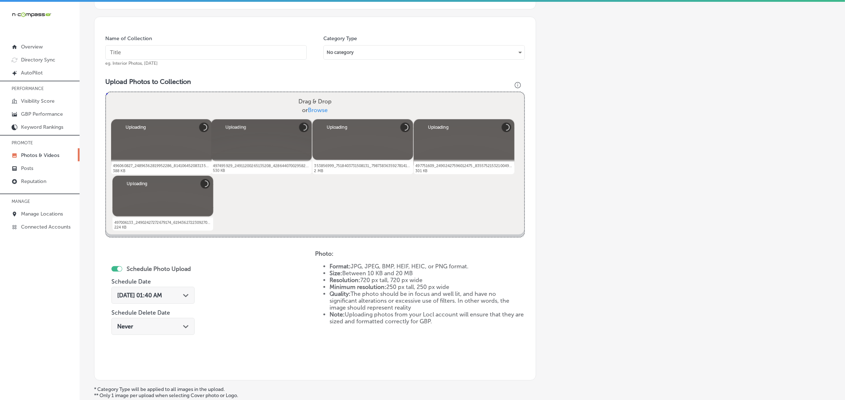
scroll to position [174, 0]
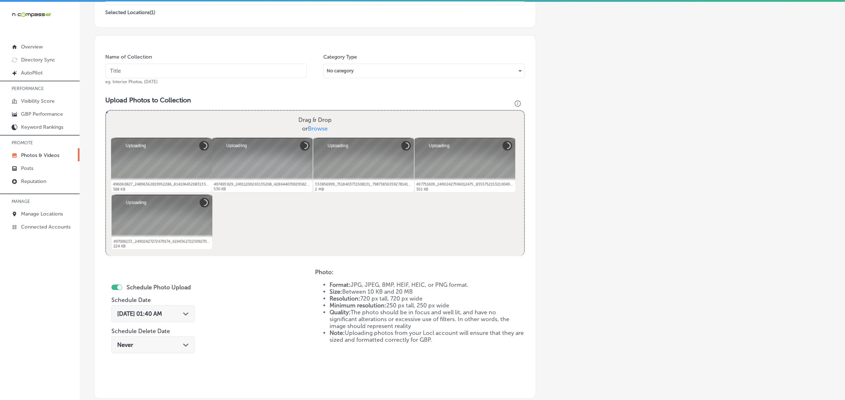
click at [237, 71] on input "text" at bounding box center [205, 71] width 201 height 14
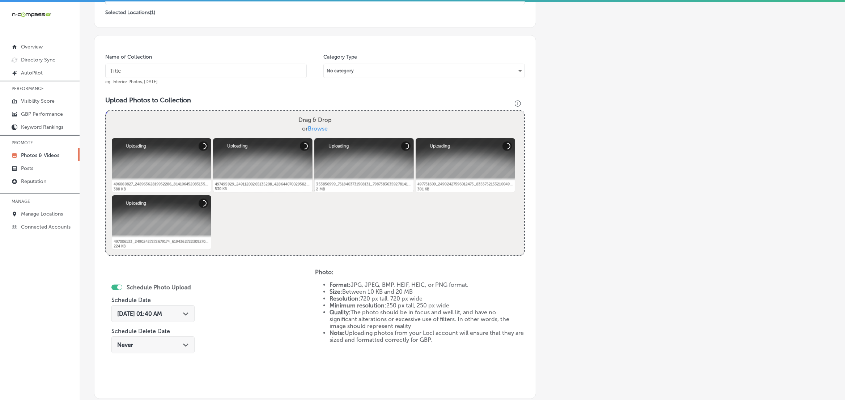
paste input "CARDIACS-Sports-&-Memorabilia-[GEOGRAPHIC_DATA]"
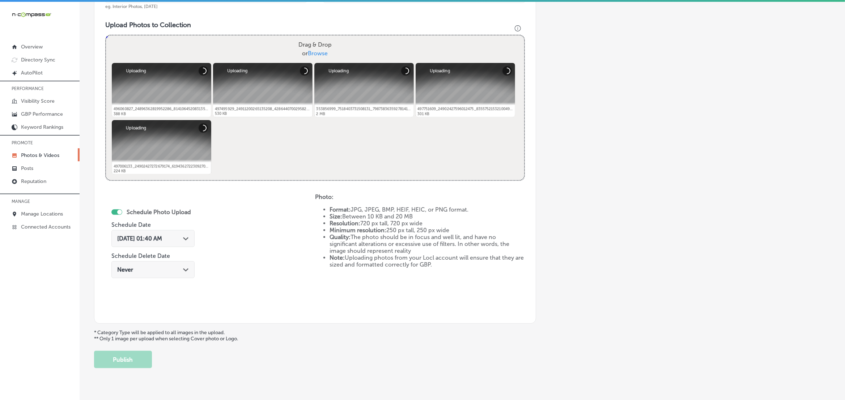
scroll to position [265, 0]
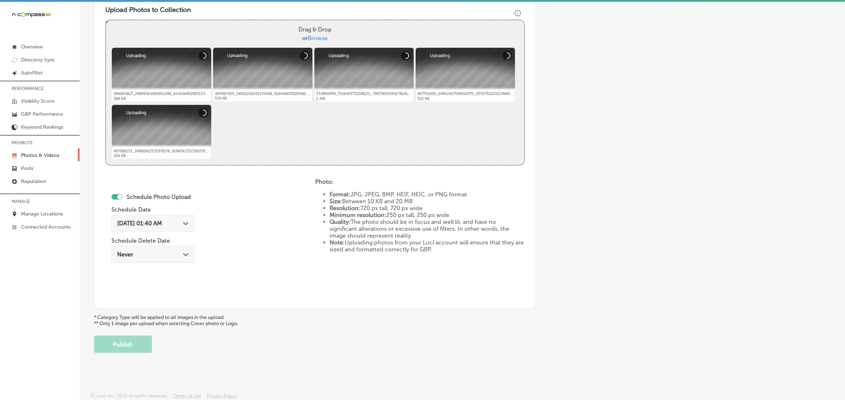
type input "CARDIACS-Sports-&-Memorabilia-[GEOGRAPHIC_DATA]"
click at [188, 223] on icon "Path Created with Sketch." at bounding box center [185, 223] width 5 height 3
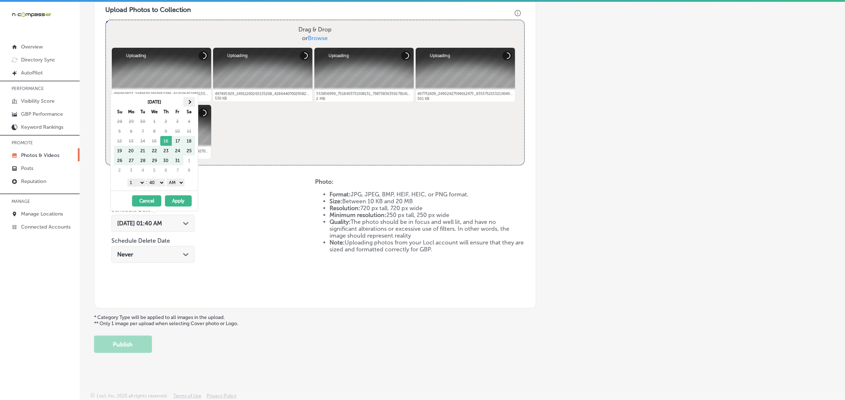
click at [189, 103] on span at bounding box center [189, 102] width 4 height 4
click at [140, 184] on select "1 2 3 4 5 6 7 8 9 10 11 12" at bounding box center [136, 183] width 18 height 8
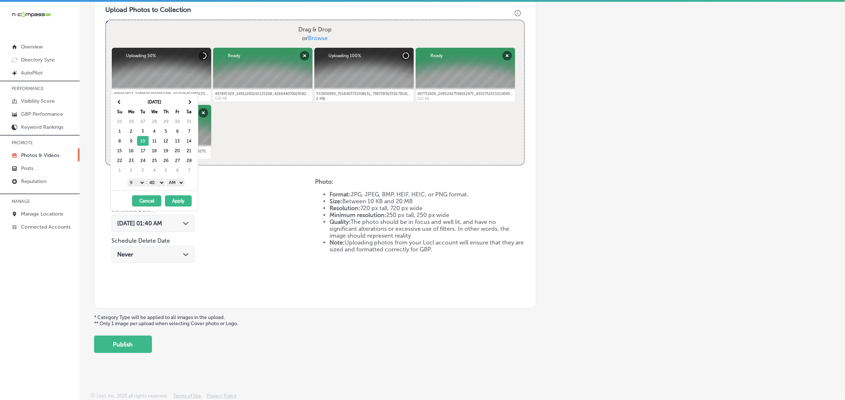
click at [155, 187] on select "00 10 20 30 40 50" at bounding box center [156, 183] width 18 height 8
click at [176, 179] on div "1 2 3 4 5 6 7 8 9 10 11 12 : 00 10 20 30 40 50 AM PM" at bounding box center [156, 182] width 84 height 11
click at [176, 184] on select "AM PM" at bounding box center [175, 183] width 18 height 8
click at [178, 198] on button "Apply" at bounding box center [178, 200] width 27 height 11
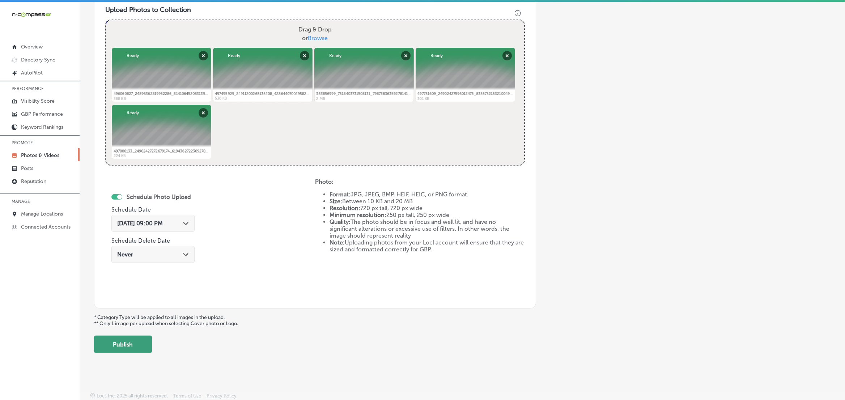
click at [145, 341] on button "Publish" at bounding box center [123, 344] width 58 height 17
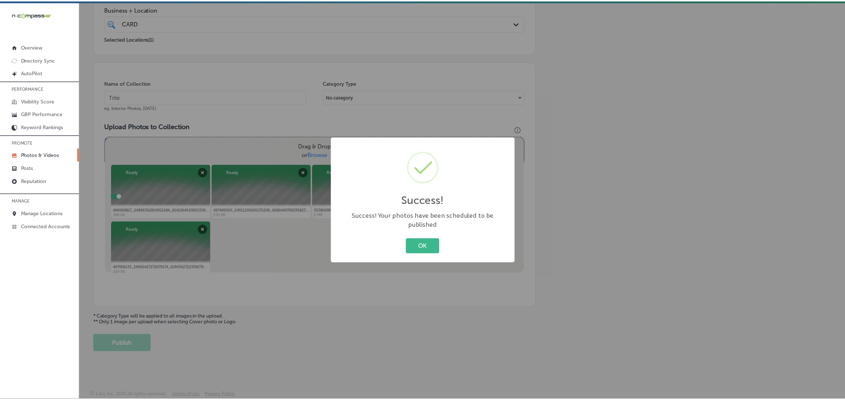
scroll to position [148, 0]
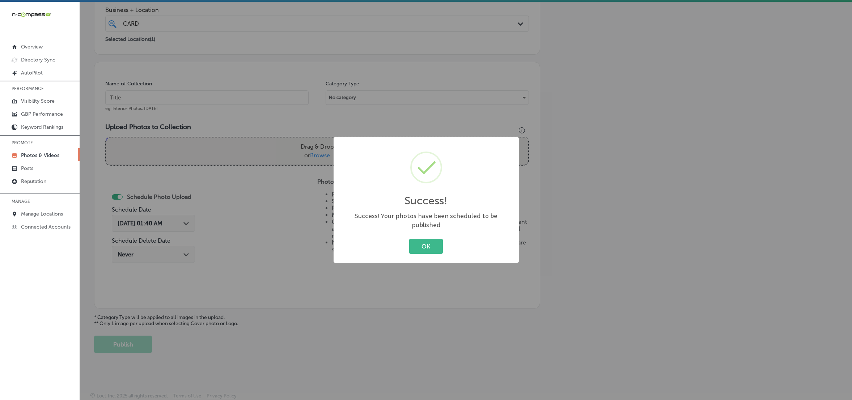
click at [409, 239] on button "OK" at bounding box center [426, 246] width 34 height 15
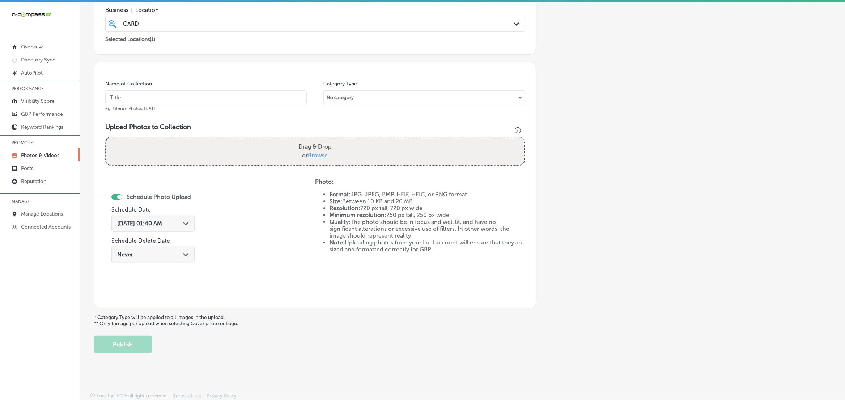
click at [43, 156] on p "Photos & Videos" at bounding box center [40, 155] width 38 height 6
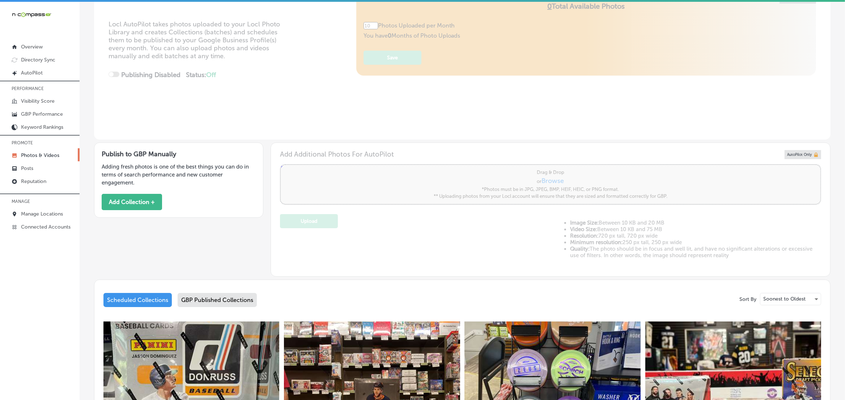
type input "5"
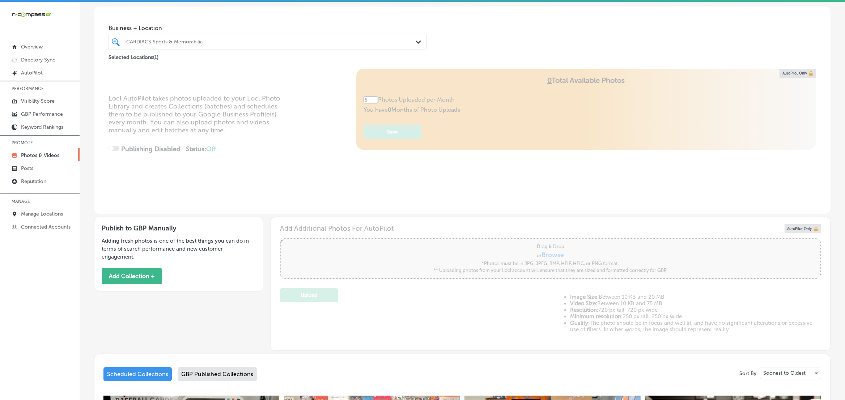
scroll to position [11, 0]
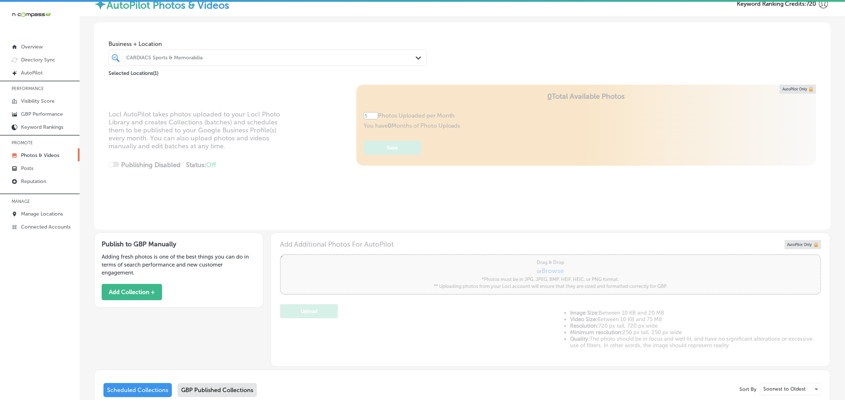
click at [272, 62] on div at bounding box center [254, 58] width 256 height 10
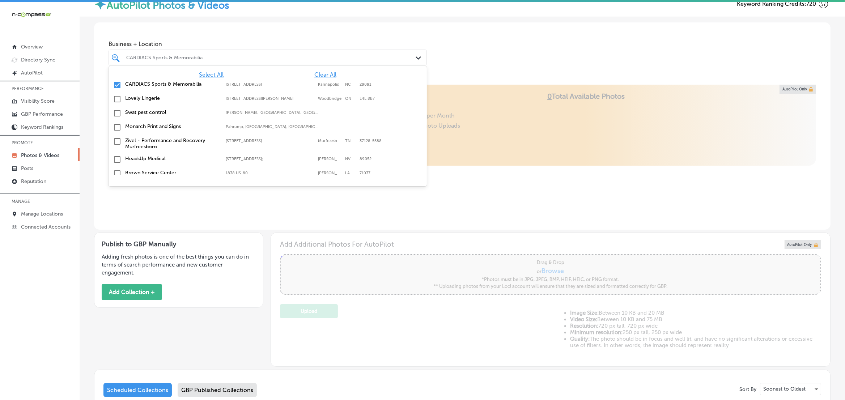
click at [319, 73] on span "Clear All" at bounding box center [325, 74] width 22 height 7
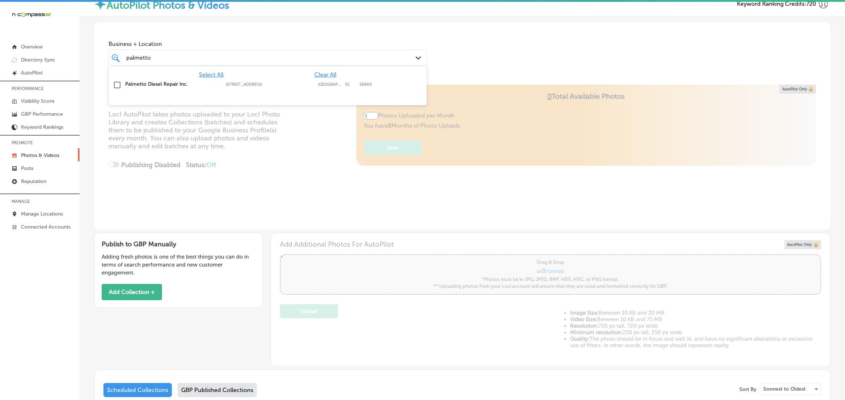
click at [320, 89] on div "Palmetto Diesel Repair Inc. [STREET_ADDRESS][GEOGRAPHIC_DATA][STREET_ADDRESS]" at bounding box center [267, 85] width 313 height 11
type input "palmetto"
click at [552, 62] on div "Business + Location option [STREET_ADDRESS]. option [STREET_ADDRESS]. 2 results…" at bounding box center [462, 49] width 737 height 55
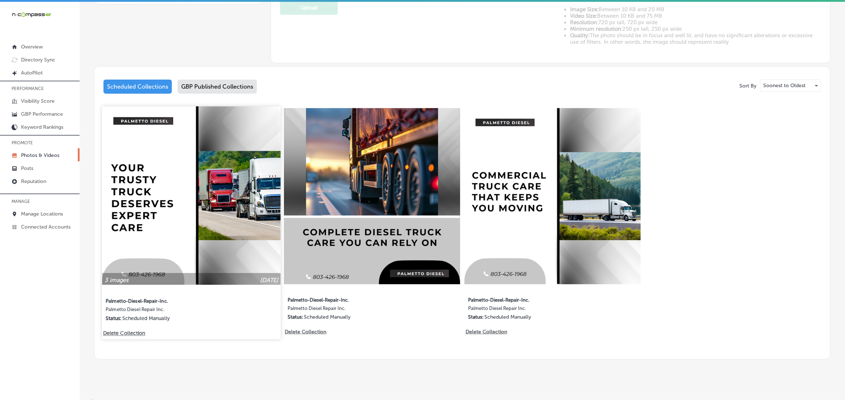
scroll to position [319, 0]
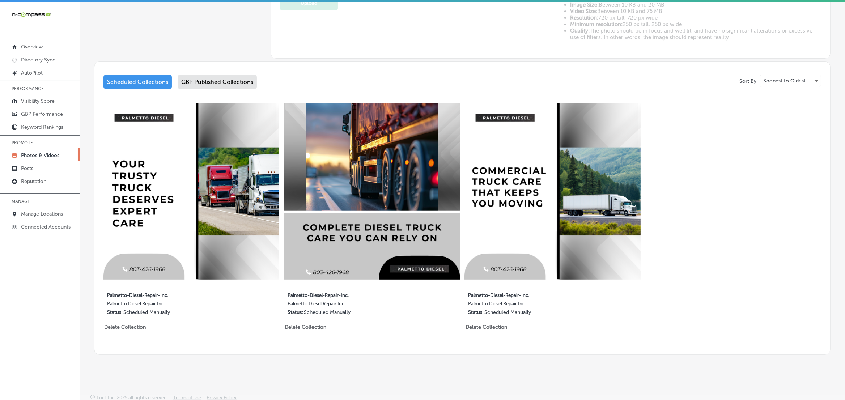
click at [201, 75] on div "GBP Published Collections" at bounding box center [217, 82] width 79 height 14
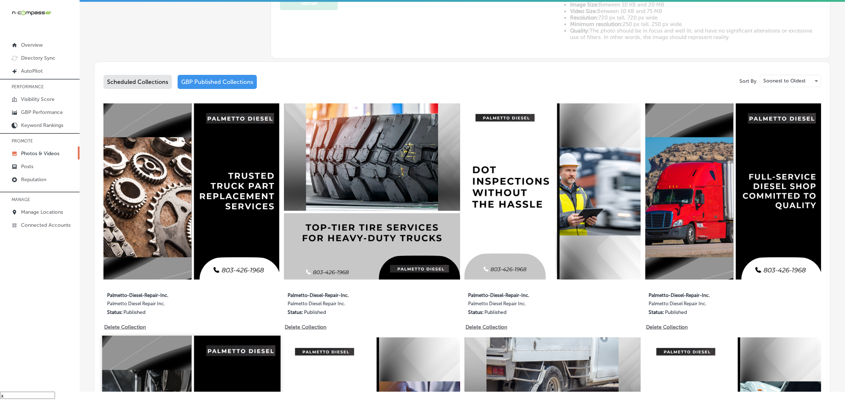
scroll to position [289, 0]
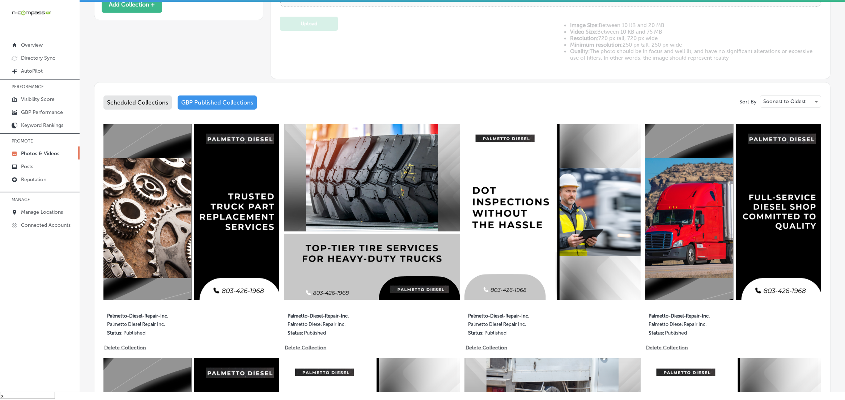
click at [158, 100] on div "Scheduled Collections" at bounding box center [137, 102] width 68 height 14
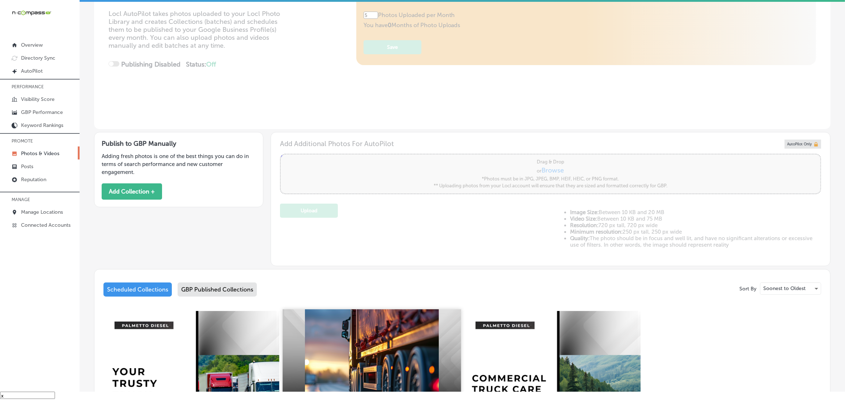
scroll to position [289, 0]
